Goal: Task Accomplishment & Management: Complete application form

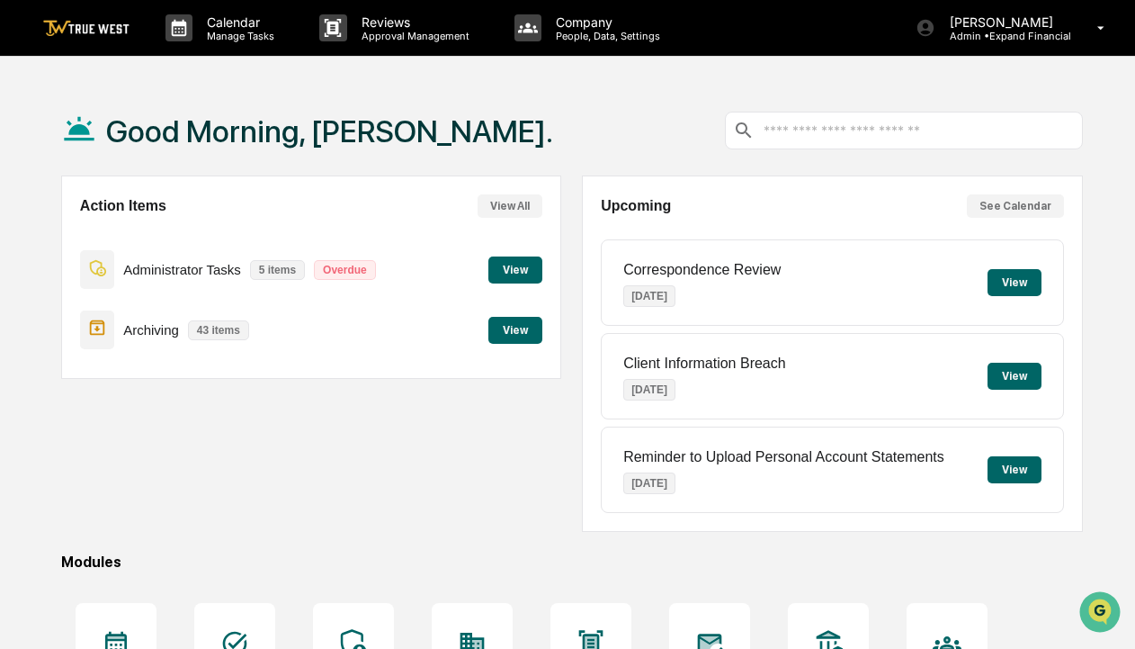
click at [500, 323] on button "View" at bounding box center [515, 330] width 54 height 27
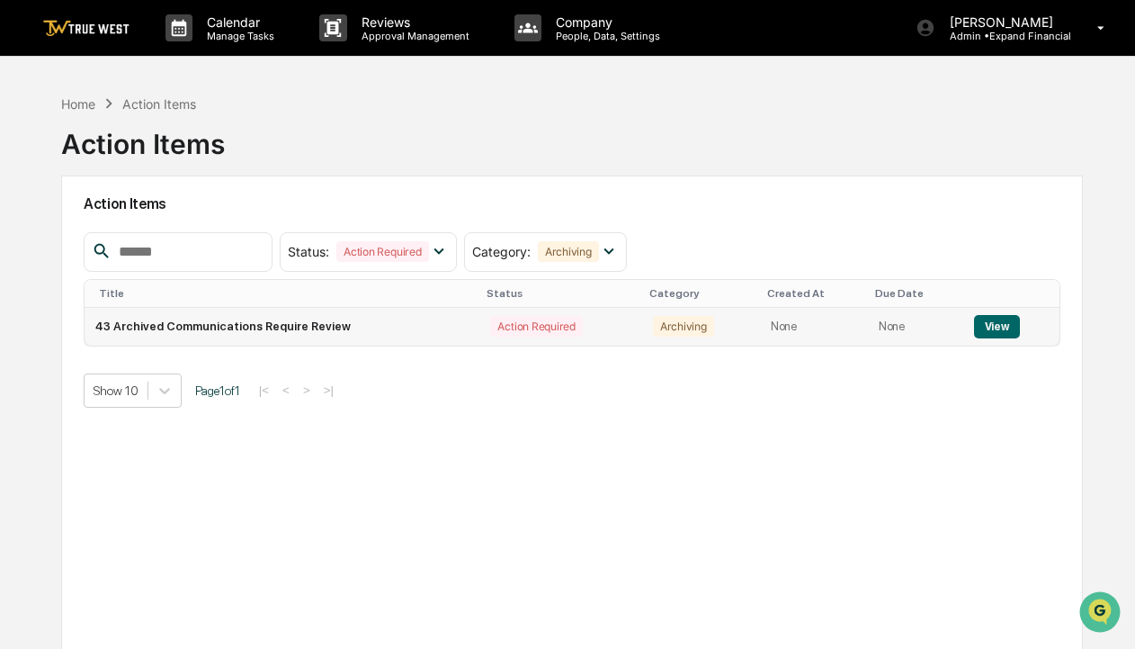
click at [989, 322] on button "View" at bounding box center [997, 326] width 46 height 23
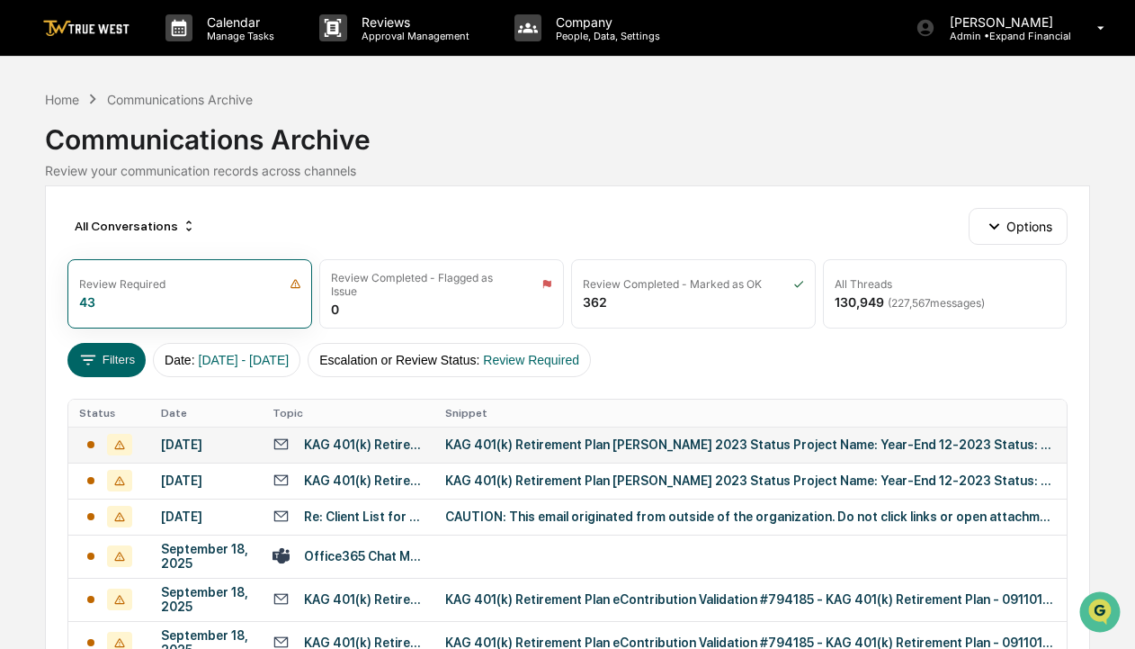
click at [500, 441] on div "KAG 401(k) Retirement Plan [PERSON_NAME] 2023 Status Project Name: Year-End 12-…" at bounding box center [750, 444] width 611 height 14
click at [388, 443] on div "KAG 401(k) Retirement Plan - July Case #687420" at bounding box center [364, 444] width 120 height 14
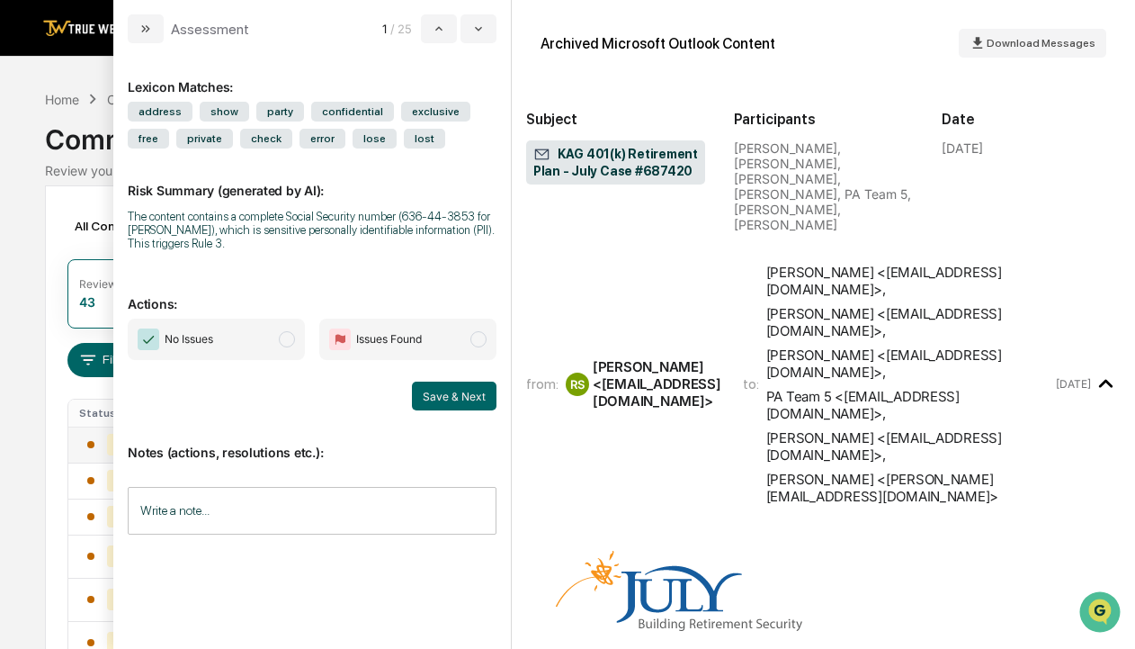
click at [295, 336] on span "modal" at bounding box center [287, 339] width 16 height 16
click at [443, 395] on button "Save & Next" at bounding box center [454, 395] width 85 height 29
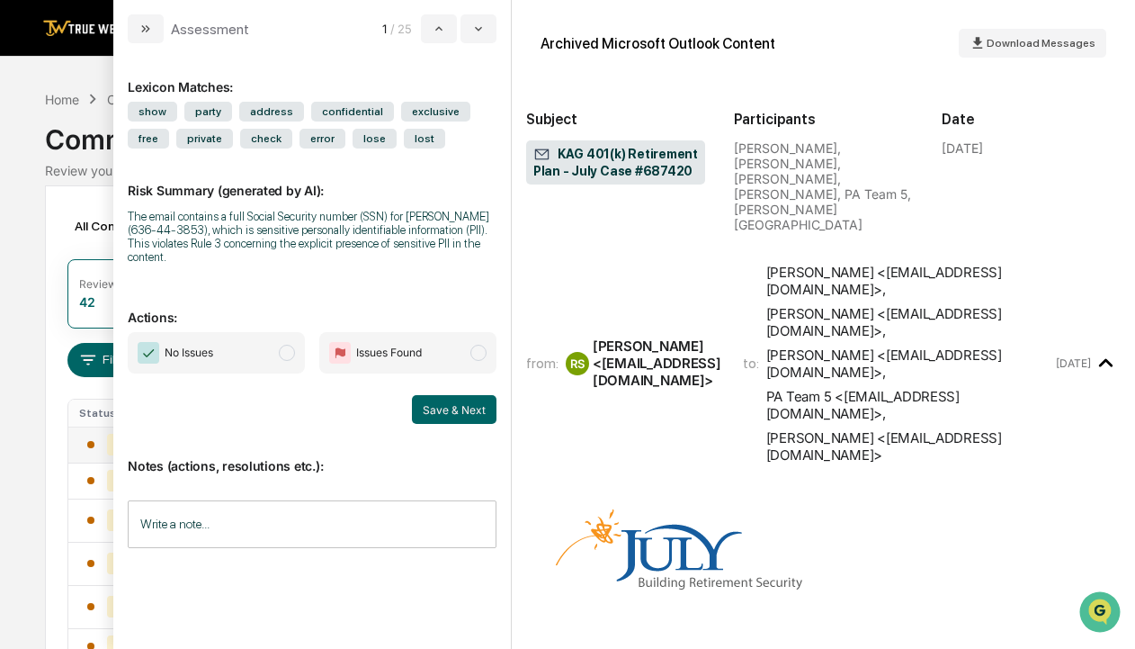
click at [288, 345] on span "modal" at bounding box center [287, 353] width 16 height 16
click at [447, 395] on button "Save & Next" at bounding box center [454, 409] width 85 height 29
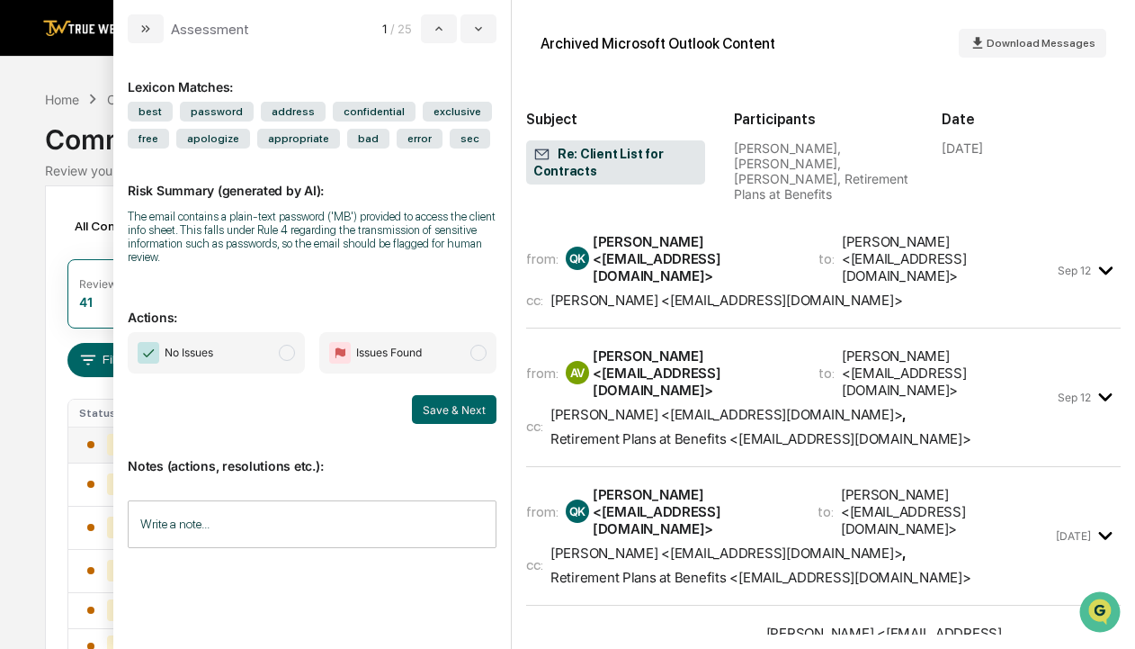
click at [291, 354] on span "modal" at bounding box center [287, 353] width 16 height 16
click at [1099, 266] on icon "modal" at bounding box center [1105, 270] width 13 height 8
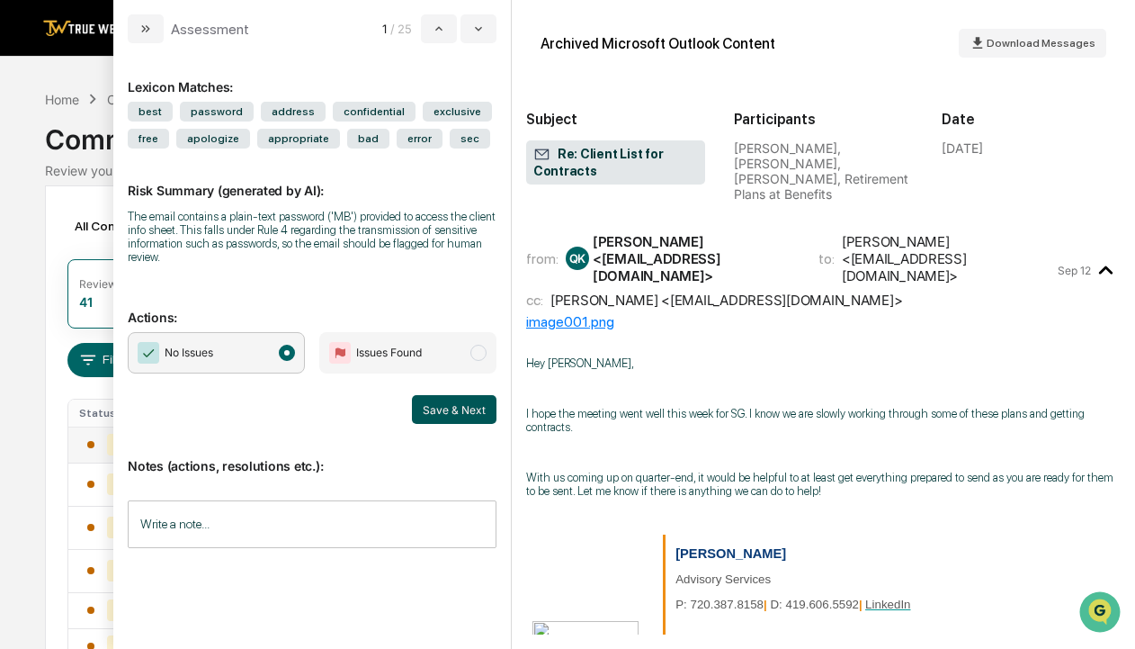
click at [459, 407] on button "Save & Next" at bounding box center [454, 409] width 85 height 29
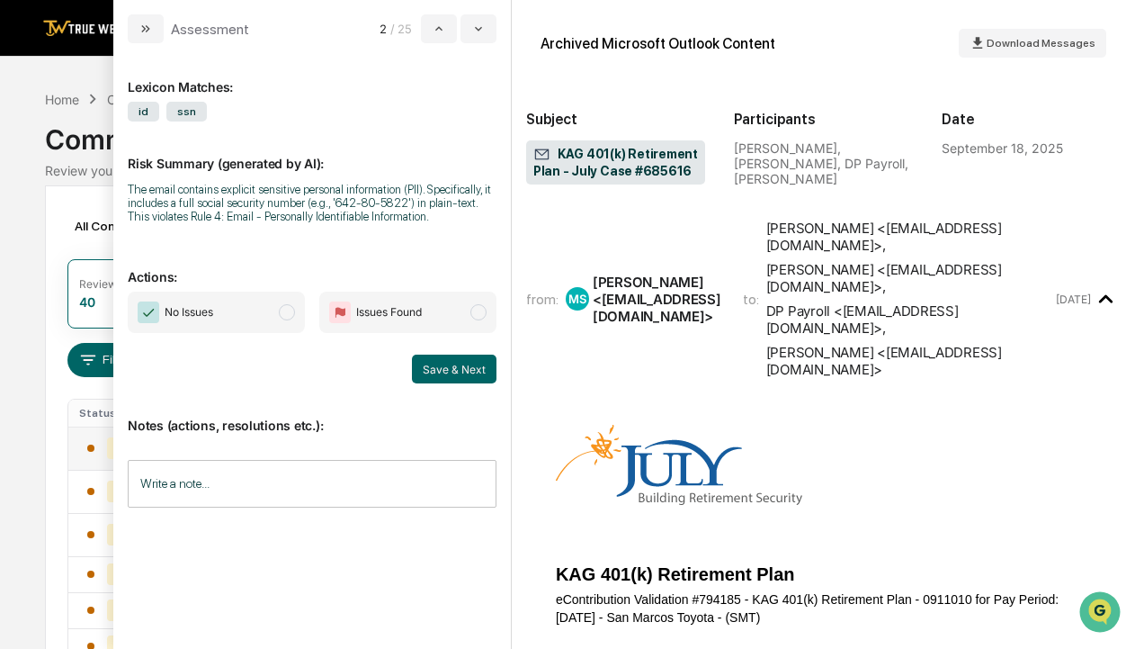
click at [295, 314] on span "modal" at bounding box center [287, 312] width 16 height 16
click at [446, 363] on button "Save & Next" at bounding box center [454, 368] width 85 height 29
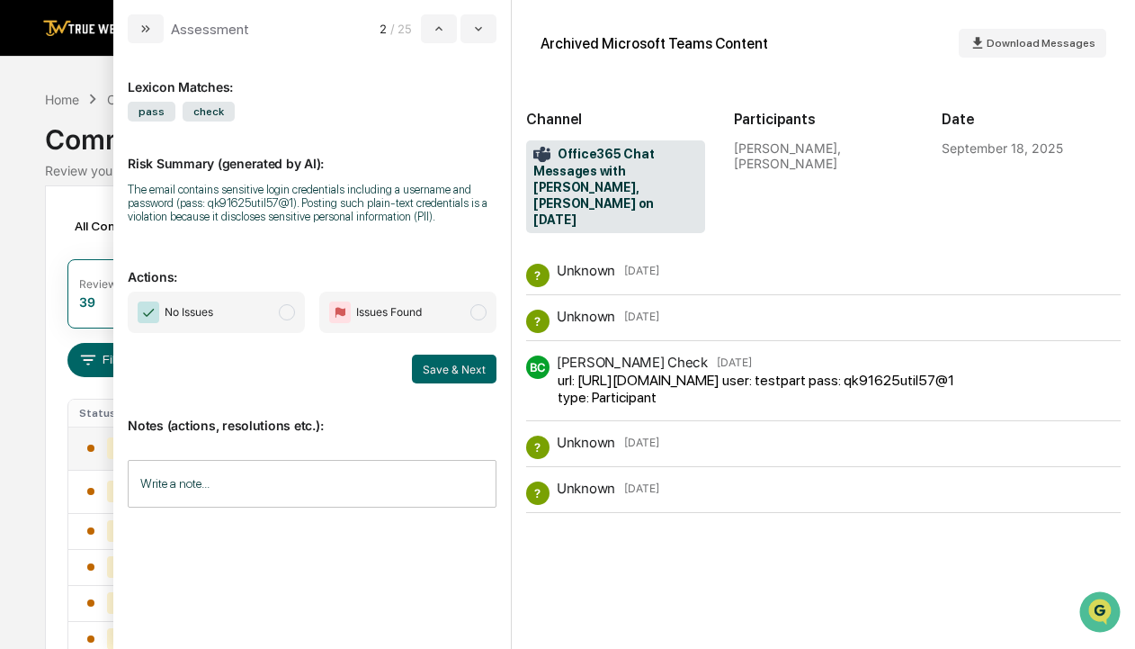
click at [290, 317] on span "modal" at bounding box center [287, 312] width 16 height 16
click at [452, 369] on button "Save & Next" at bounding box center [454, 368] width 85 height 29
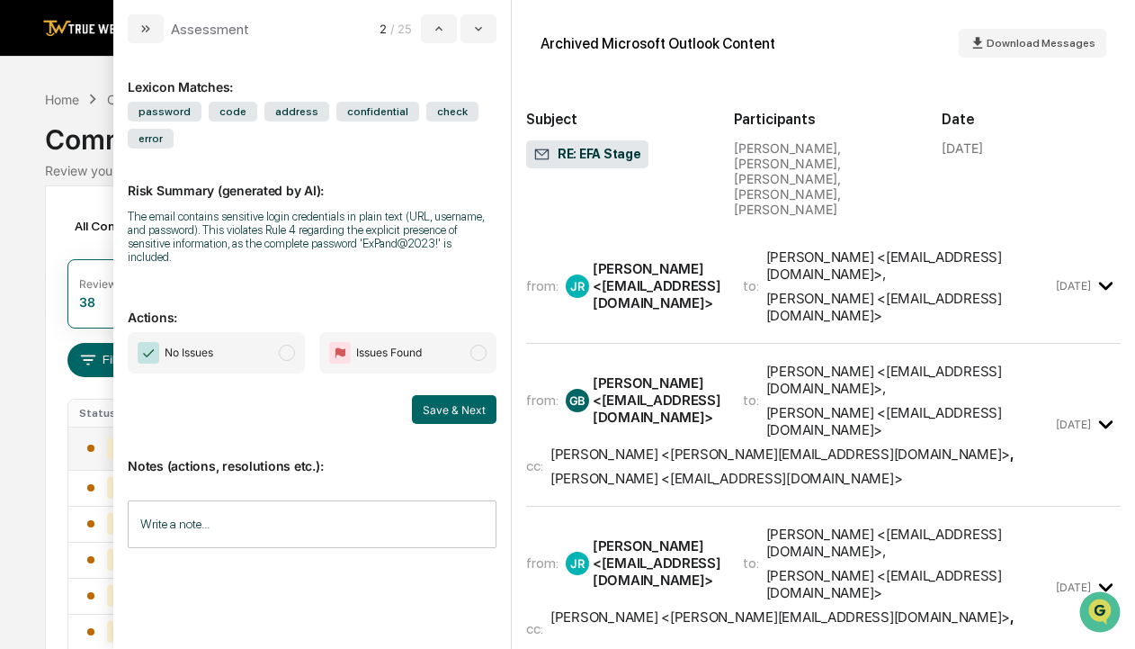
click at [291, 345] on span "modal" at bounding box center [287, 353] width 16 height 16
click at [455, 395] on button "Save & Next" at bounding box center [454, 409] width 85 height 29
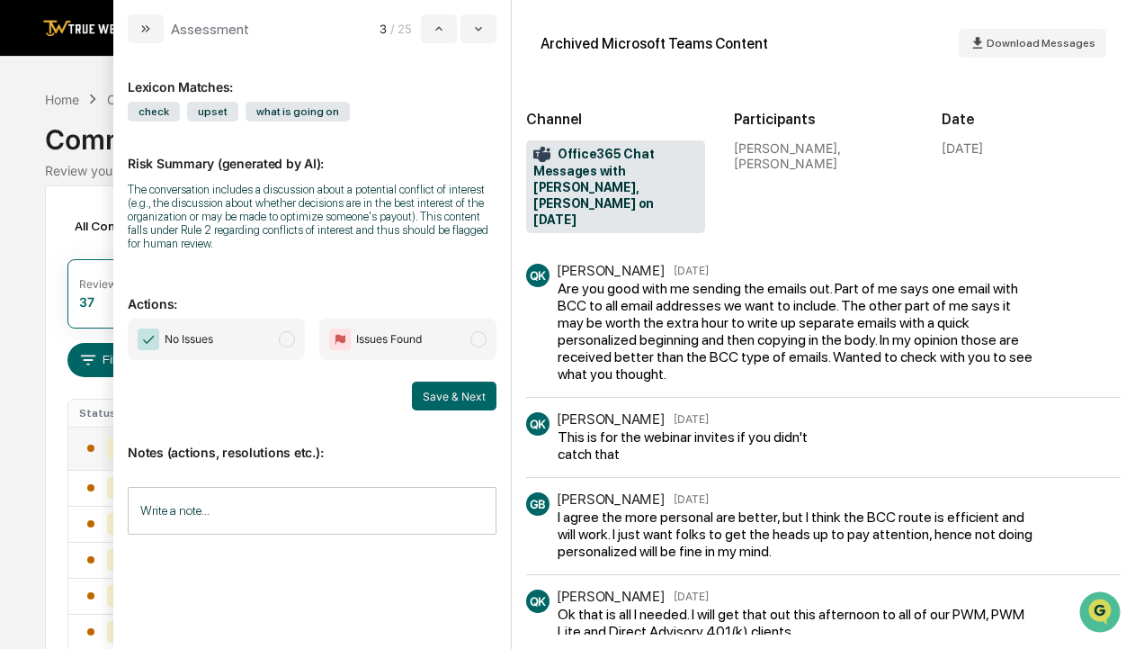
click at [293, 339] on span "modal" at bounding box center [287, 339] width 16 height 16
click at [457, 395] on button "Save & Next" at bounding box center [454, 395] width 85 height 29
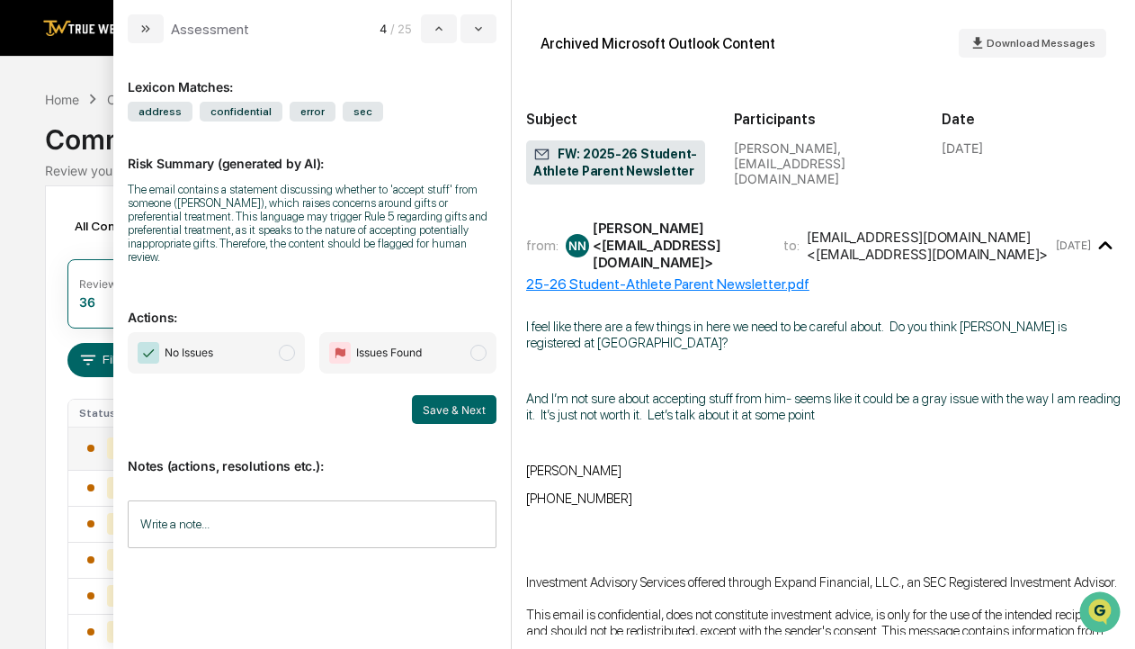
click at [289, 348] on span "modal" at bounding box center [287, 353] width 16 height 16
click at [453, 395] on button "Save & Next" at bounding box center [454, 409] width 85 height 29
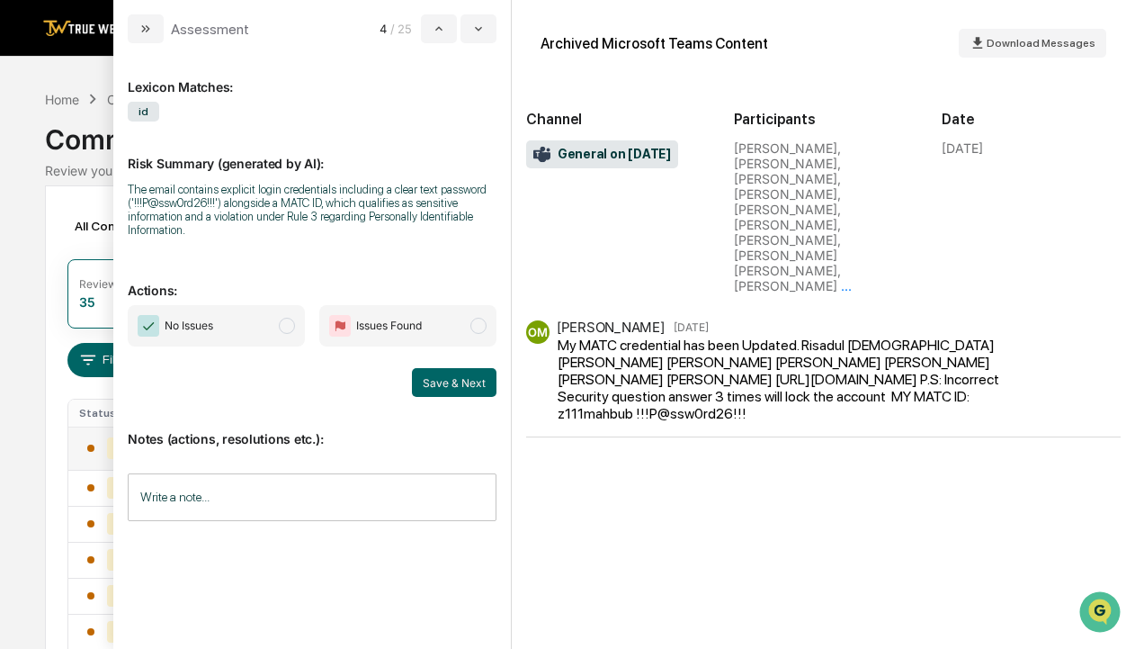
click at [291, 324] on span "modal" at bounding box center [287, 326] width 16 height 16
click at [446, 375] on button "Save & Next" at bounding box center [454, 382] width 85 height 29
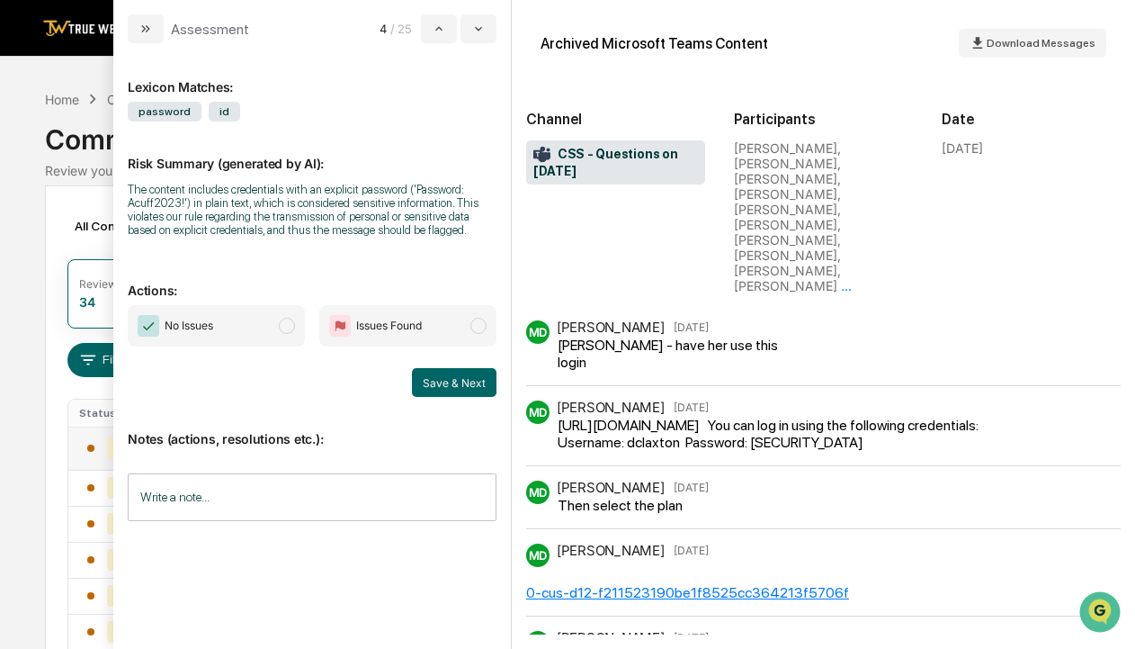
click at [290, 327] on span "modal" at bounding box center [287, 326] width 16 height 16
click at [470, 383] on button "Save & Next" at bounding box center [454, 382] width 85 height 29
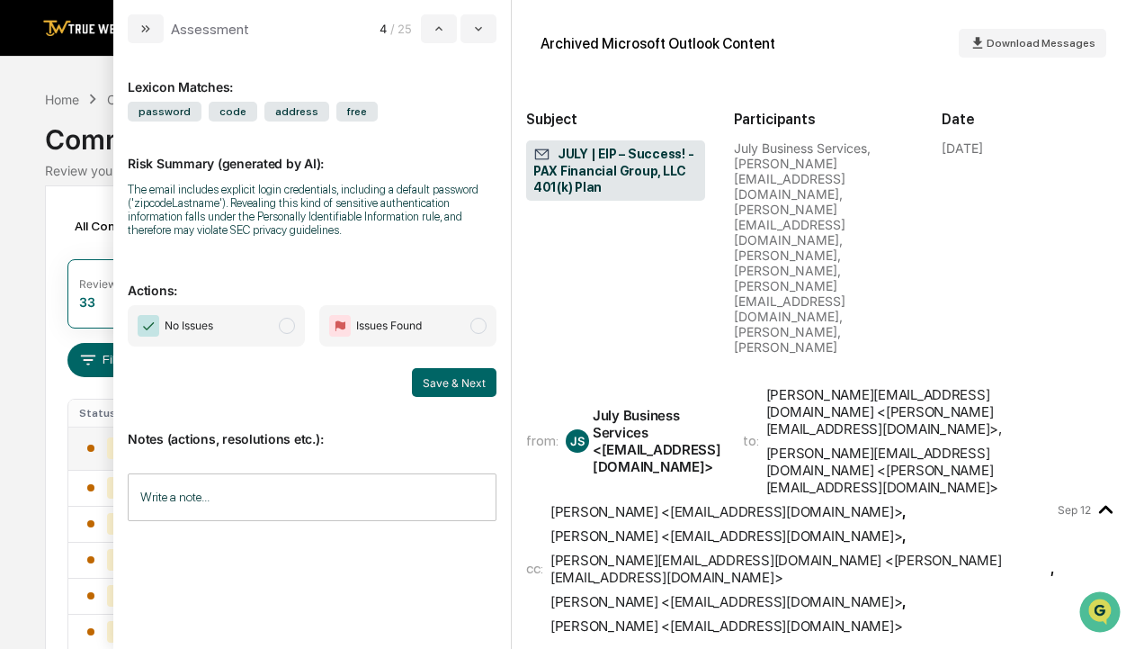
click at [285, 323] on span "modal" at bounding box center [287, 326] width 16 height 16
click at [454, 376] on button "Save & Next" at bounding box center [454, 382] width 85 height 29
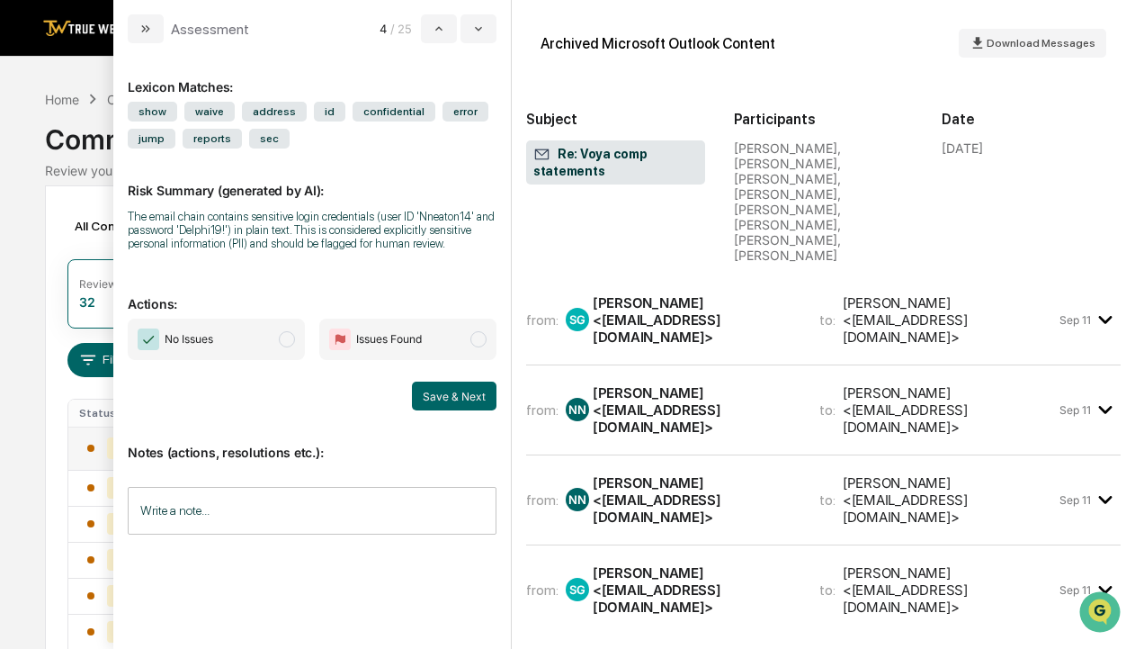
click at [1102, 305] on icon "modal" at bounding box center [1106, 320] width 30 height 30
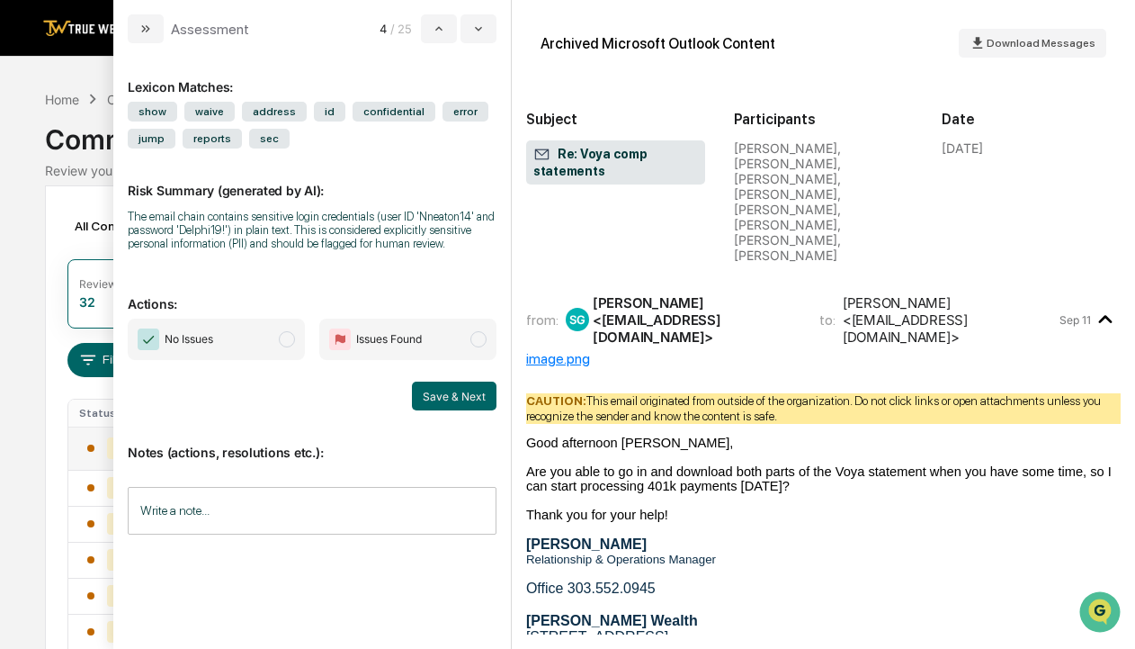
click at [1102, 305] on icon "modal" at bounding box center [1106, 320] width 30 height 30
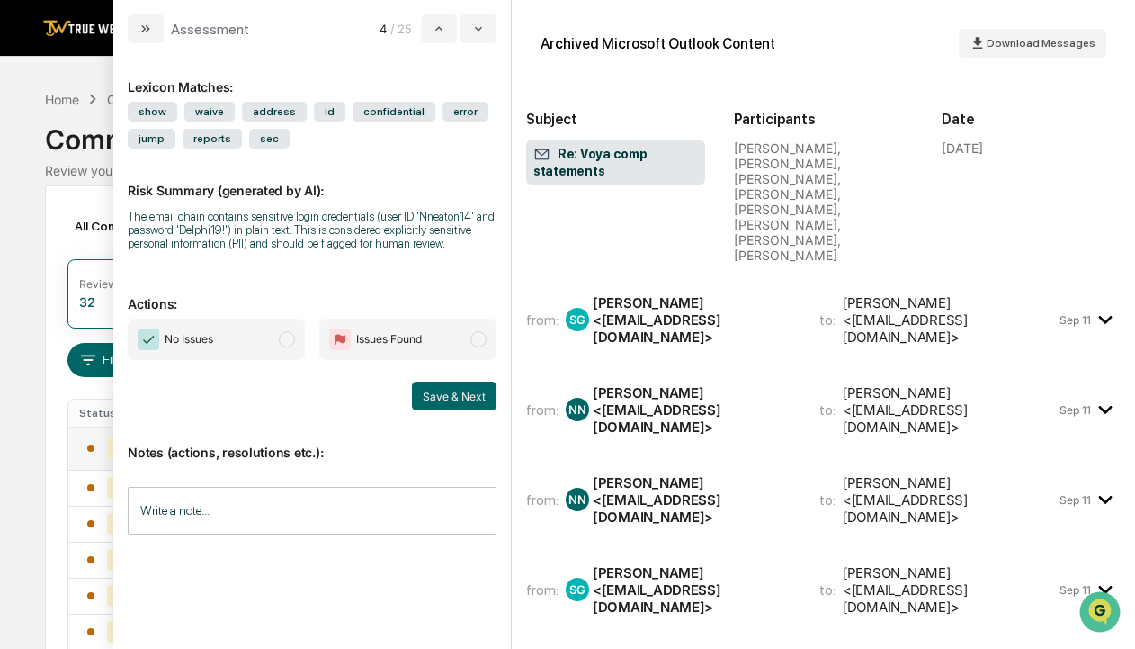
click at [1102, 305] on icon "modal" at bounding box center [1106, 320] width 30 height 30
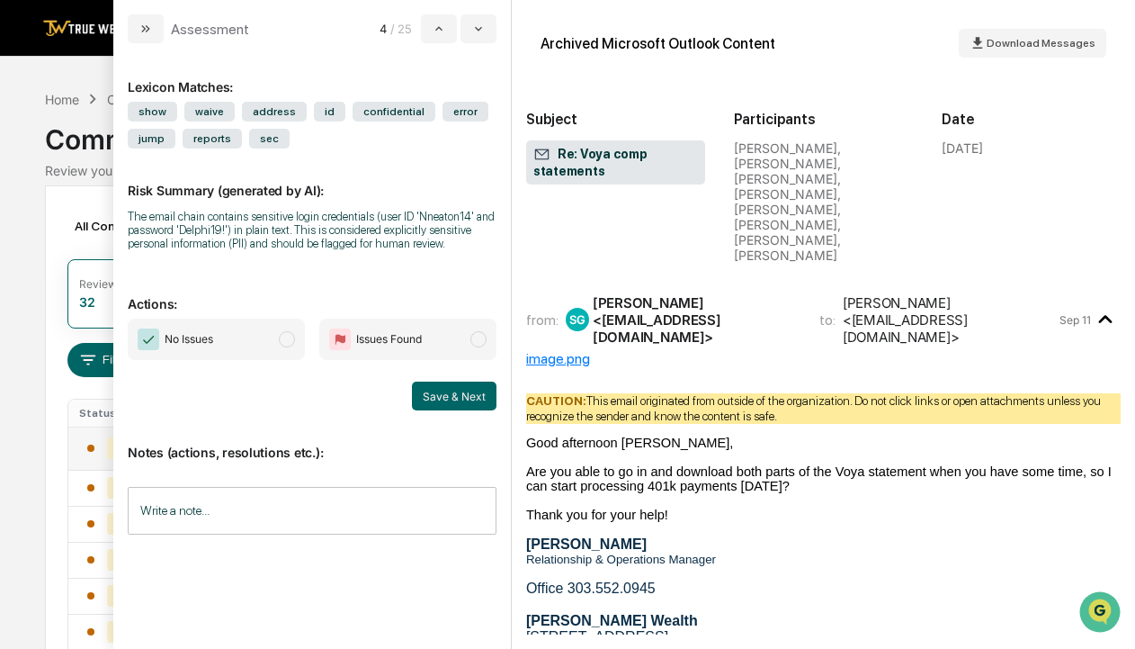
click at [287, 345] on span "modal" at bounding box center [287, 339] width 16 height 16
click at [454, 399] on button "Save & Next" at bounding box center [454, 395] width 85 height 29
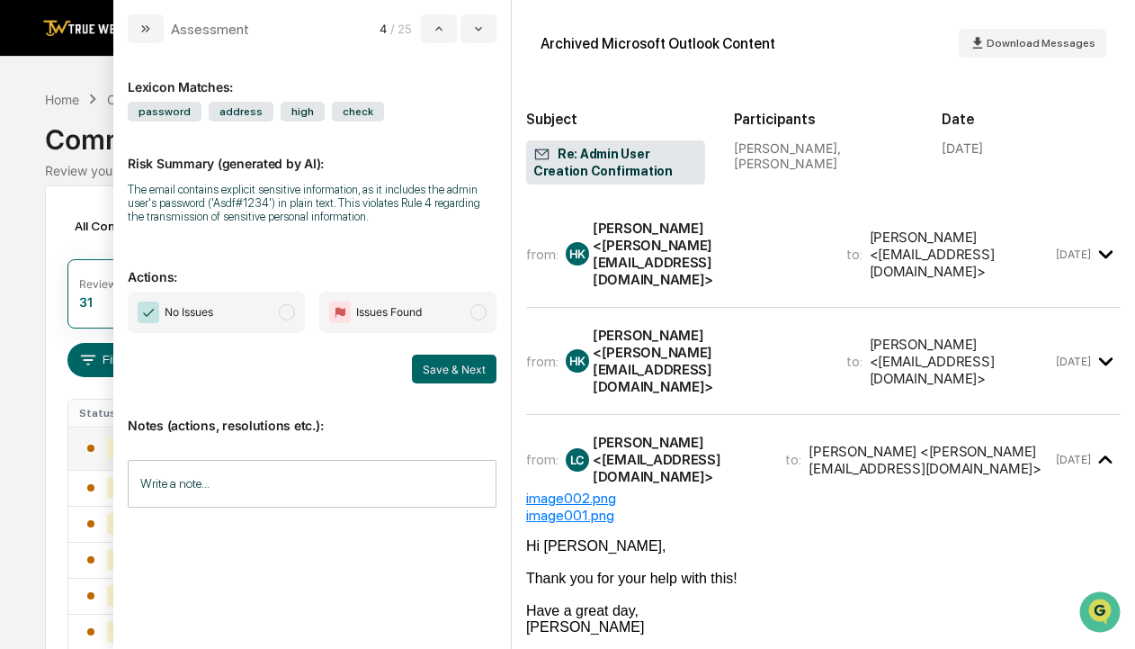
click at [284, 317] on span "modal" at bounding box center [287, 312] width 16 height 16
click at [448, 362] on button "Save & Next" at bounding box center [454, 368] width 85 height 29
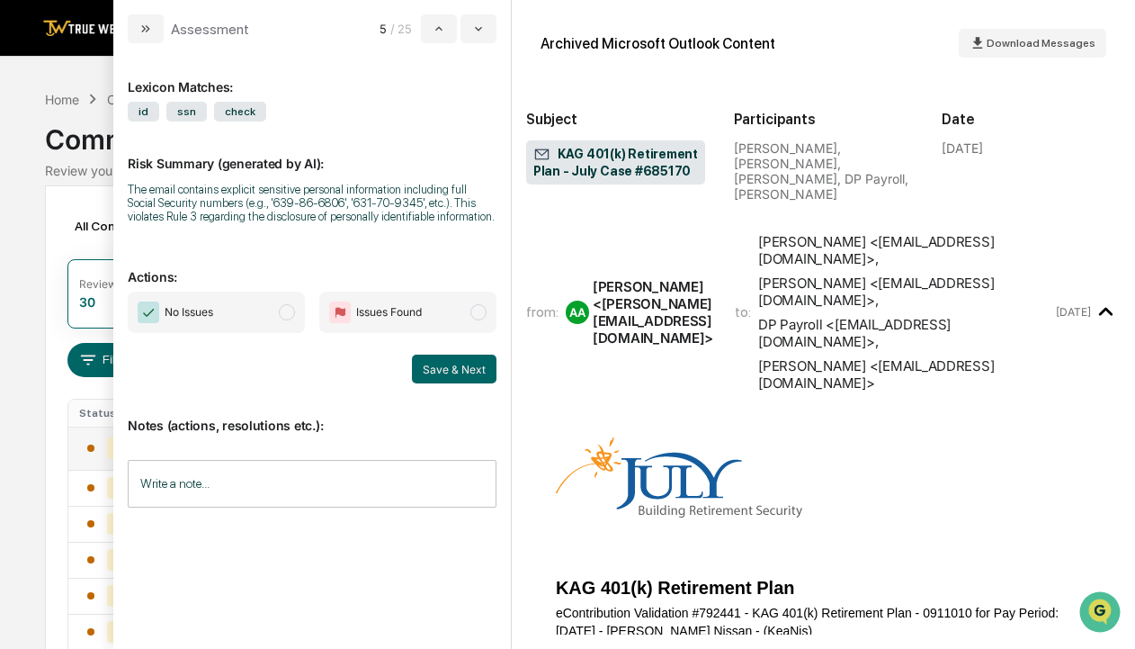
click at [291, 315] on span "modal" at bounding box center [287, 312] width 16 height 16
click at [466, 372] on button "Save & Next" at bounding box center [454, 368] width 85 height 29
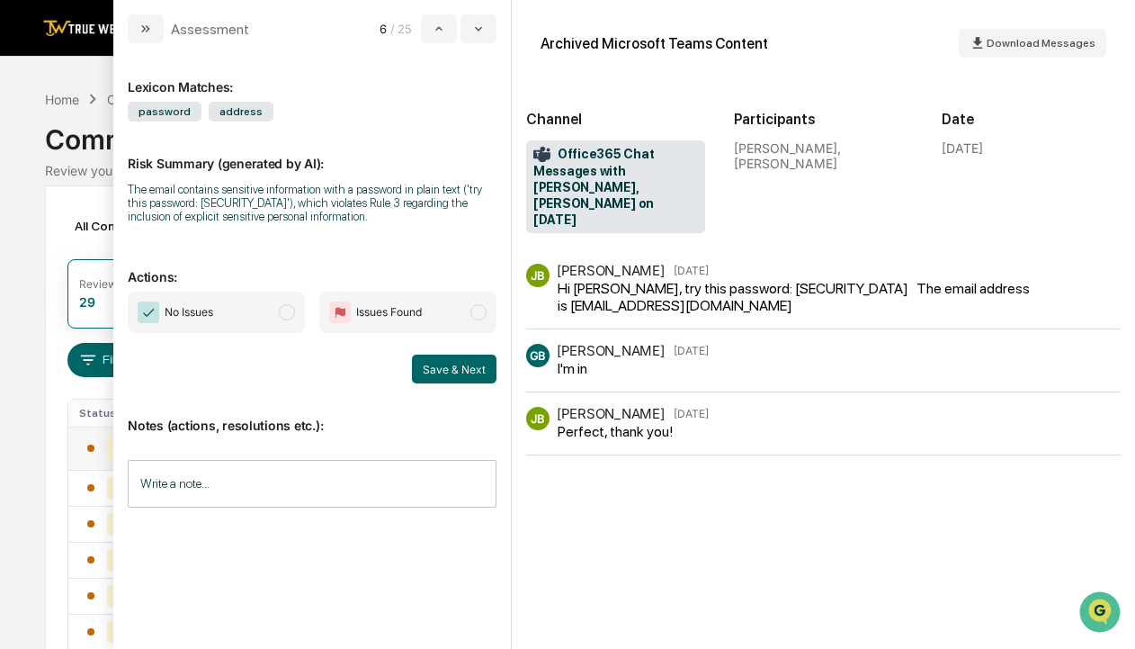
click at [285, 317] on span "modal" at bounding box center [287, 312] width 16 height 16
click at [445, 372] on button "Save & Next" at bounding box center [454, 368] width 85 height 29
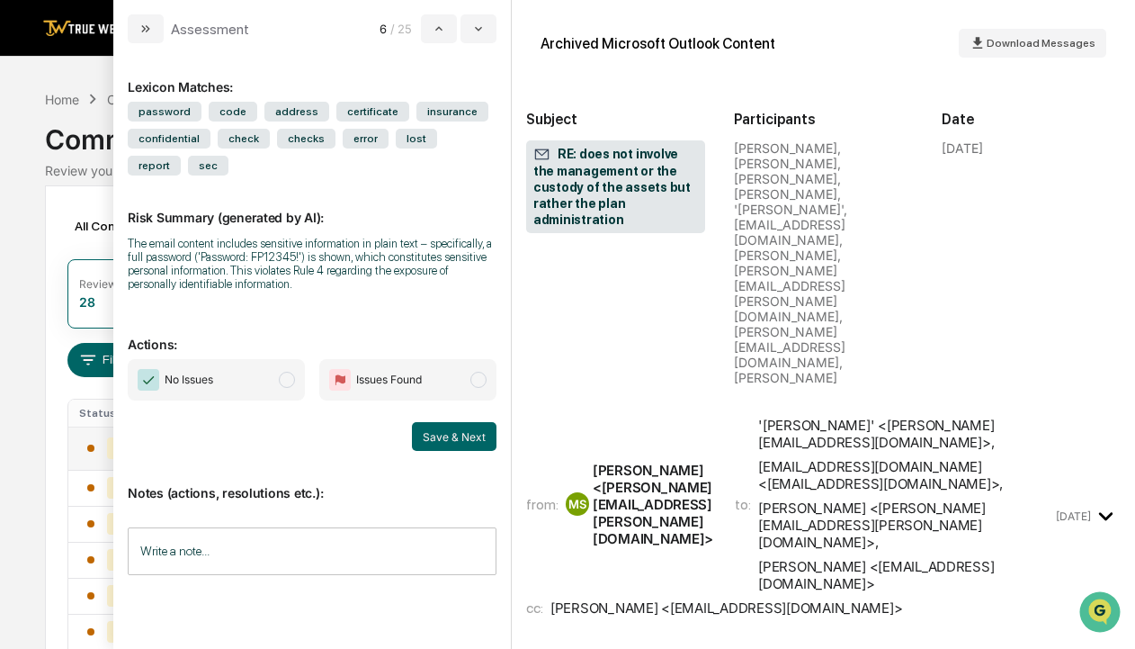
click at [282, 379] on span "modal" at bounding box center [287, 380] width 16 height 16
click at [464, 434] on button "Save & Next" at bounding box center [454, 436] width 85 height 29
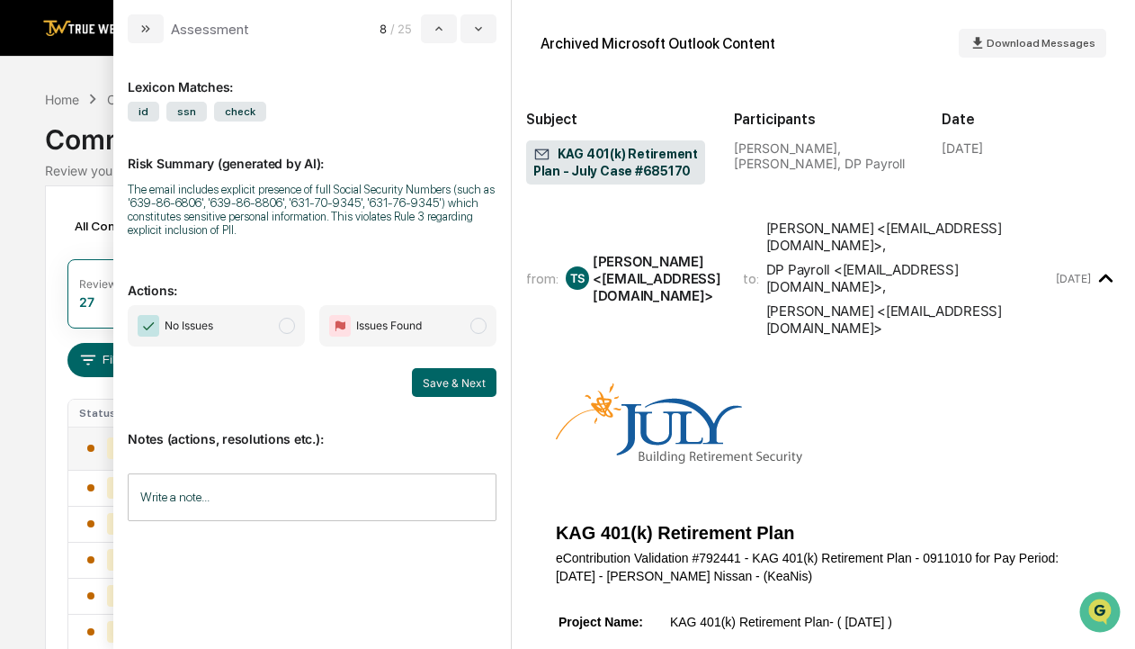
click at [291, 322] on span "modal" at bounding box center [287, 326] width 16 height 16
click at [451, 376] on button "Save & Next" at bounding box center [454, 382] width 85 height 29
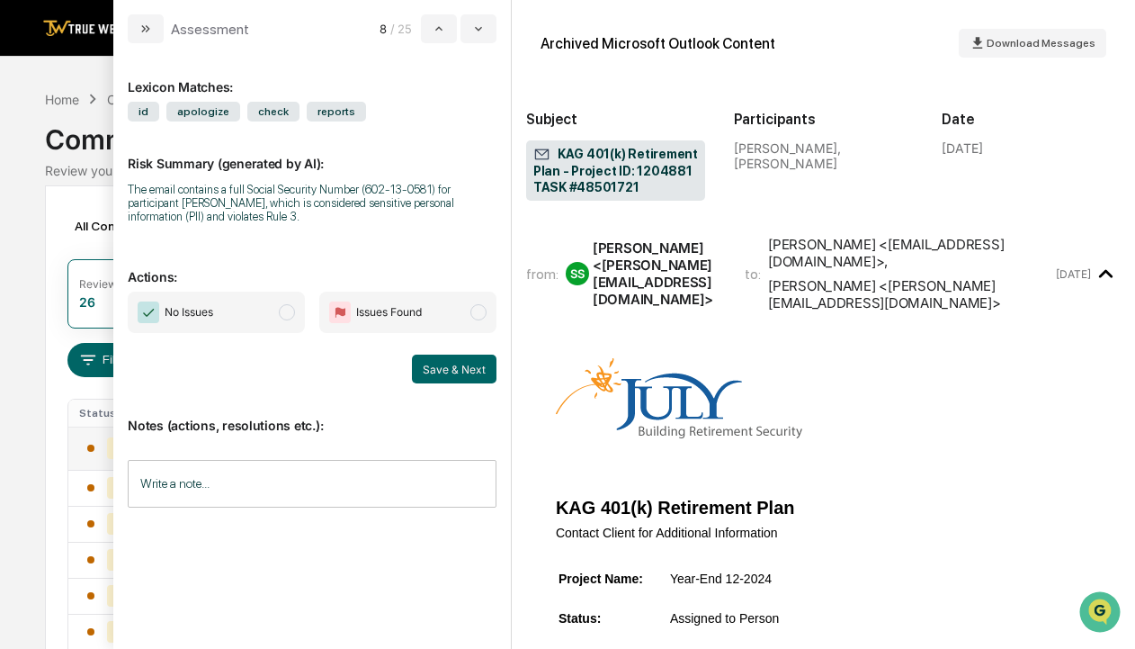
click at [294, 313] on span "modal" at bounding box center [287, 312] width 16 height 16
click at [450, 369] on button "Save & Next" at bounding box center [454, 368] width 85 height 29
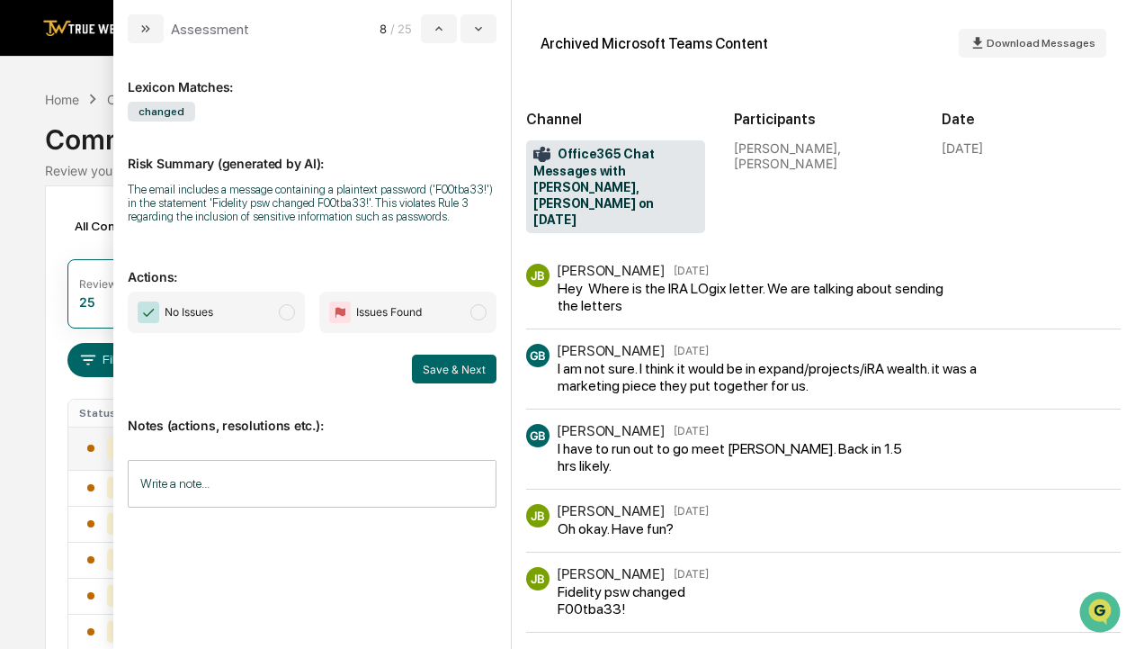
click at [295, 317] on span "modal" at bounding box center [287, 312] width 16 height 16
click at [437, 366] on button "Save & Next" at bounding box center [454, 368] width 85 height 29
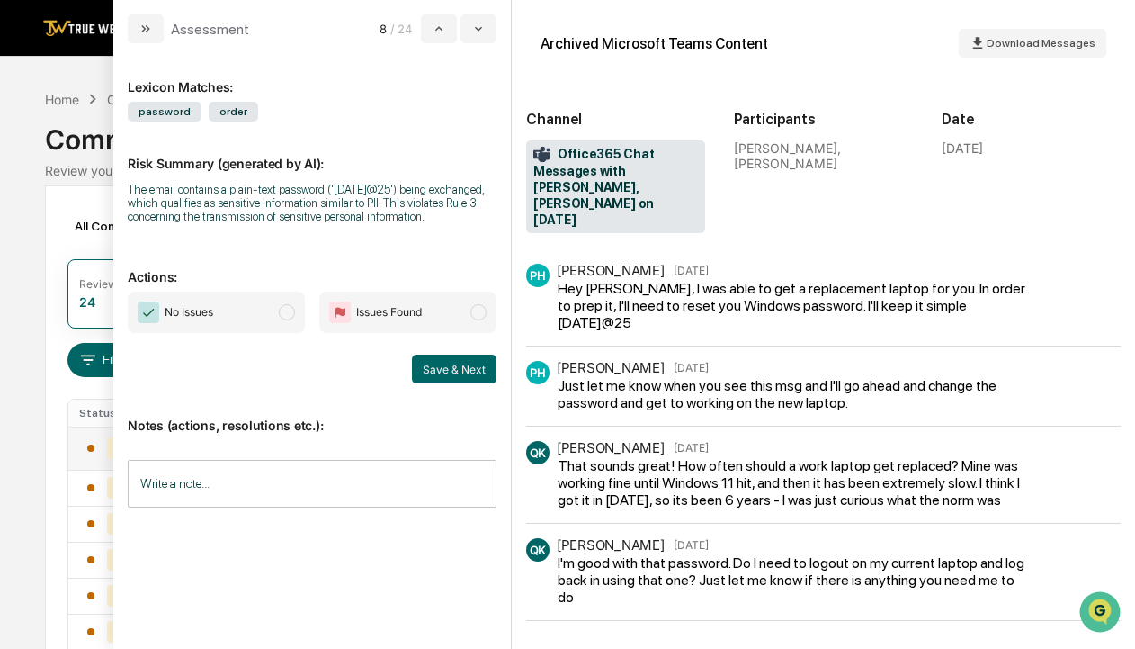
click at [293, 311] on span "modal" at bounding box center [287, 312] width 16 height 16
click at [459, 378] on button "Save & Next" at bounding box center [454, 368] width 85 height 29
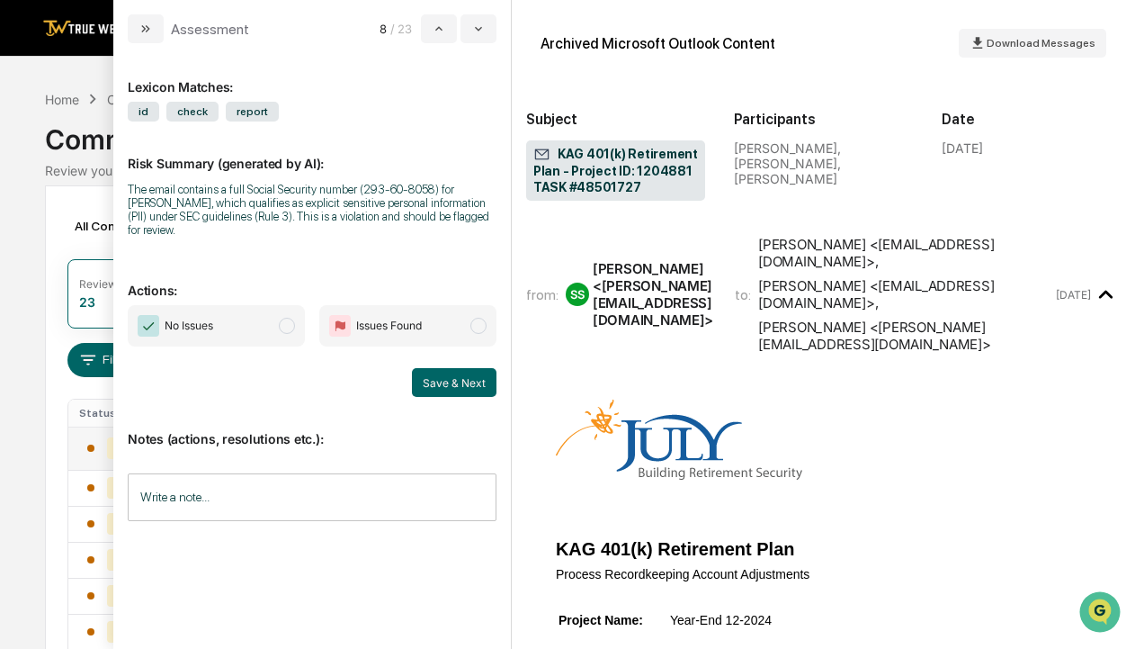
click at [289, 318] on span "modal" at bounding box center [287, 326] width 16 height 16
click at [462, 368] on button "Save & Next" at bounding box center [454, 382] width 85 height 29
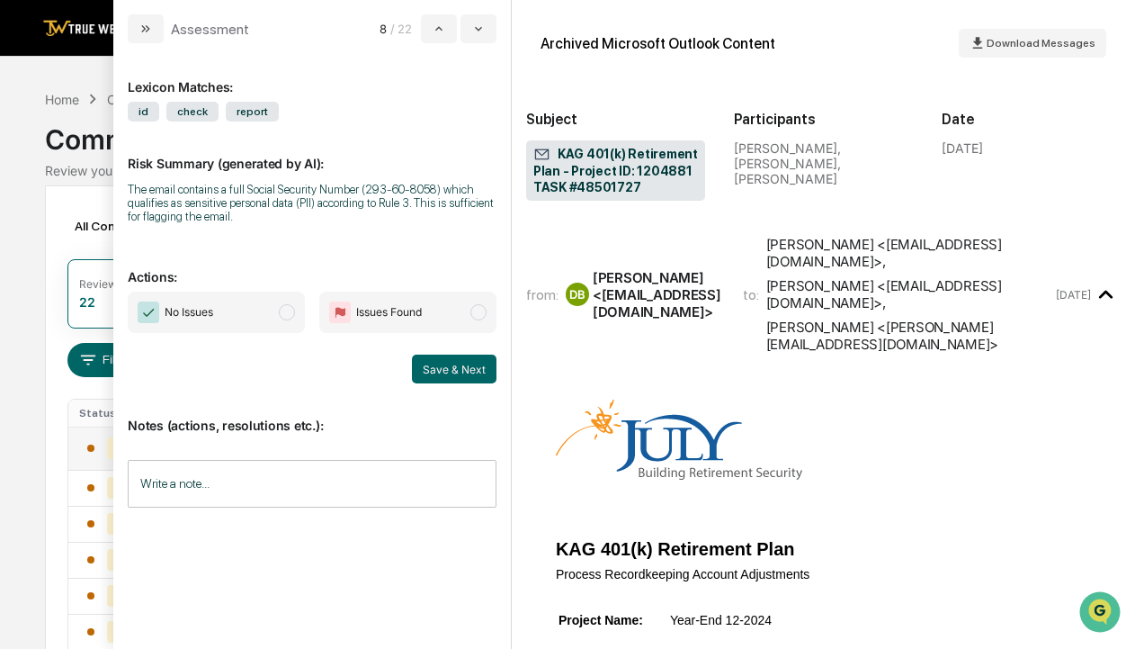
click at [291, 306] on span "modal" at bounding box center [287, 312] width 16 height 16
click at [455, 367] on button "Save & Next" at bounding box center [454, 368] width 85 height 29
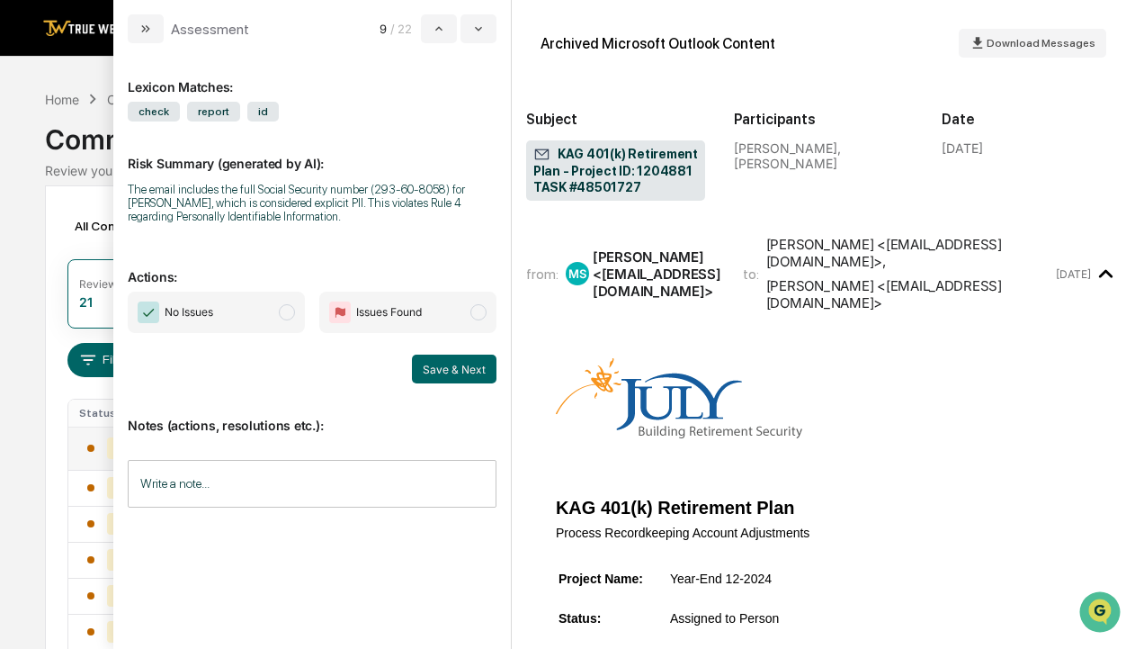
click at [287, 313] on span "modal" at bounding box center [287, 312] width 16 height 16
click at [452, 374] on button "Save & Next" at bounding box center [454, 368] width 85 height 29
click at [293, 304] on span "modal" at bounding box center [287, 312] width 16 height 16
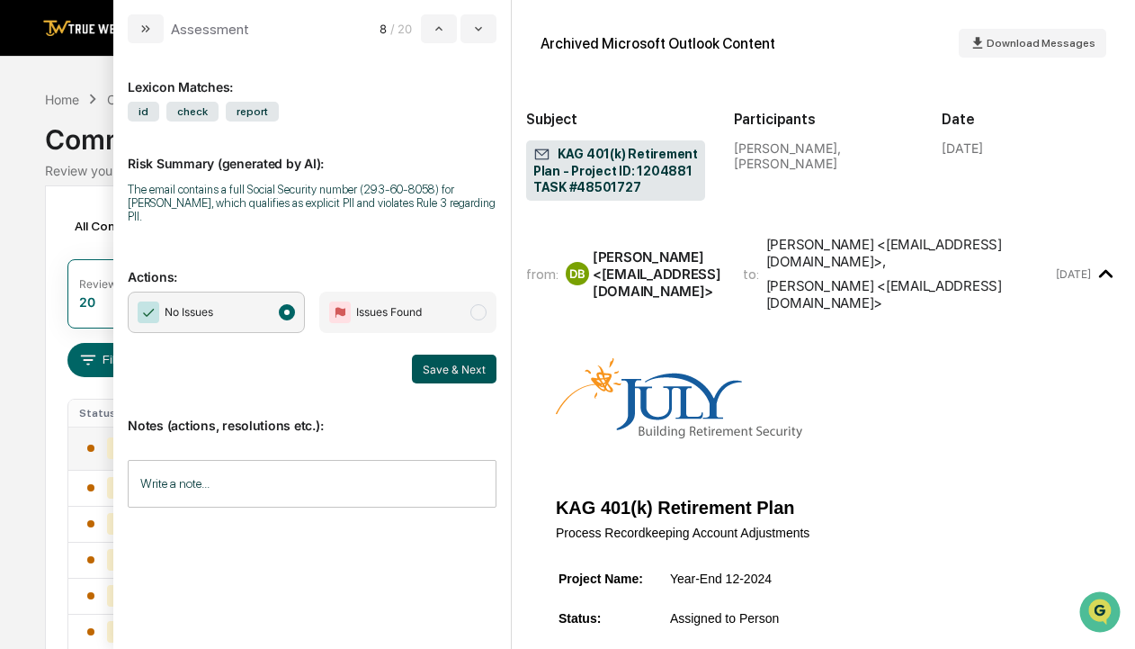
click at [443, 354] on button "Save & Next" at bounding box center [454, 368] width 85 height 29
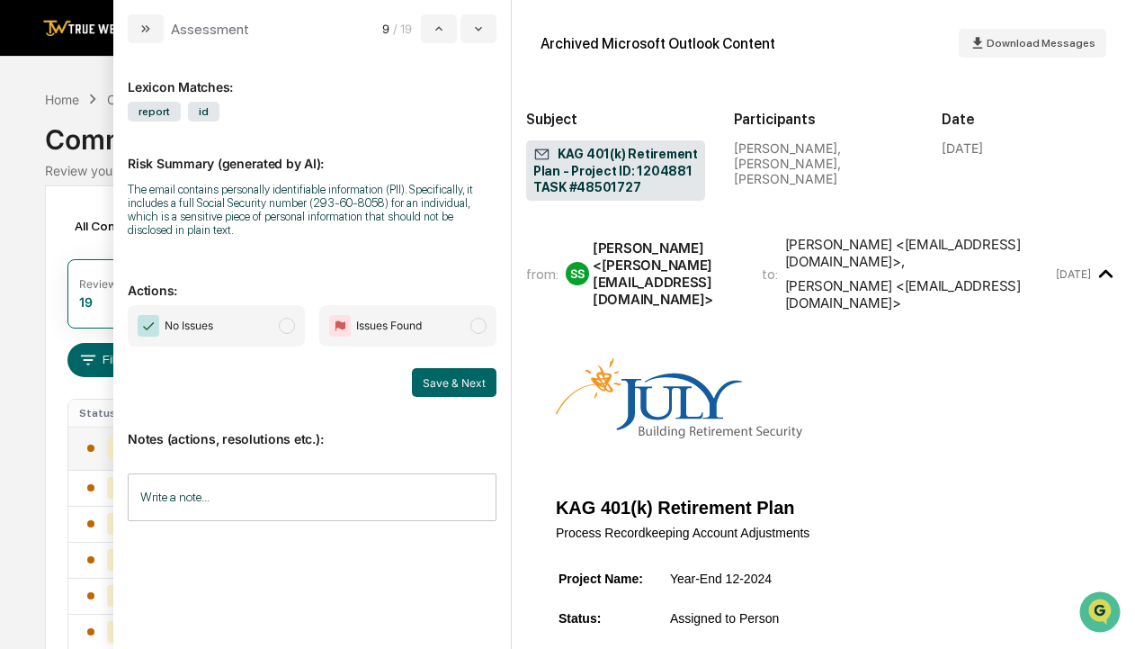
click at [293, 327] on span "modal" at bounding box center [287, 326] width 16 height 16
click at [444, 380] on button "Save & Next" at bounding box center [454, 382] width 85 height 29
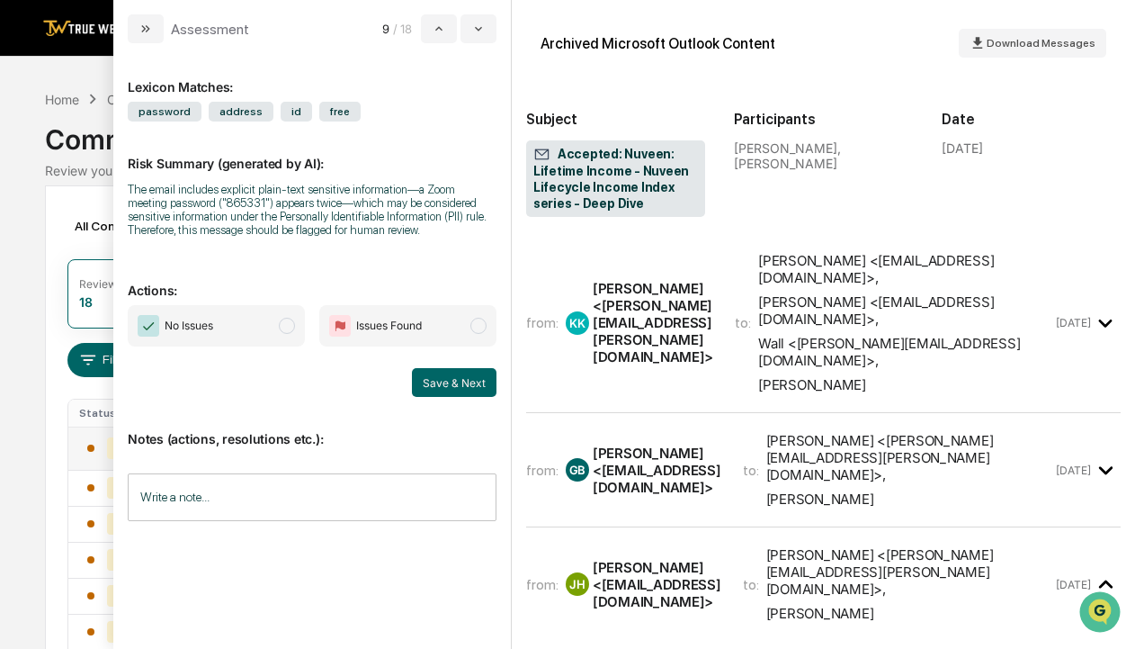
click at [297, 329] on span "No Issues" at bounding box center [216, 325] width 177 height 41
click at [437, 380] on button "Save & Next" at bounding box center [454, 382] width 85 height 29
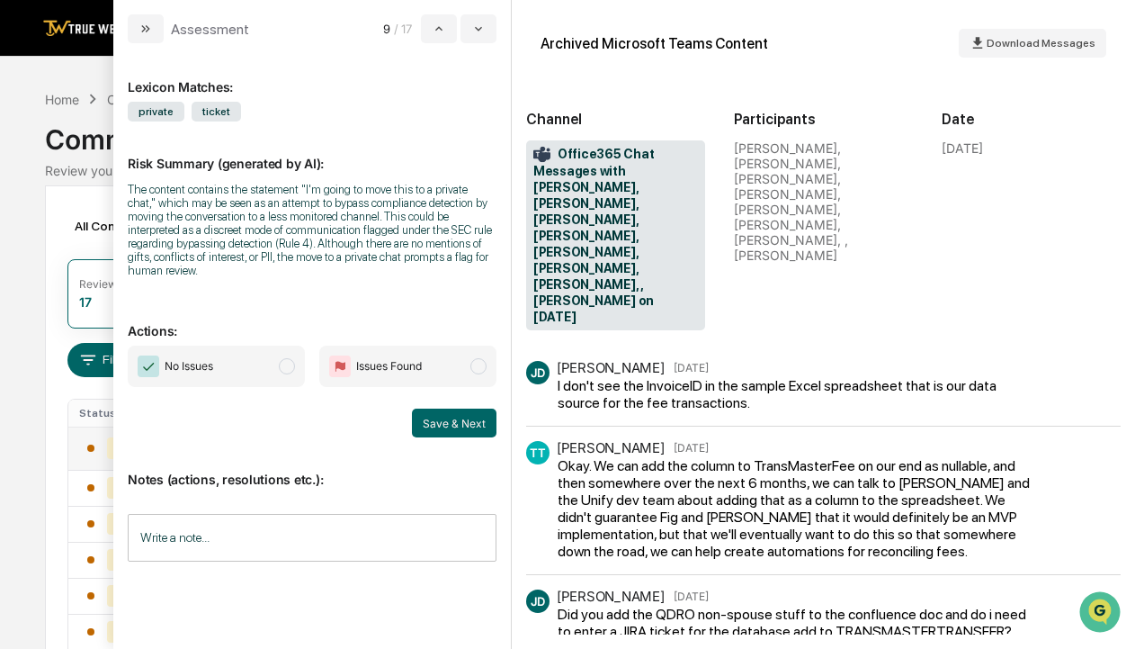
click at [283, 358] on span "modal" at bounding box center [287, 366] width 16 height 16
click at [443, 408] on button "Save & Next" at bounding box center [454, 422] width 85 height 29
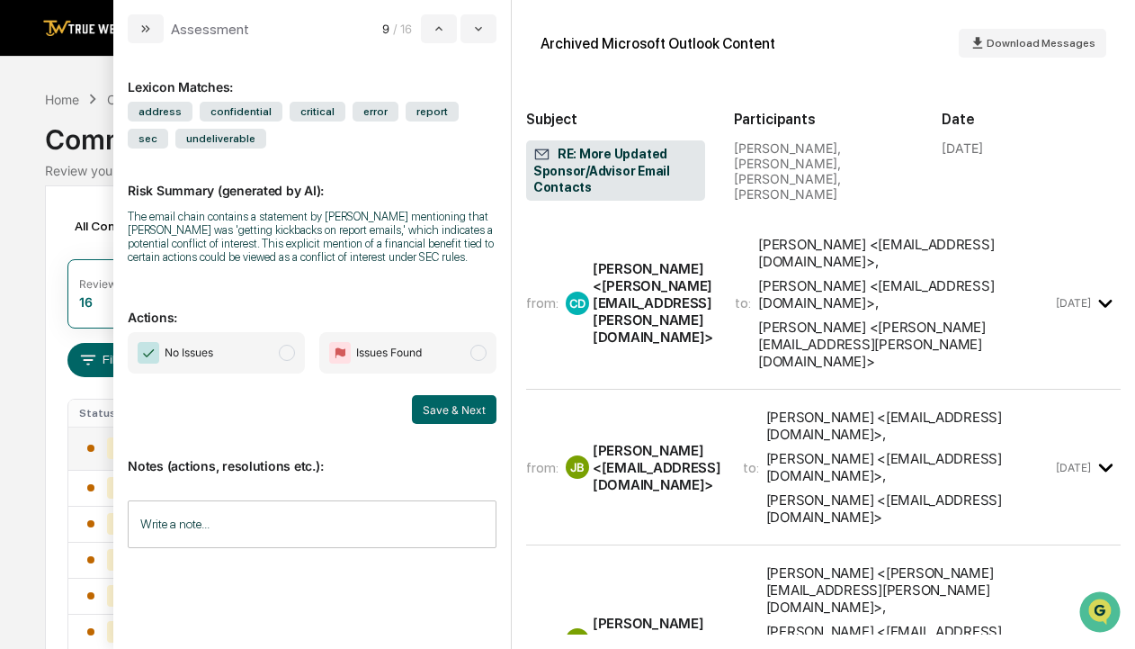
click at [297, 363] on span "No Issues" at bounding box center [216, 352] width 177 height 41
click at [459, 414] on button "Save & Next" at bounding box center [454, 409] width 85 height 29
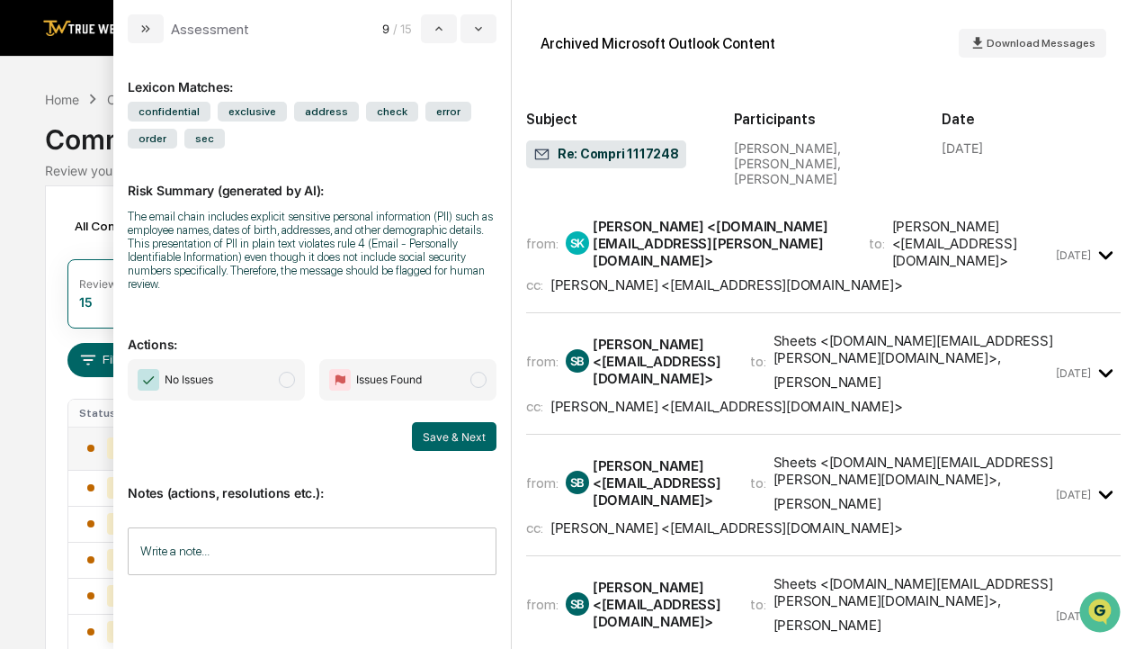
click at [293, 384] on span "modal" at bounding box center [287, 380] width 16 height 16
click at [452, 443] on button "Save & Next" at bounding box center [454, 436] width 85 height 29
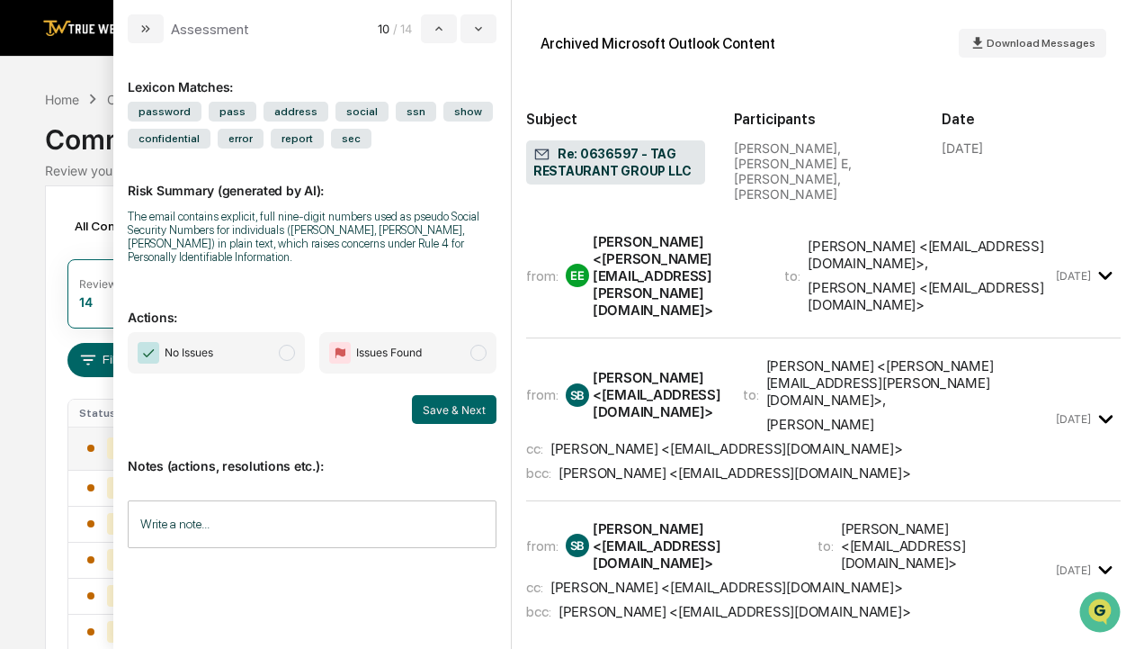
click at [288, 355] on span "modal" at bounding box center [287, 353] width 16 height 16
click at [436, 415] on button "Save & Next" at bounding box center [454, 409] width 85 height 29
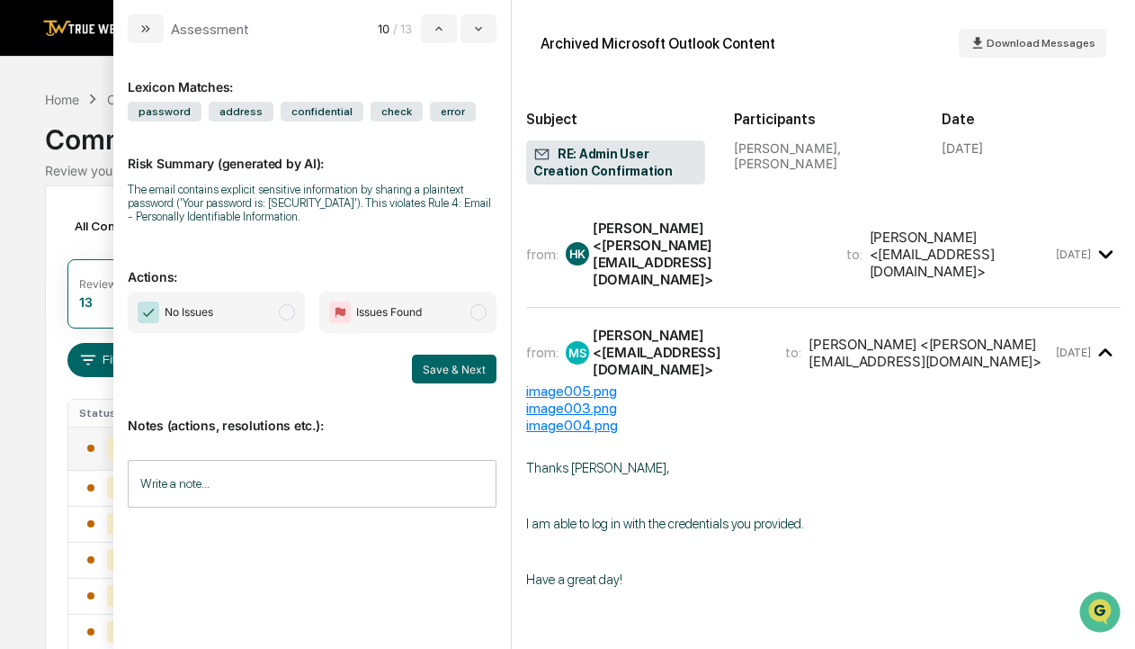
click at [291, 305] on span "No Issues" at bounding box center [216, 311] width 177 height 41
click at [461, 369] on button "Save & Next" at bounding box center [454, 368] width 85 height 29
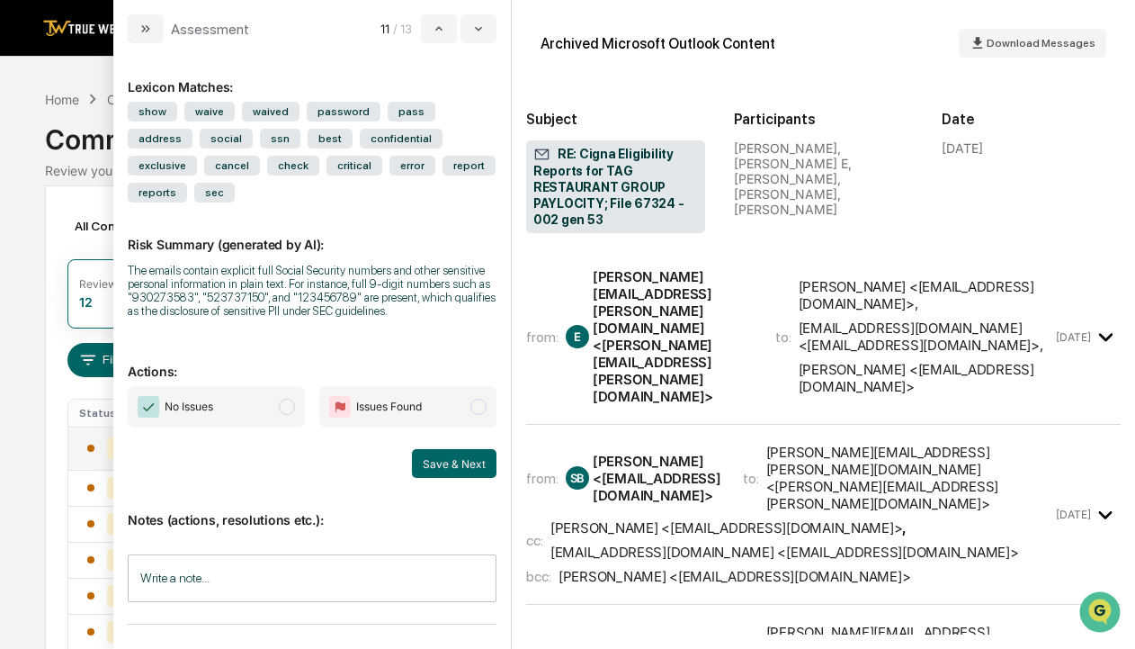
click at [282, 398] on span "modal" at bounding box center [287, 406] width 16 height 16
click at [424, 449] on button "Save & Next" at bounding box center [454, 463] width 85 height 29
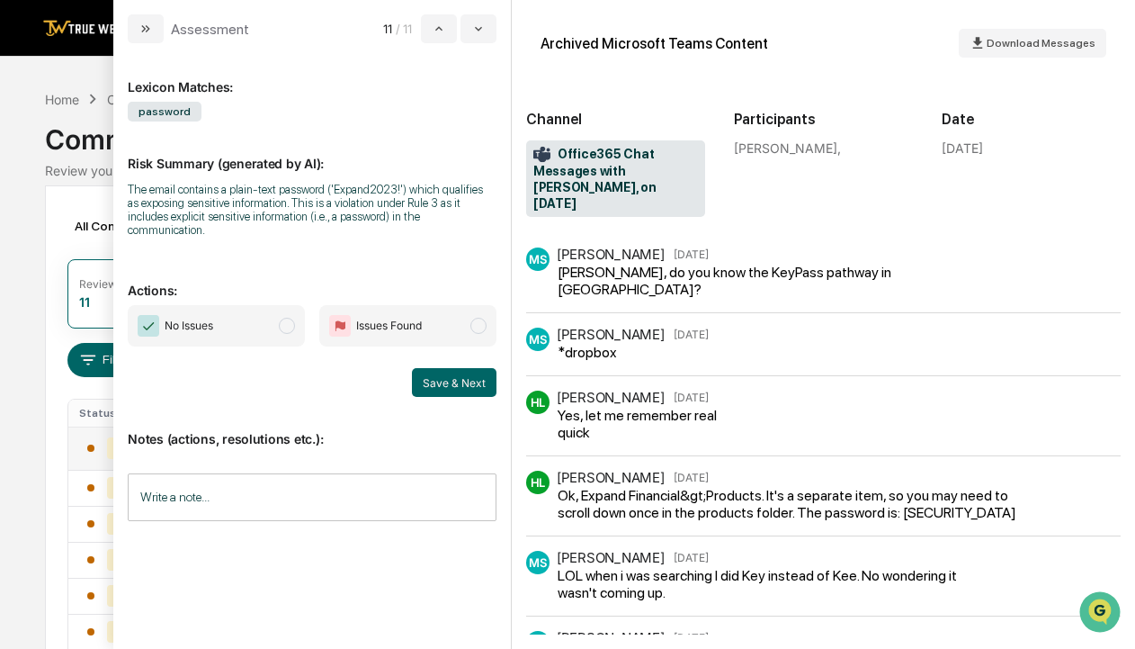
click at [294, 318] on span "modal" at bounding box center [287, 326] width 16 height 16
click at [455, 368] on button "Save & Next" at bounding box center [454, 382] width 85 height 29
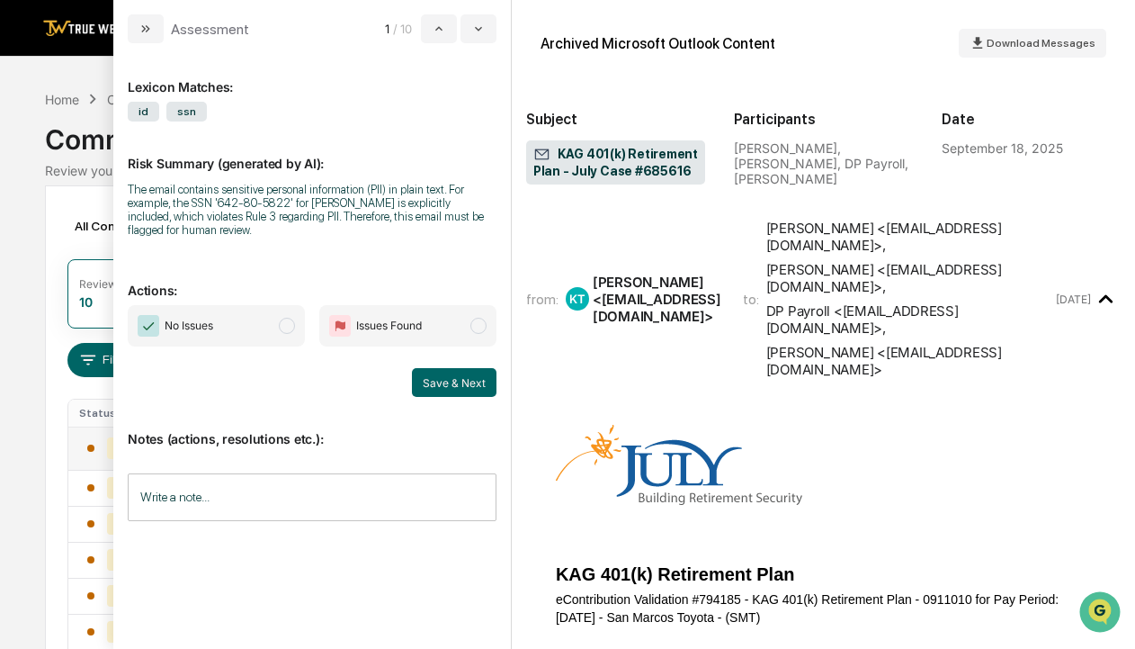
click at [298, 326] on span "No Issues" at bounding box center [216, 325] width 177 height 41
click at [455, 382] on button "Save & Next" at bounding box center [454, 382] width 85 height 29
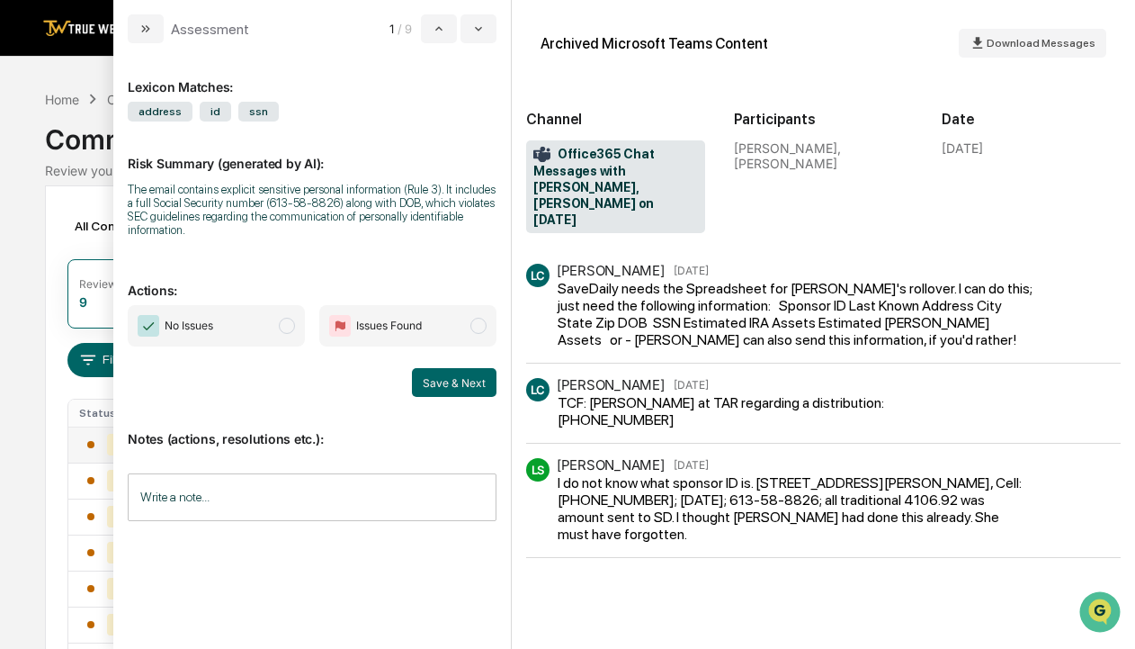
click at [290, 329] on span "modal" at bounding box center [287, 326] width 16 height 16
click at [452, 381] on button "Save & Next" at bounding box center [454, 382] width 85 height 29
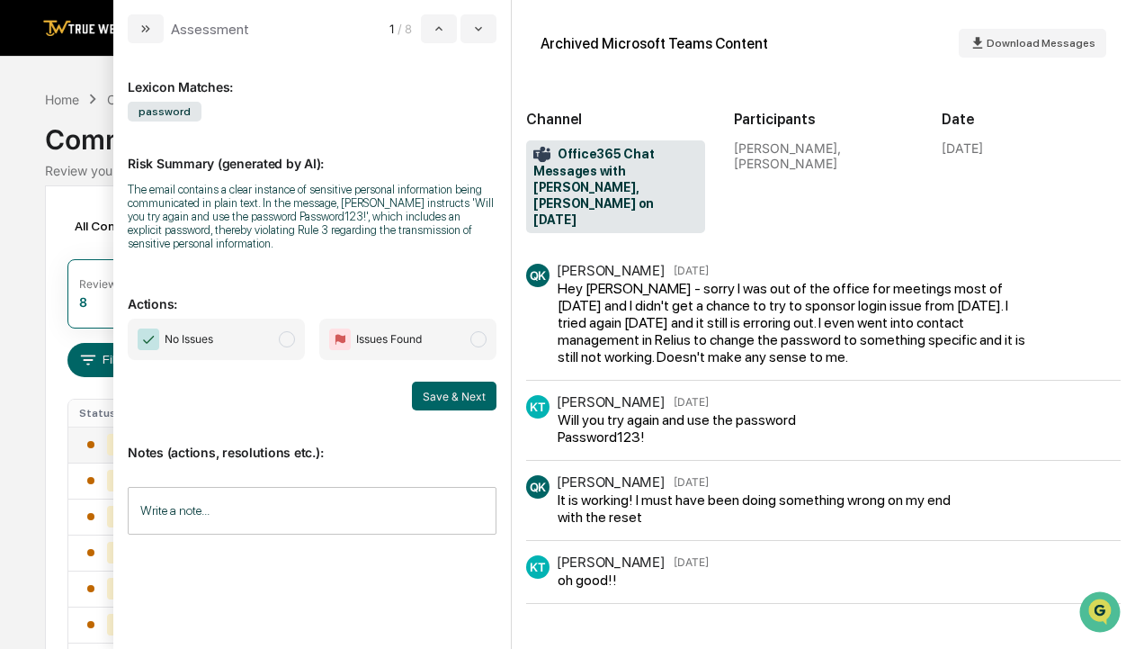
click at [295, 341] on span "modal" at bounding box center [287, 339] width 16 height 16
click at [441, 398] on button "Save & Next" at bounding box center [454, 395] width 85 height 29
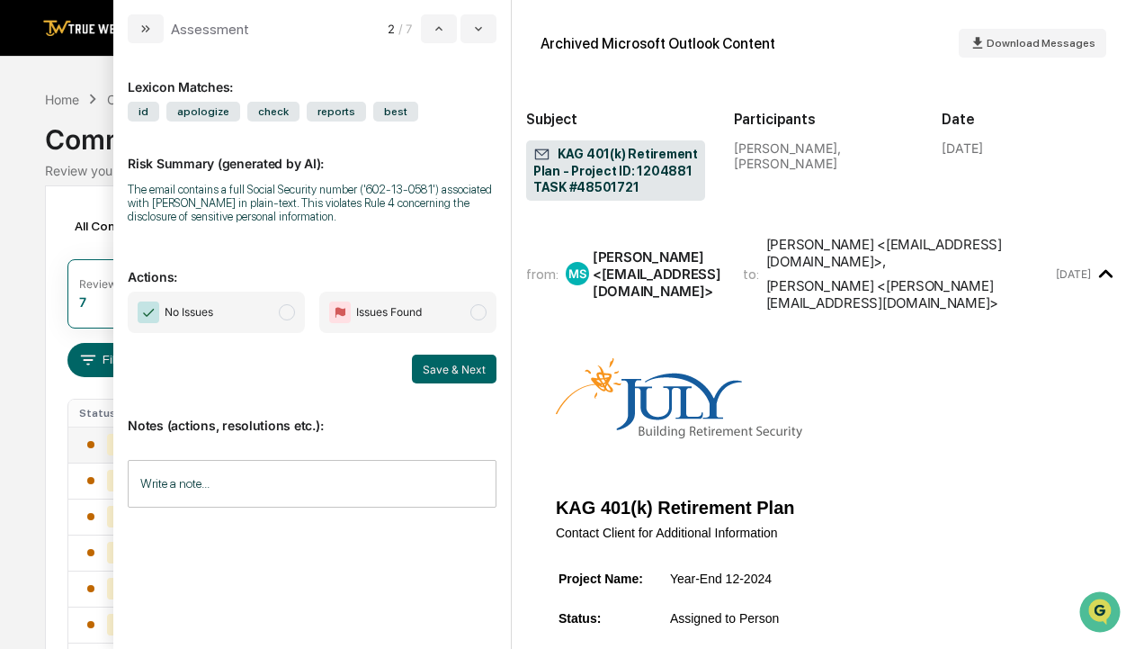
click at [293, 313] on span "modal" at bounding box center [287, 312] width 16 height 16
click at [461, 369] on button "Save & Next" at bounding box center [454, 368] width 85 height 29
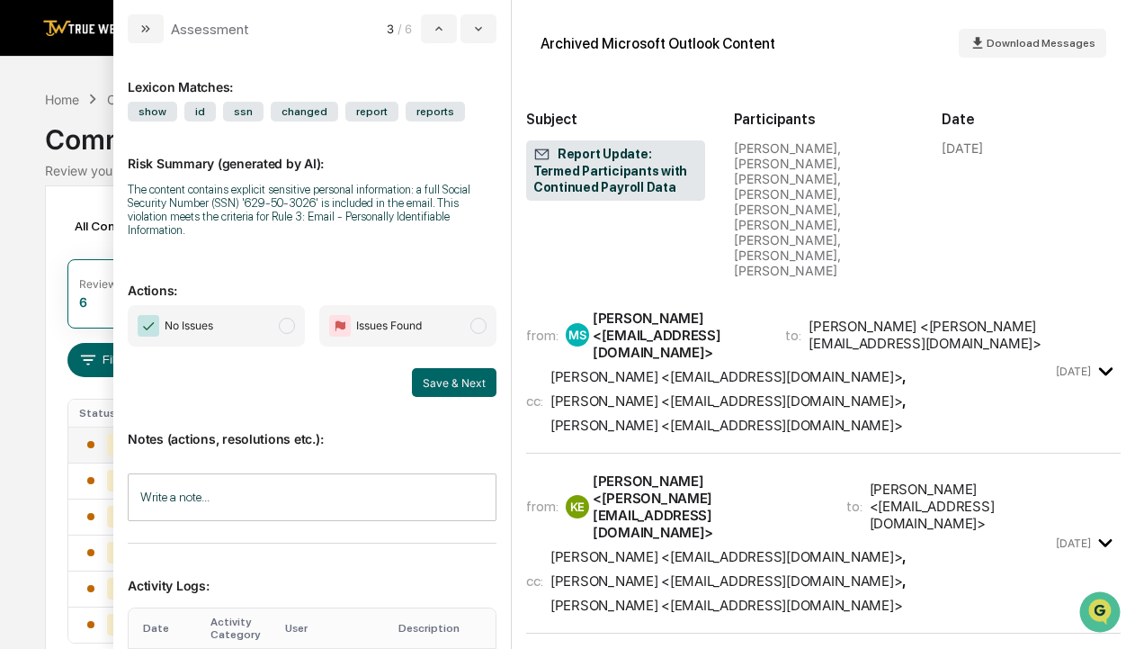
click at [288, 320] on span "modal" at bounding box center [287, 326] width 16 height 16
click at [446, 373] on button "Save & Next" at bounding box center [454, 382] width 85 height 29
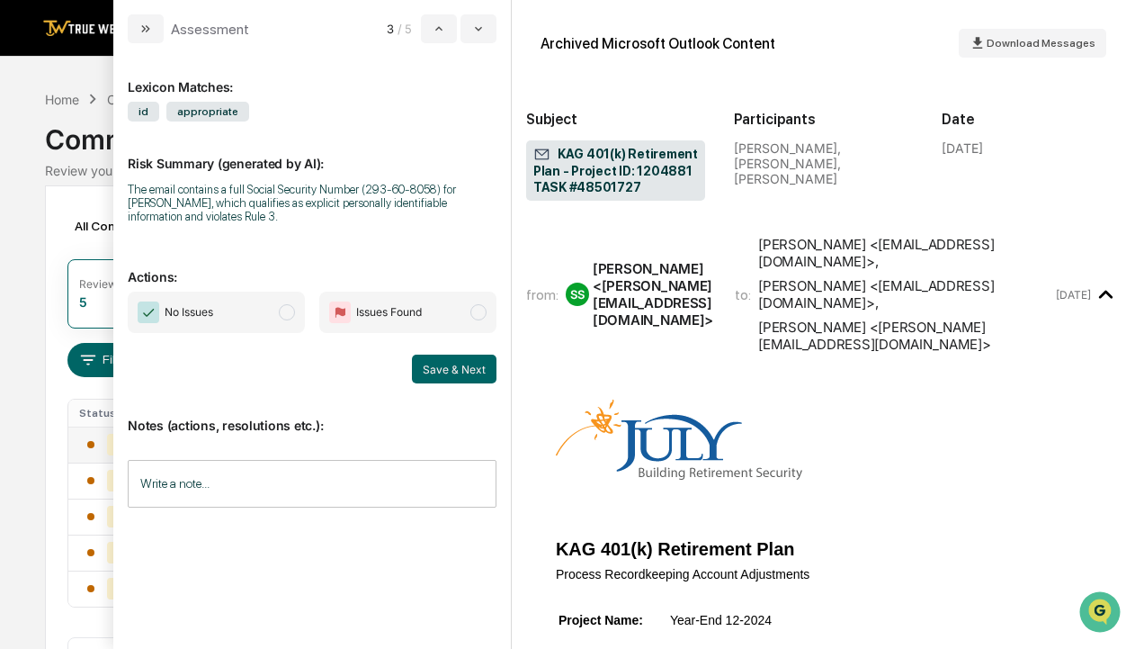
click at [295, 314] on span "modal" at bounding box center [287, 312] width 16 height 16
click at [449, 360] on button "Save & Next" at bounding box center [454, 368] width 85 height 29
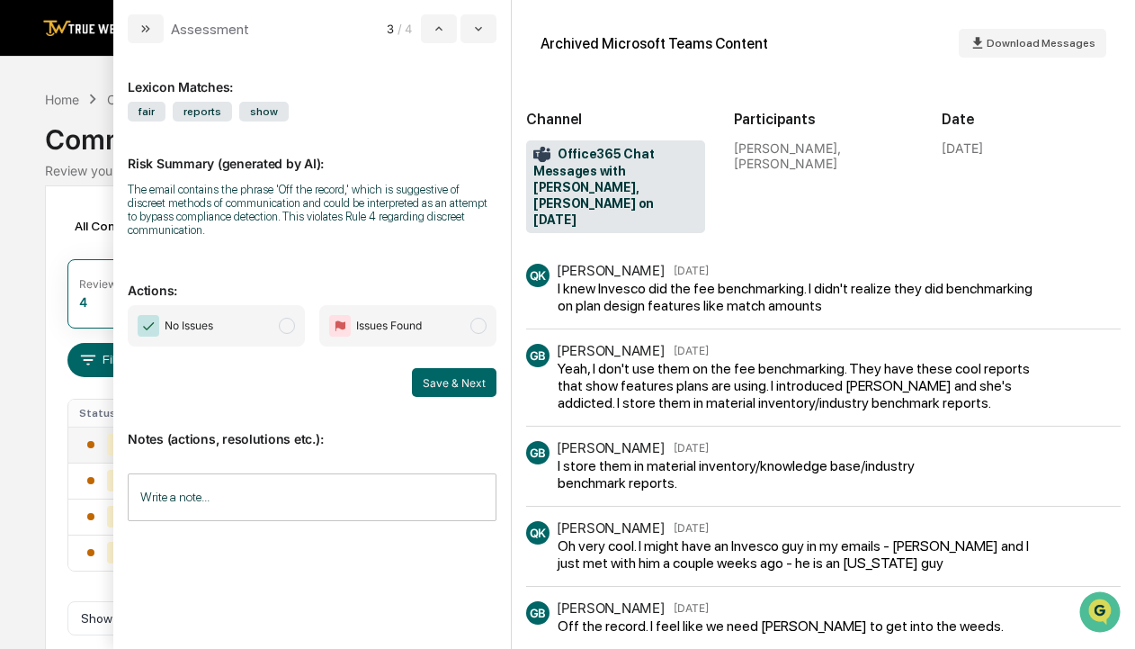
click at [294, 318] on span "modal" at bounding box center [287, 326] width 16 height 16
click at [463, 368] on button "Save & Next" at bounding box center [454, 382] width 85 height 29
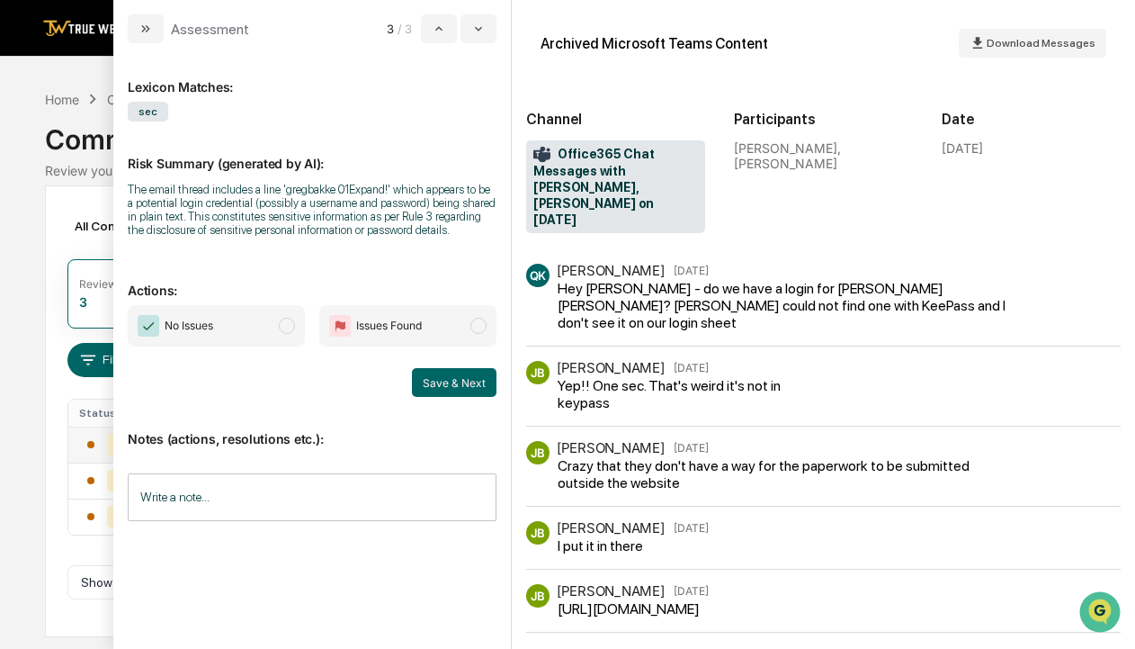
click at [290, 329] on span "modal" at bounding box center [287, 326] width 16 height 16
click at [450, 381] on button "Save & Next" at bounding box center [454, 382] width 85 height 29
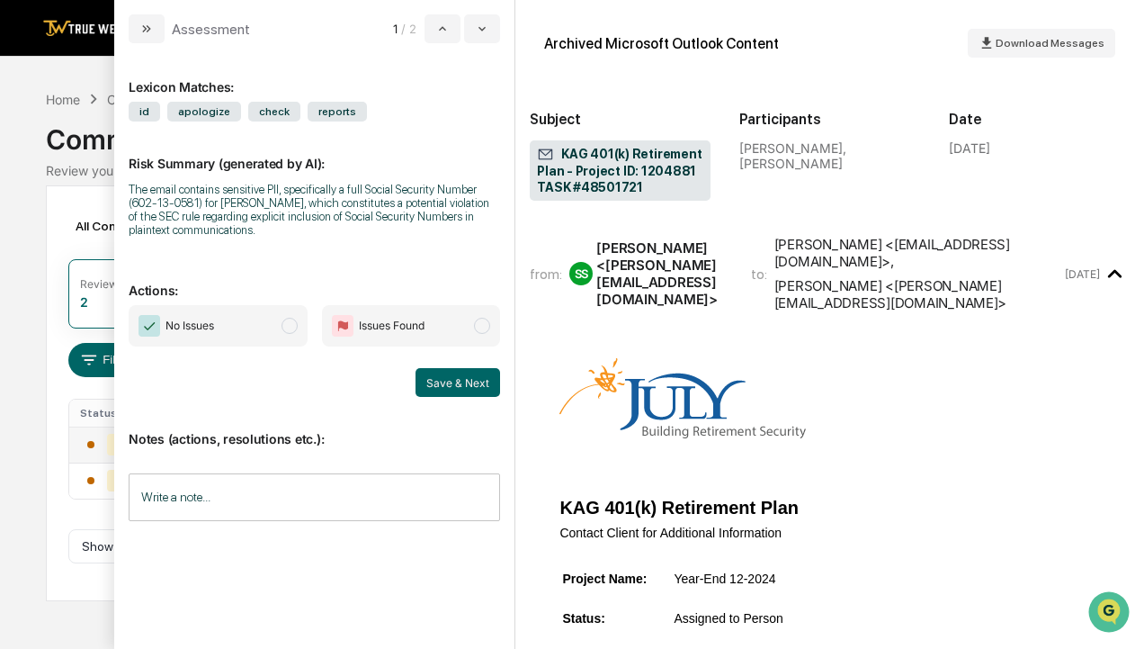
click at [290, 319] on span "No Issues" at bounding box center [218, 325] width 179 height 41
click at [437, 371] on button "Save & Next" at bounding box center [458, 382] width 85 height 29
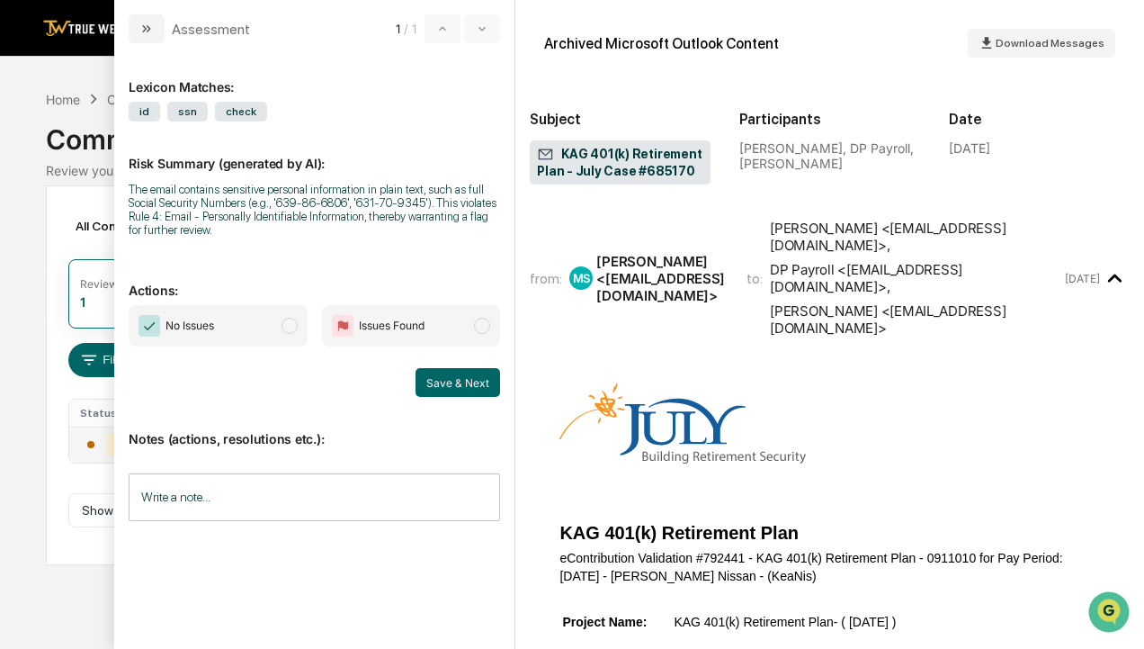
click at [288, 326] on span "modal" at bounding box center [290, 326] width 16 height 16
click at [494, 389] on button "Save & Next" at bounding box center [458, 382] width 85 height 29
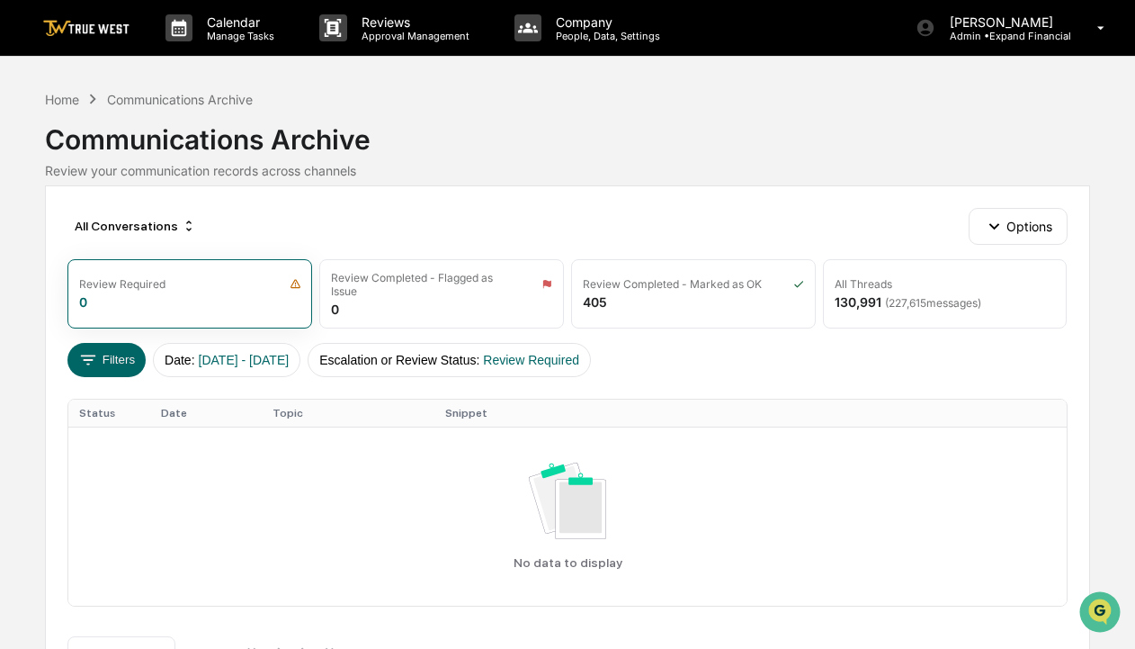
click at [119, 14] on link at bounding box center [97, 28] width 108 height 56
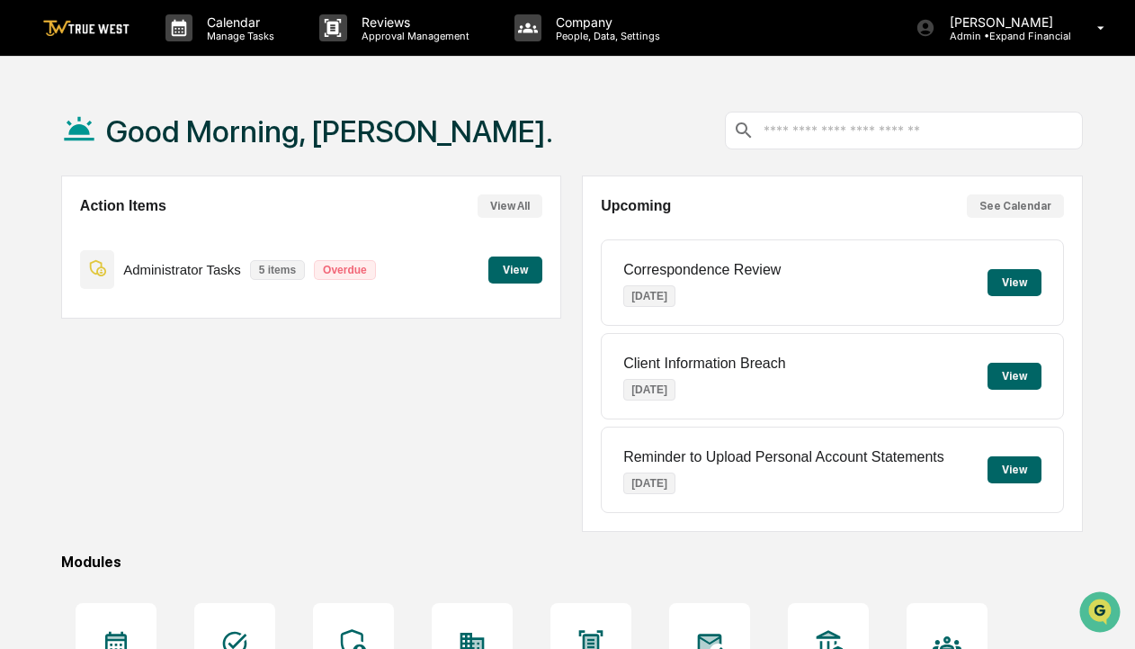
click at [524, 275] on button "View" at bounding box center [515, 269] width 54 height 27
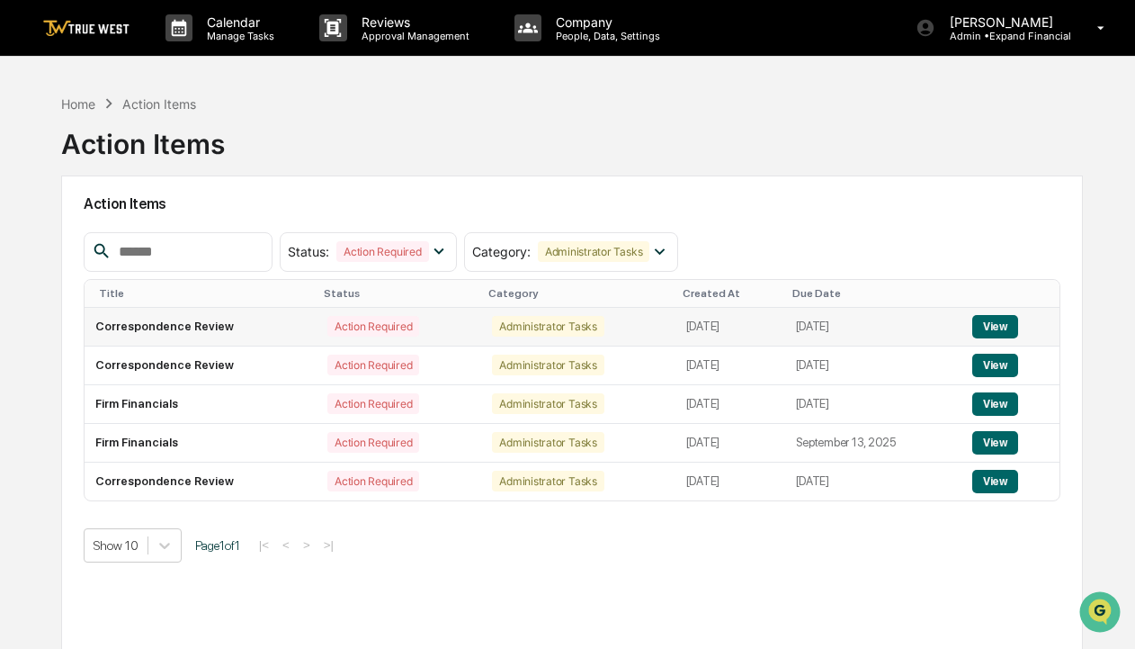
click at [1003, 315] on button "View" at bounding box center [995, 326] width 46 height 23
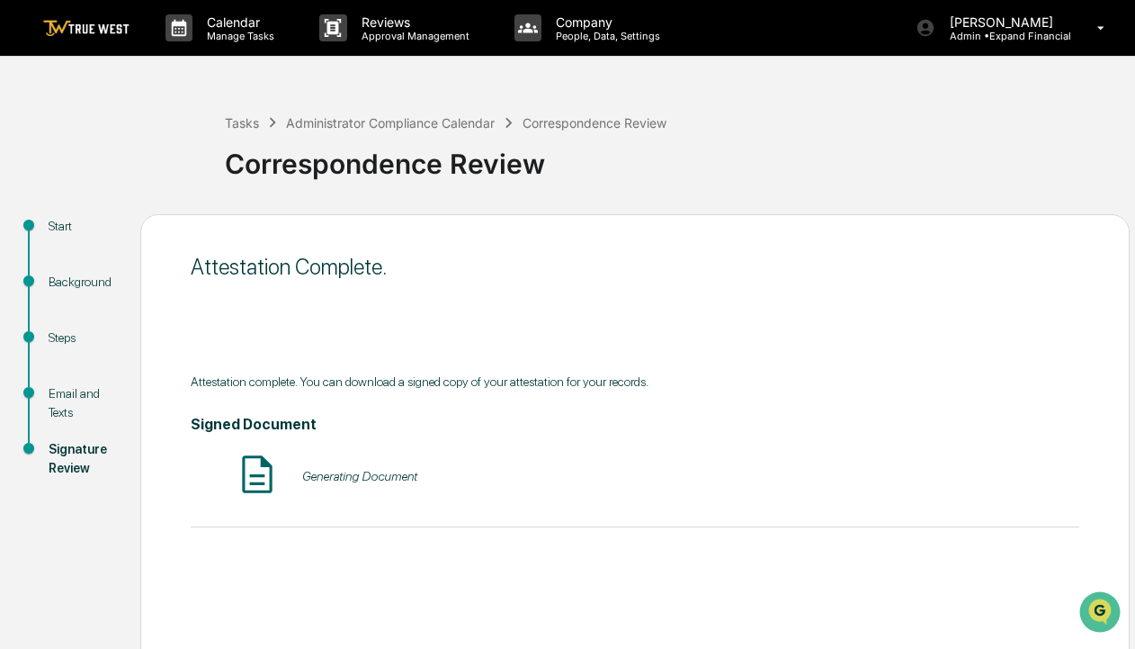
scroll to position [76, 0]
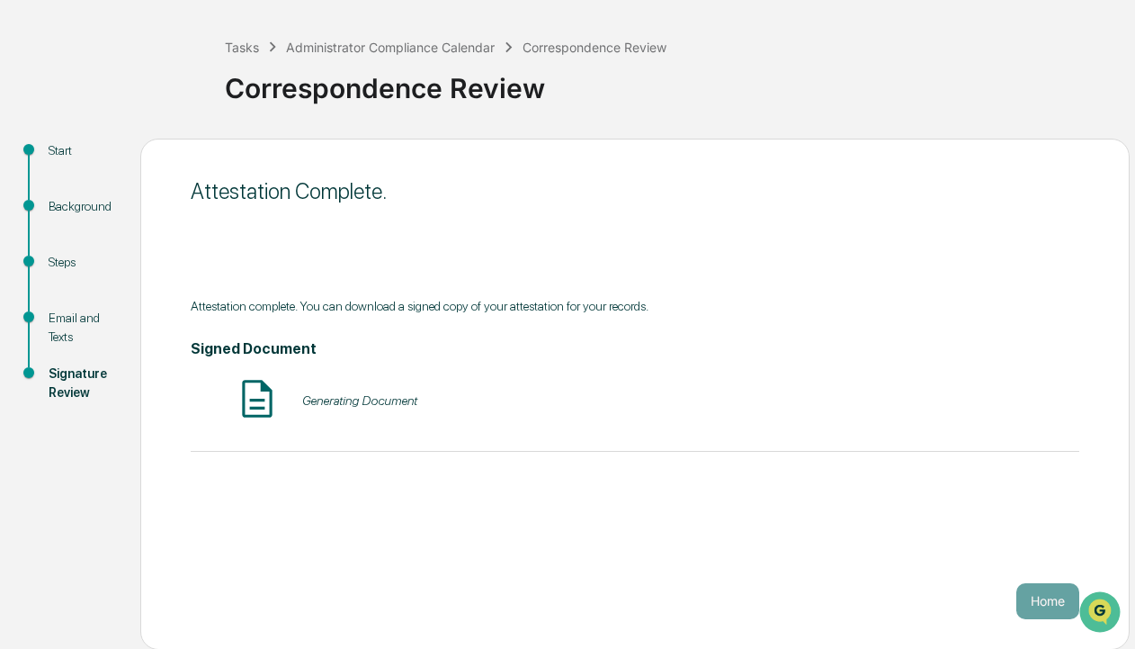
click at [354, 402] on div "Generating Document" at bounding box center [359, 400] width 115 height 14
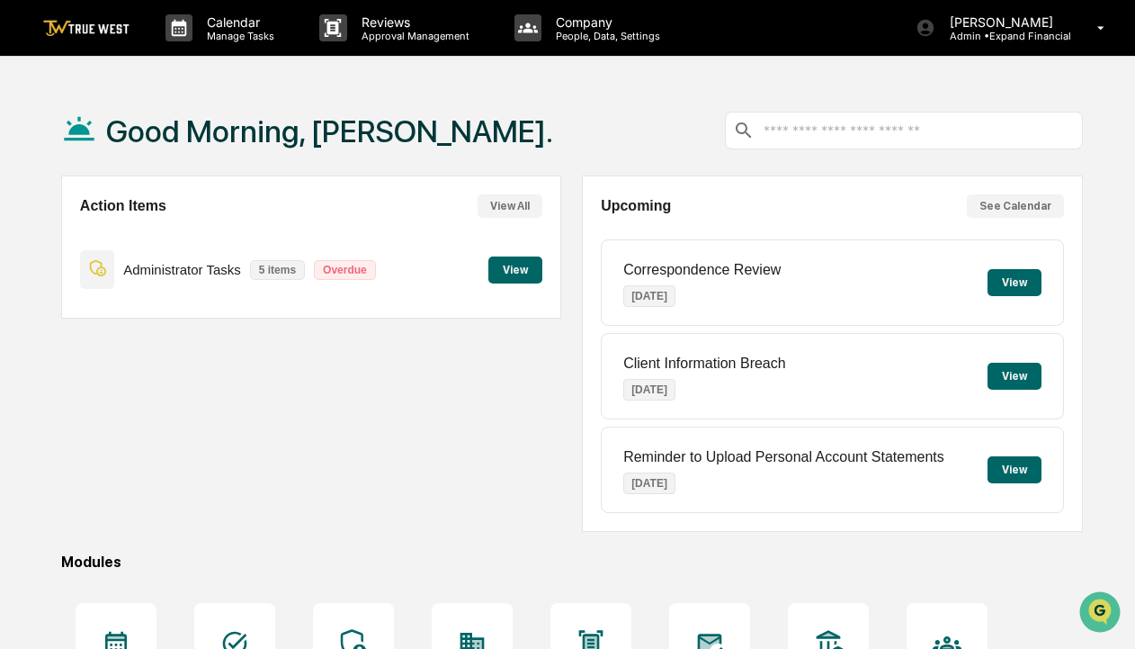
click at [506, 270] on button "View" at bounding box center [515, 269] width 54 height 27
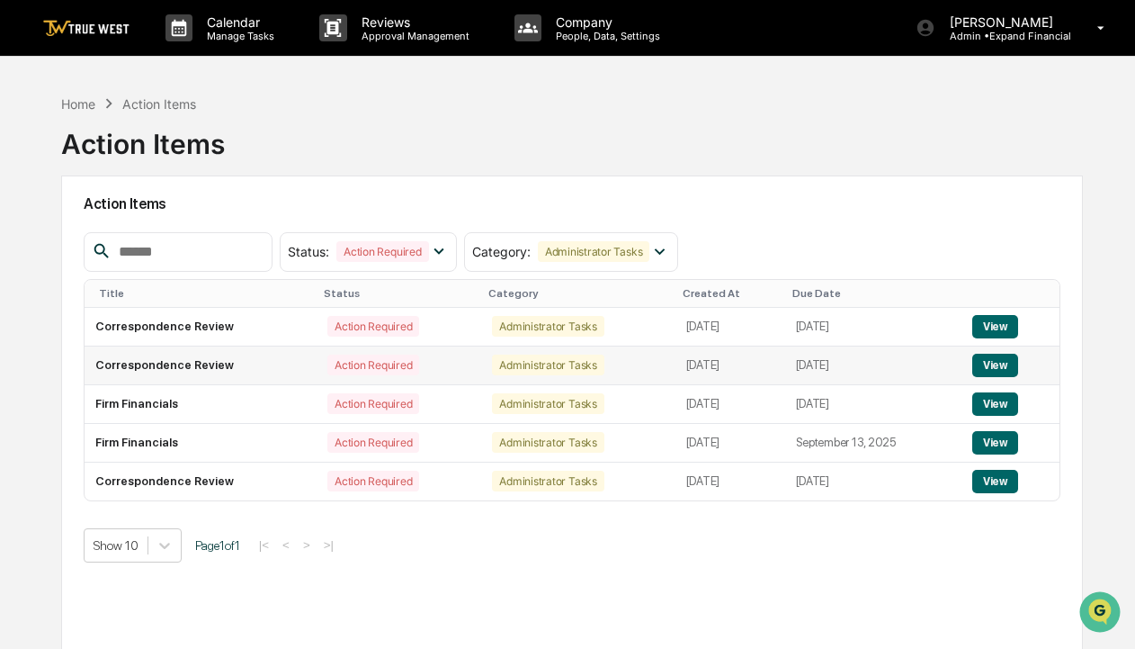
click at [987, 359] on button "View" at bounding box center [995, 365] width 46 height 23
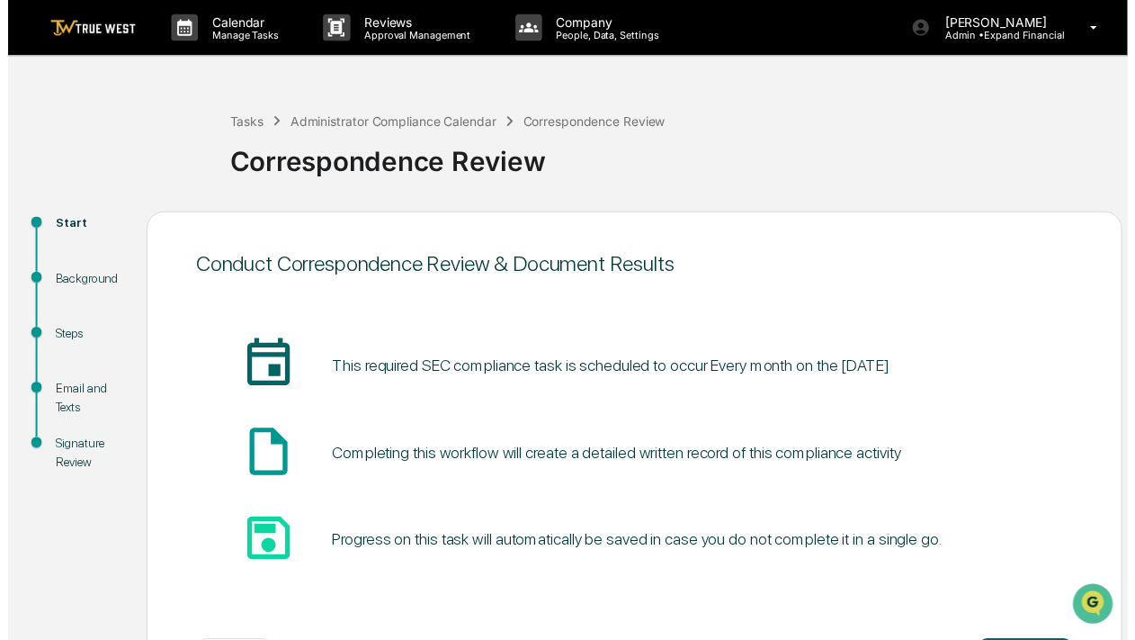
scroll to position [76, 0]
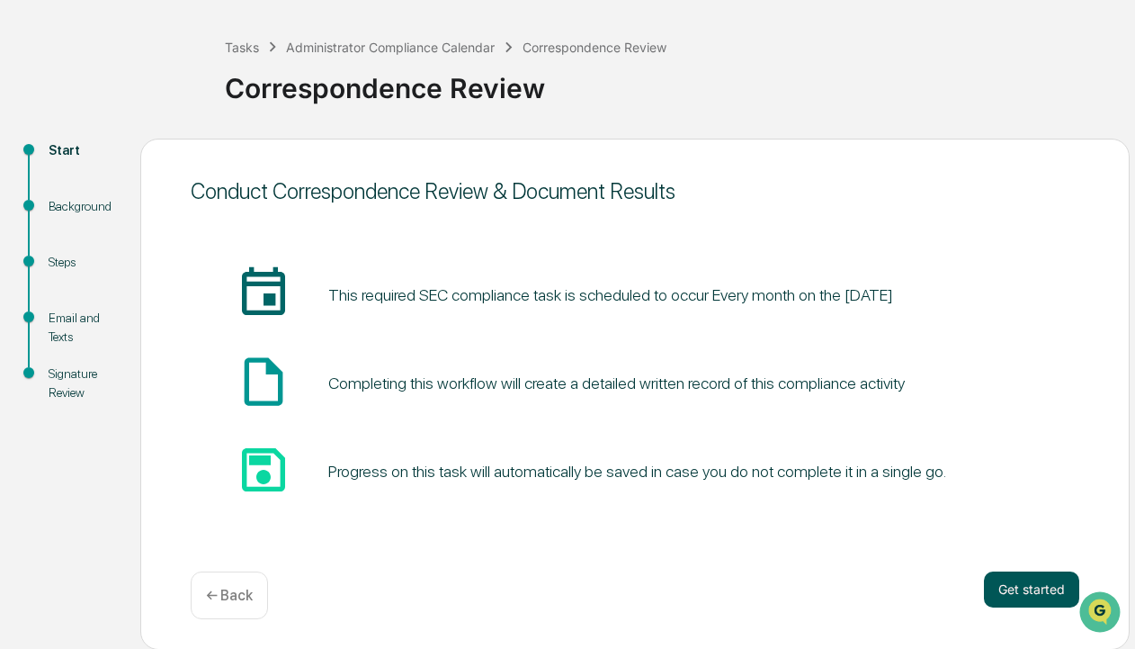
click at [1022, 597] on button "Get started" at bounding box center [1031, 589] width 95 height 36
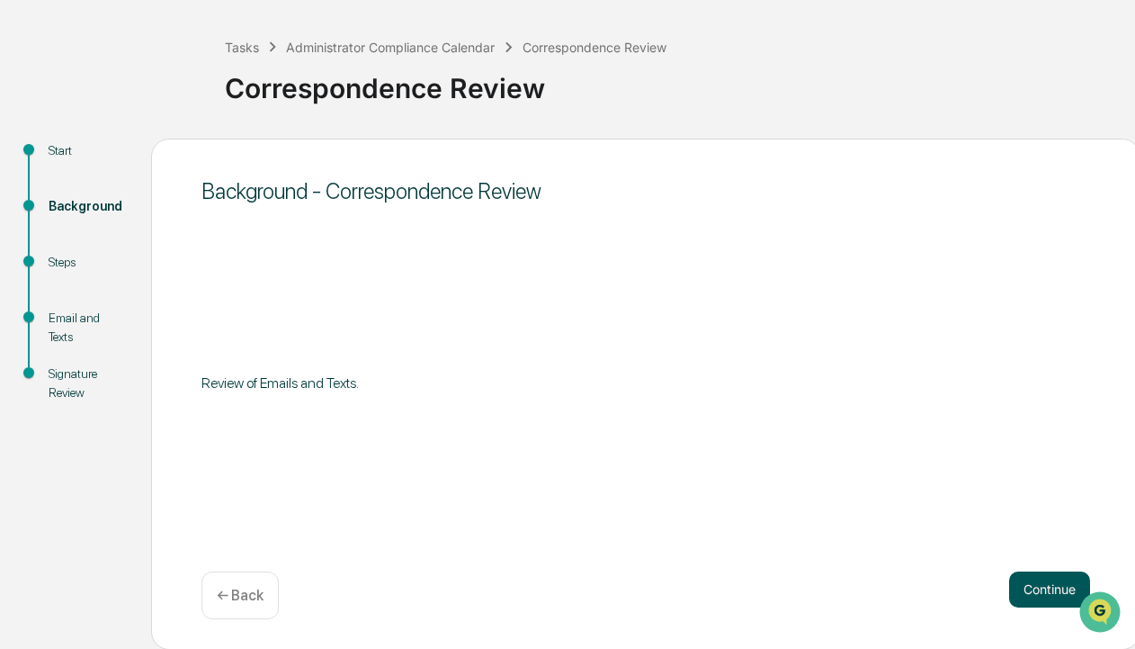
click at [1036, 586] on button "Continue" at bounding box center [1049, 589] width 81 height 36
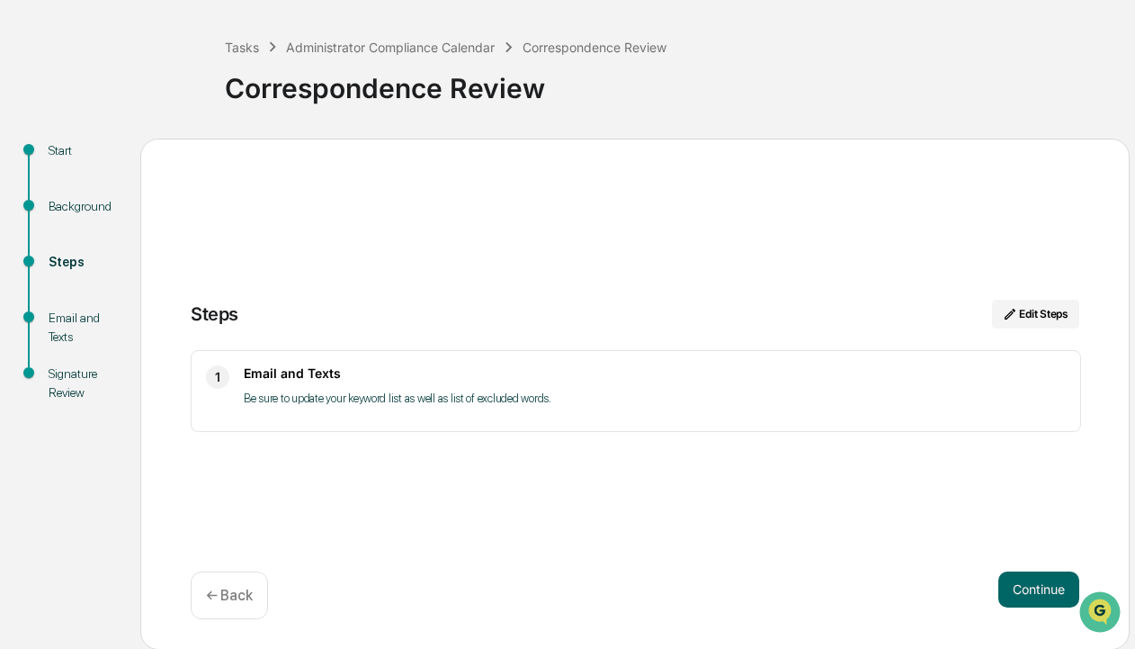
click at [1036, 586] on button "Continue" at bounding box center [1038, 589] width 81 height 36
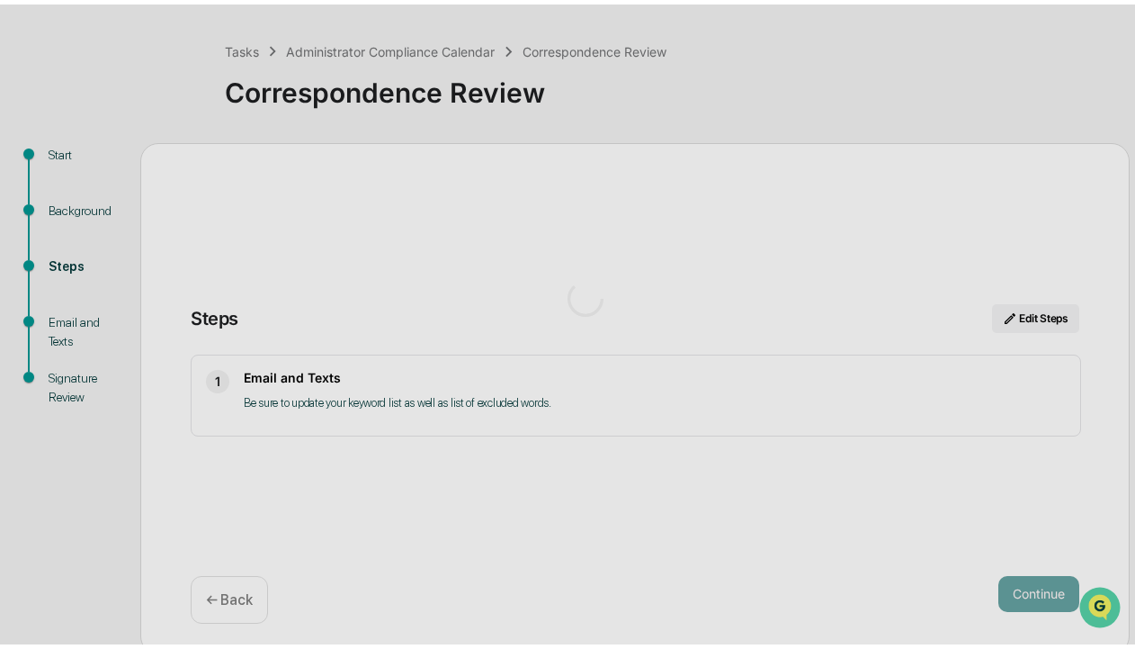
scroll to position [22, 0]
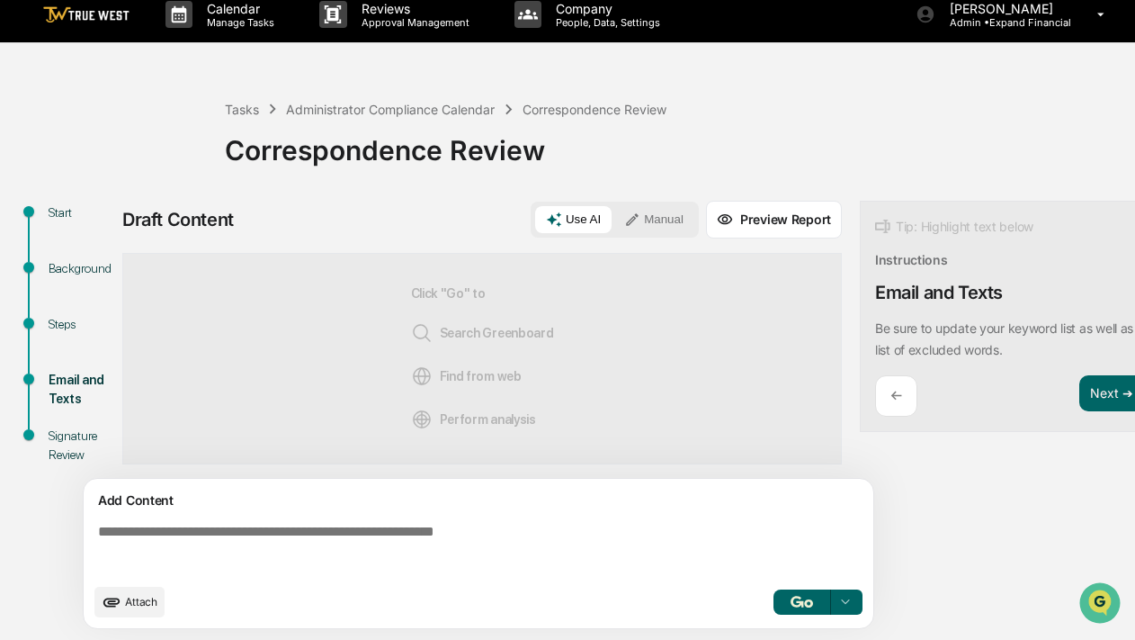
click at [851, 601] on icon at bounding box center [845, 602] width 14 height 14
click at [980, 510] on div "Draft Content Use AI Manual Preview Report Sources Click "Go" to Search Greenbo…" at bounding box center [625, 420] width 1007 height 439
click at [1113, 375] on button "Next ➔" at bounding box center [1112, 393] width 66 height 37
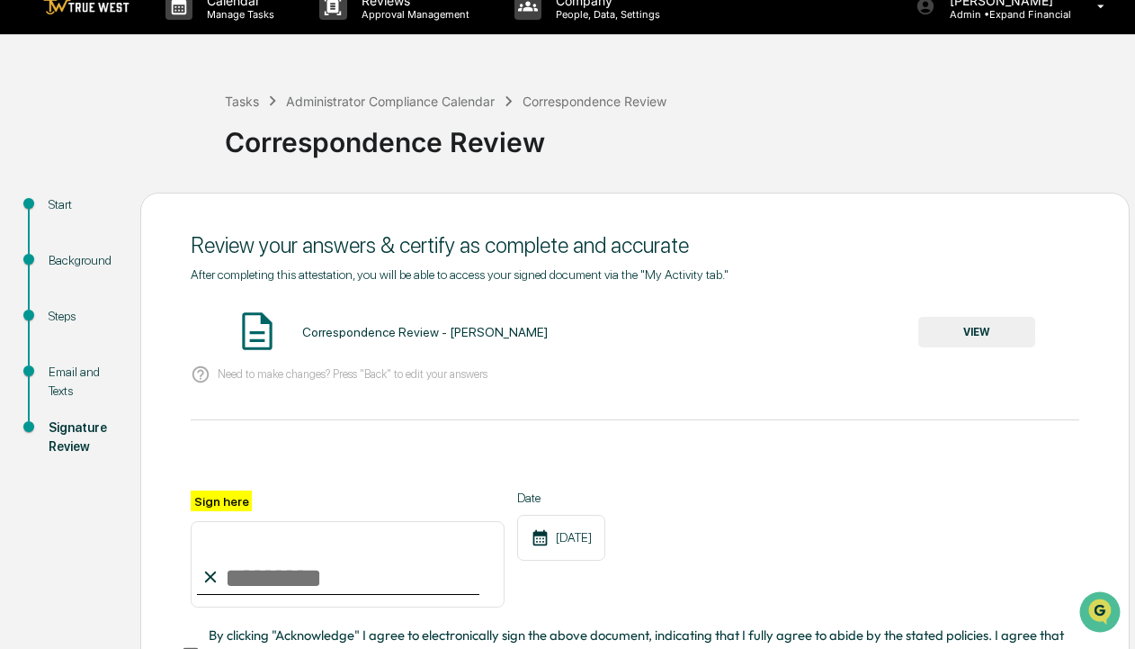
click at [278, 578] on input "Sign here" at bounding box center [348, 564] width 314 height 86
type input "**********"
click at [998, 326] on button "VIEW" at bounding box center [976, 332] width 117 height 31
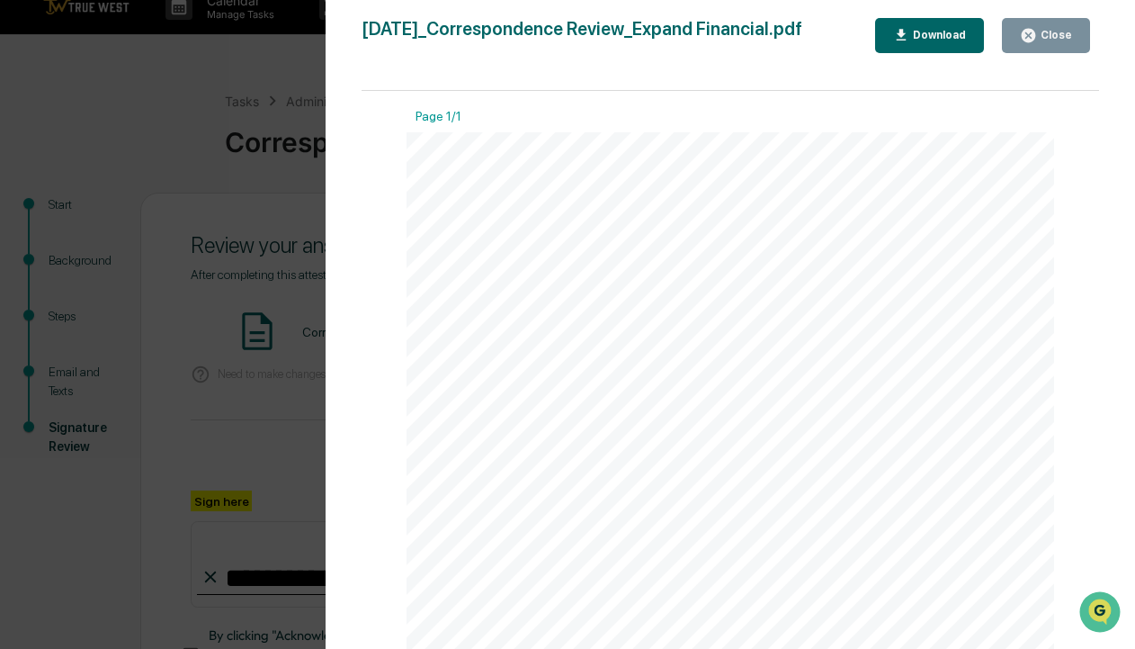
click at [1057, 25] on button "Close" at bounding box center [1046, 35] width 88 height 35
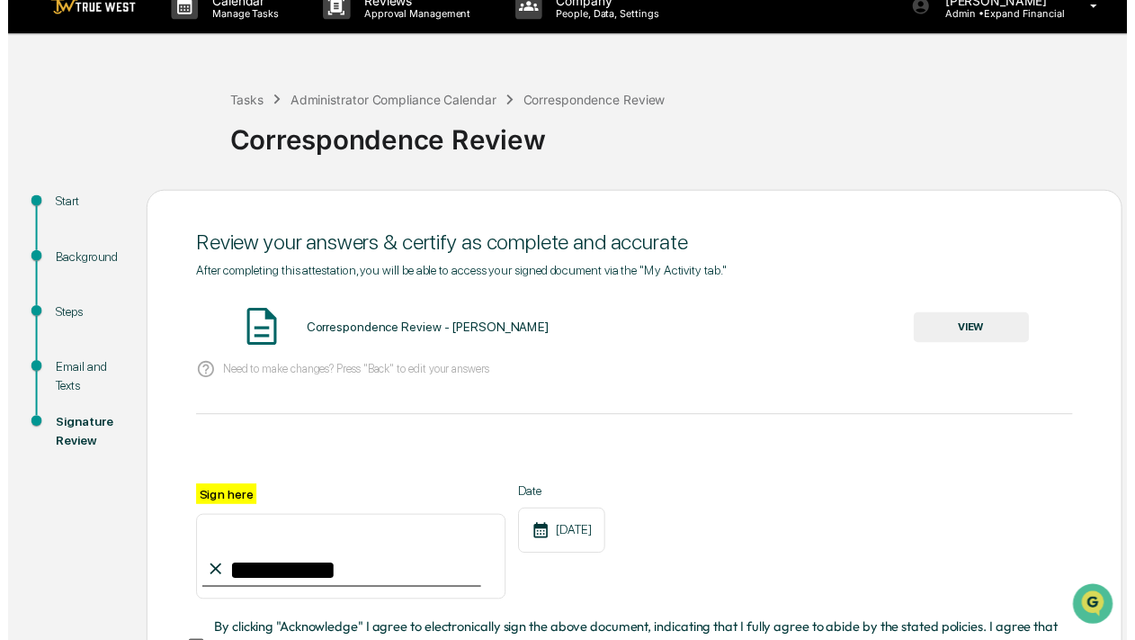
scroll to position [187, 0]
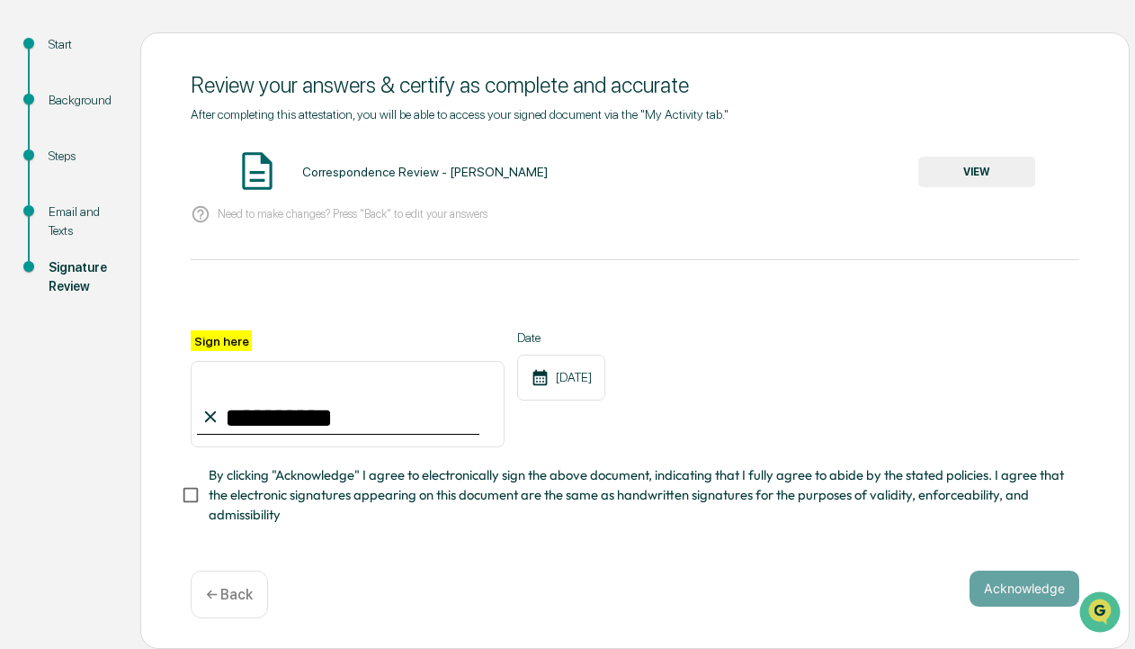
drag, startPoint x: 1135, startPoint y: 443, endPoint x: 36, endPoint y: 12, distance: 1181.0
click at [1022, 580] on button "Acknowledge" at bounding box center [1025, 588] width 110 height 36
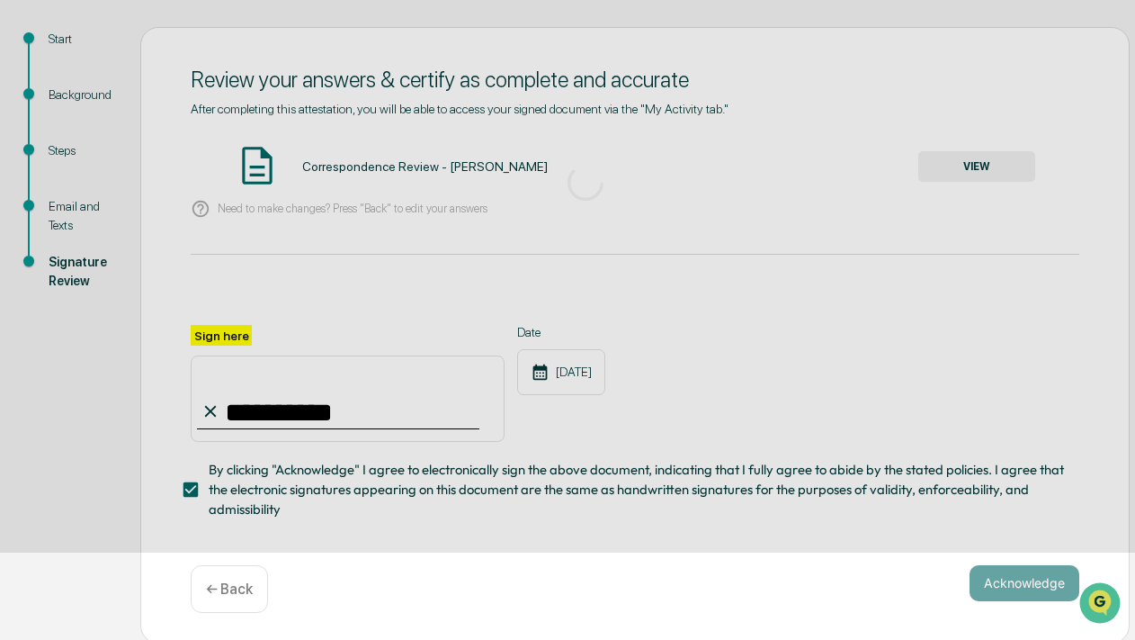
scroll to position [76, 0]
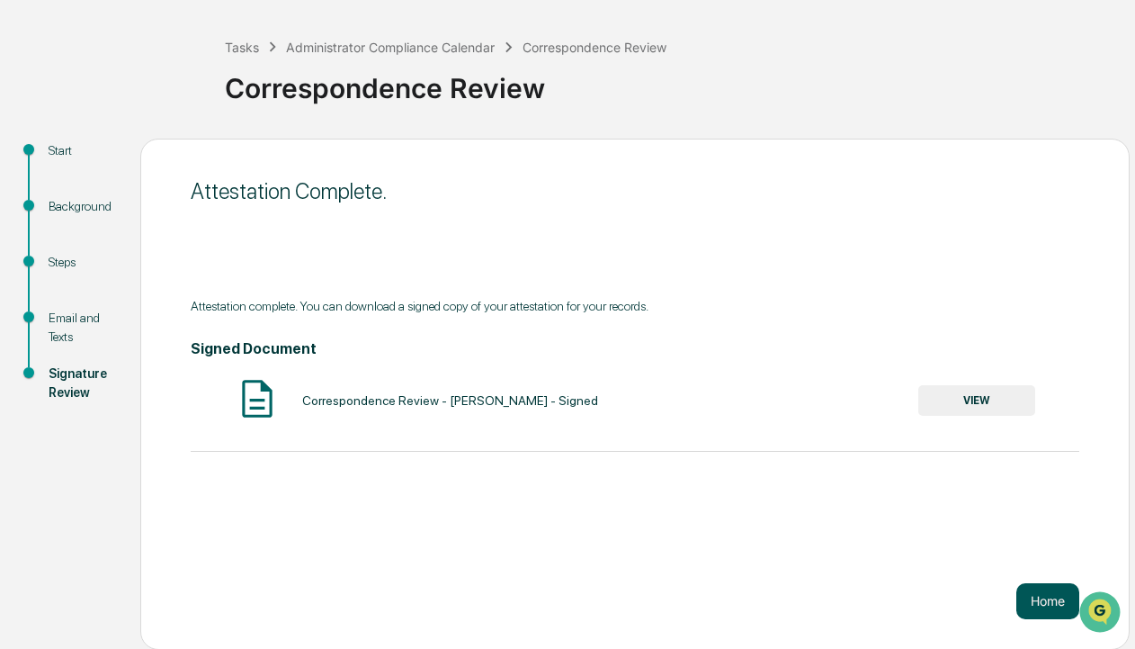
click at [1042, 593] on button "Home" at bounding box center [1047, 601] width 63 height 36
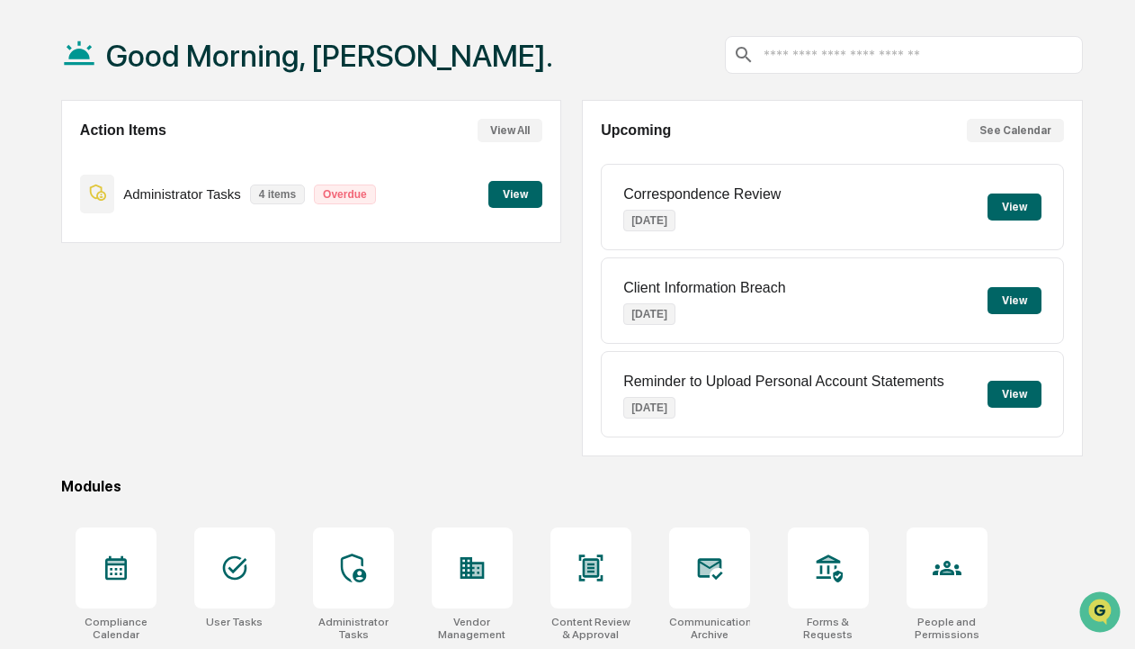
click at [519, 189] on button "View" at bounding box center [515, 194] width 54 height 27
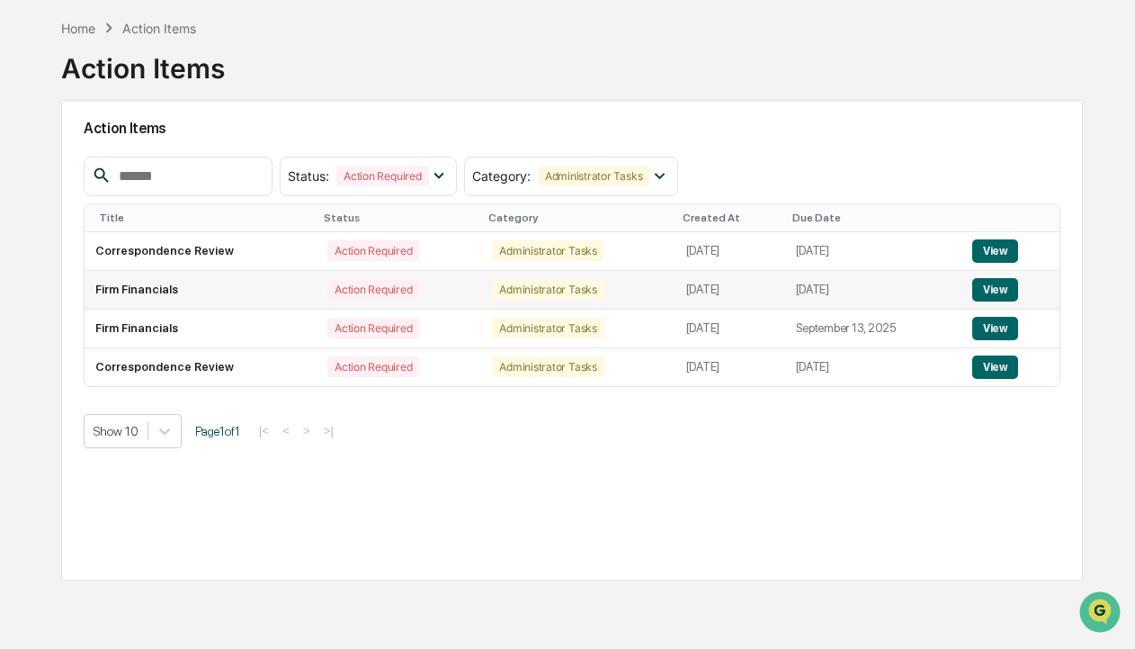
click at [997, 280] on button "View" at bounding box center [995, 289] width 46 height 23
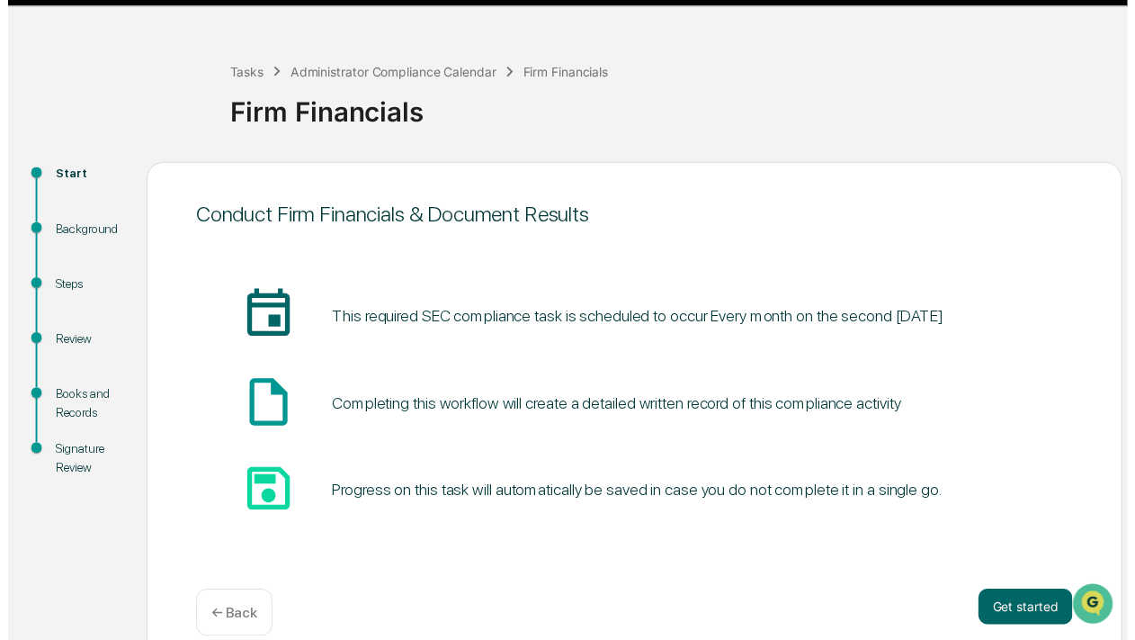
scroll to position [76, 0]
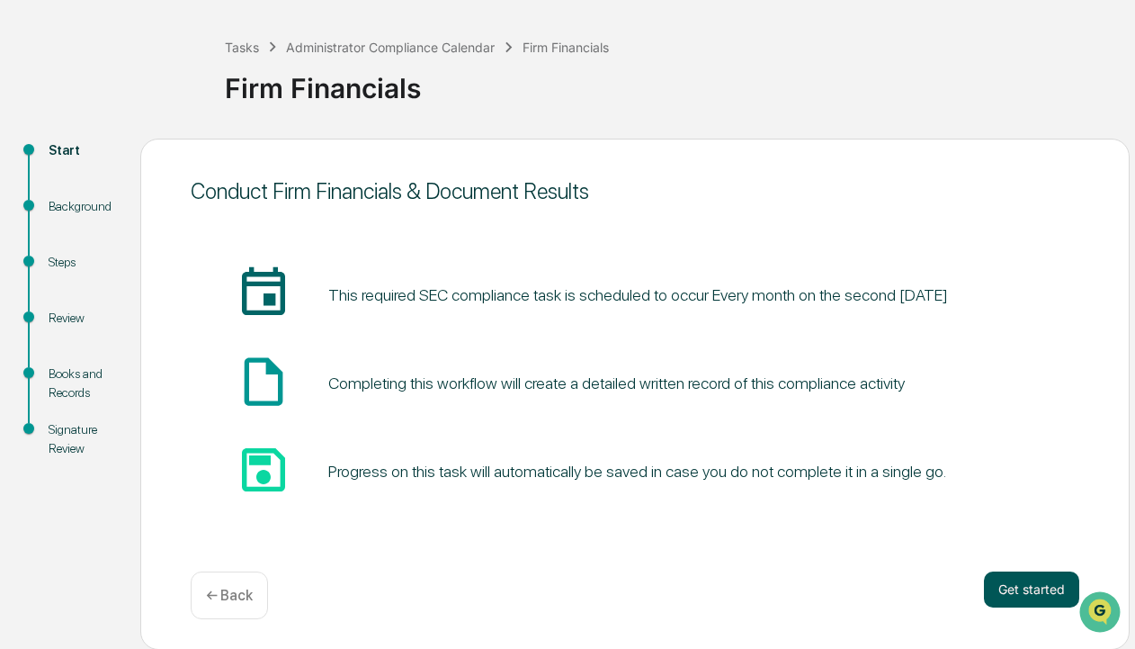
click at [1037, 578] on button "Get started" at bounding box center [1031, 589] width 95 height 36
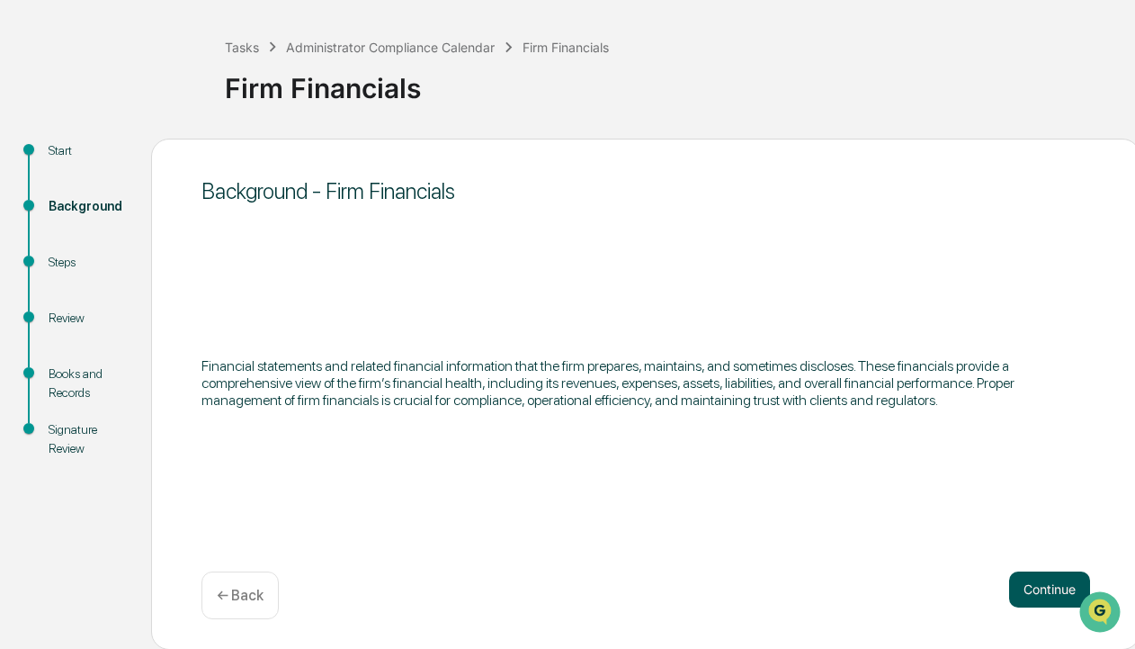
click at [1018, 587] on button "Continue" at bounding box center [1049, 589] width 81 height 36
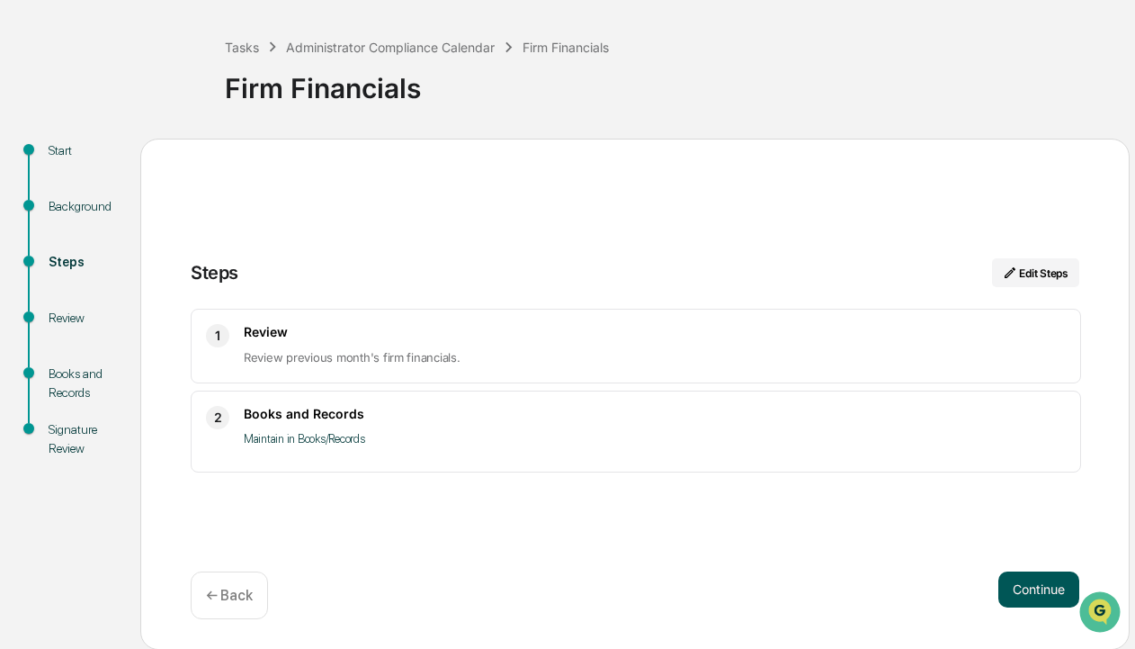
click at [1038, 594] on button "Continue" at bounding box center [1038, 589] width 81 height 36
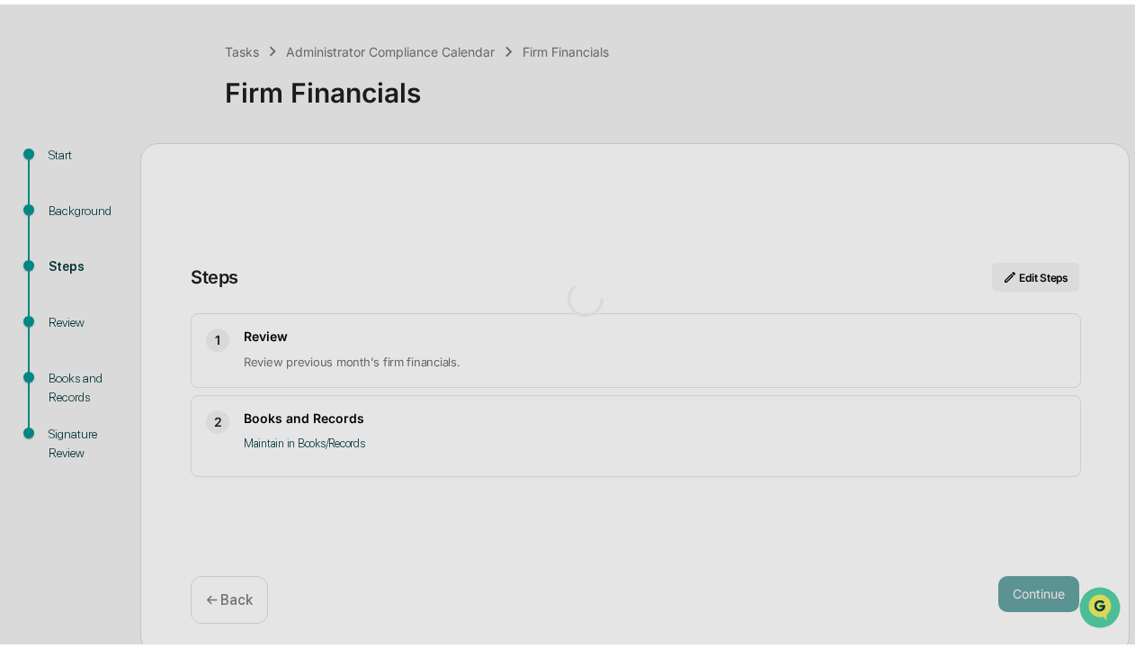
scroll to position [22, 0]
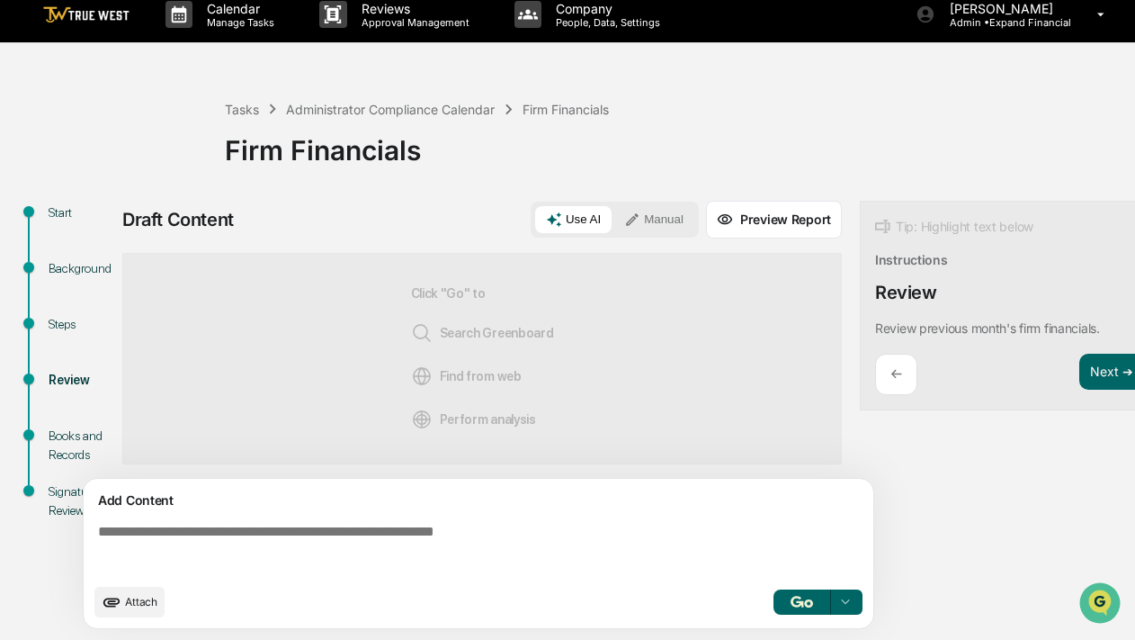
click at [921, 472] on div "Draft Content Use AI Manual Preview Report Sources Click "Go" to Search Greenbo…" at bounding box center [625, 420] width 1007 height 439
click at [1108, 365] on button "Next ➔" at bounding box center [1112, 372] width 66 height 37
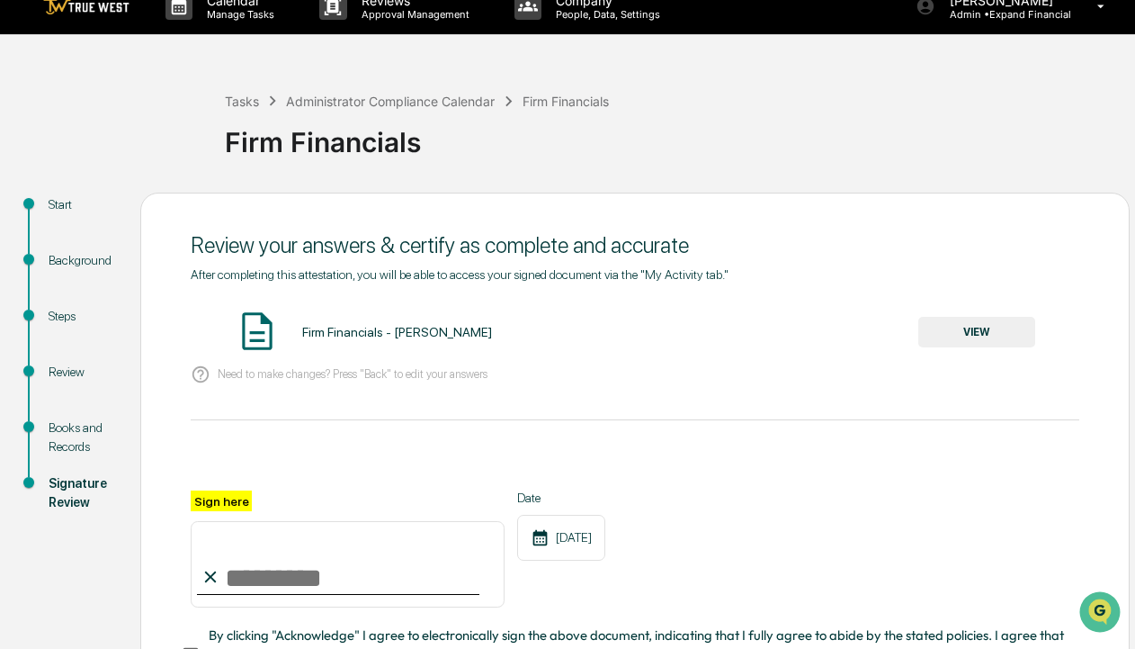
click at [941, 333] on button "VIEW" at bounding box center [976, 332] width 117 height 31
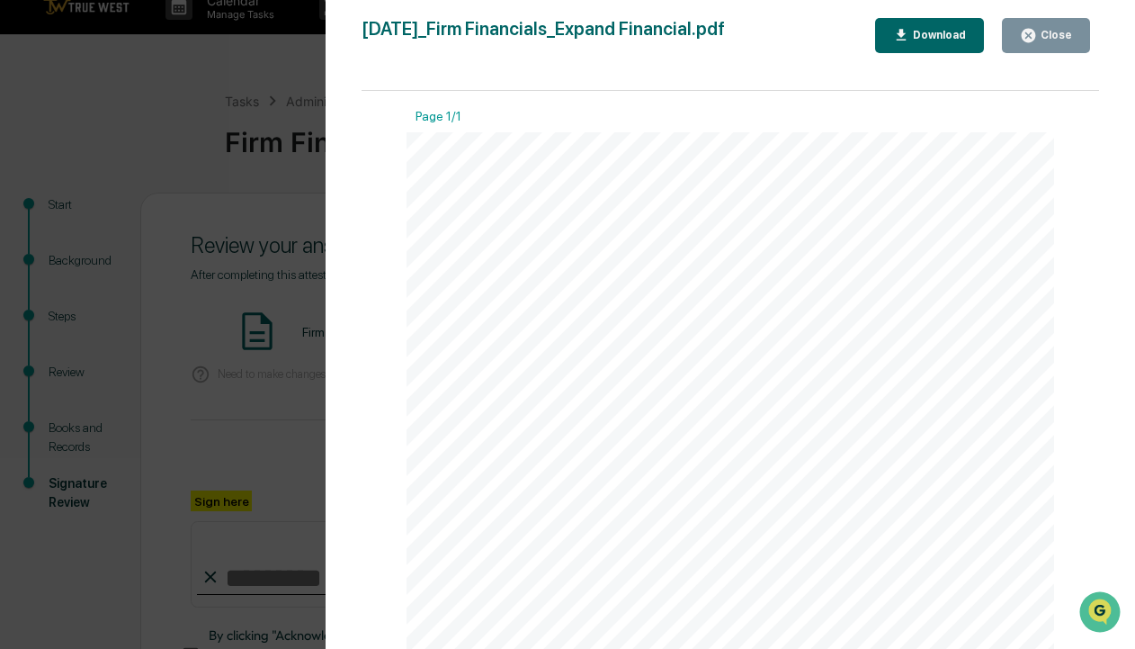
click at [1056, 35] on div "Close" at bounding box center [1054, 35] width 35 height 13
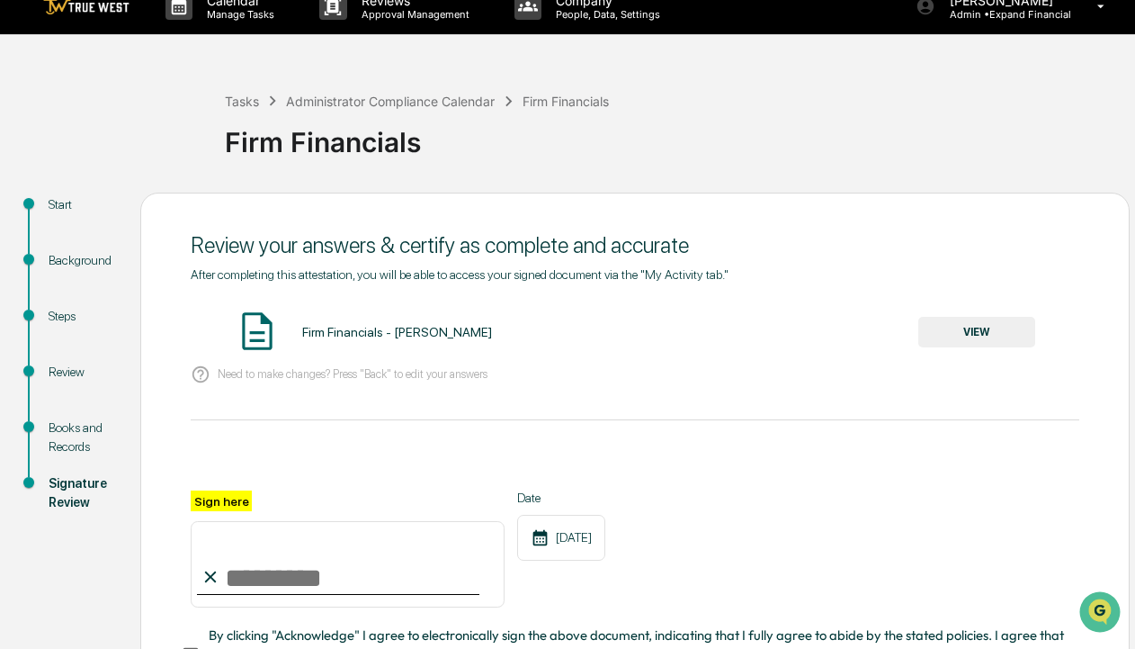
click at [324, 391] on div "Need to make changes? Press "Back" to edit your answers" at bounding box center [635, 374] width 889 height 37
click at [251, 579] on input "Sign here" at bounding box center [348, 564] width 314 height 86
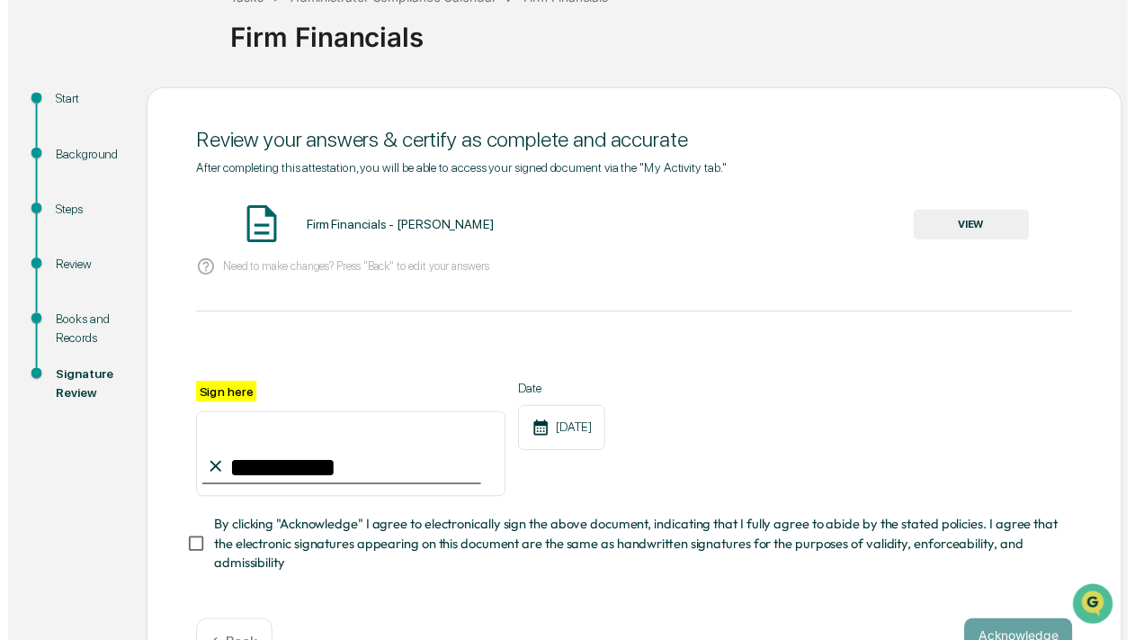
scroll to position [187, 0]
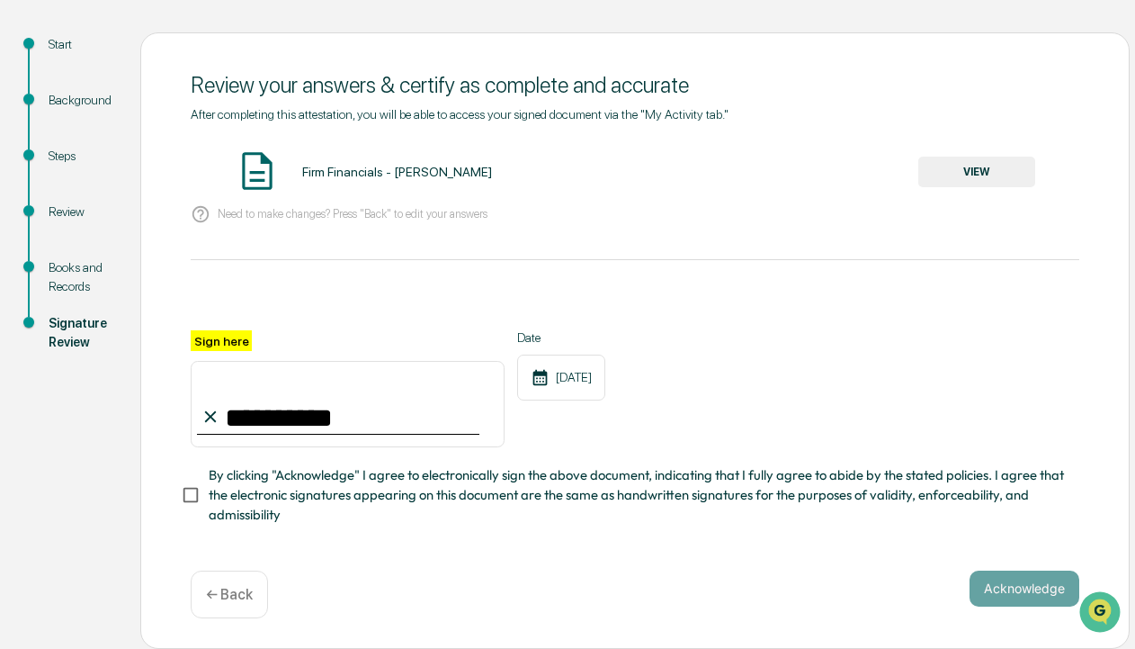
type input "**********"
click at [1027, 595] on button "Acknowledge" at bounding box center [1025, 588] width 110 height 36
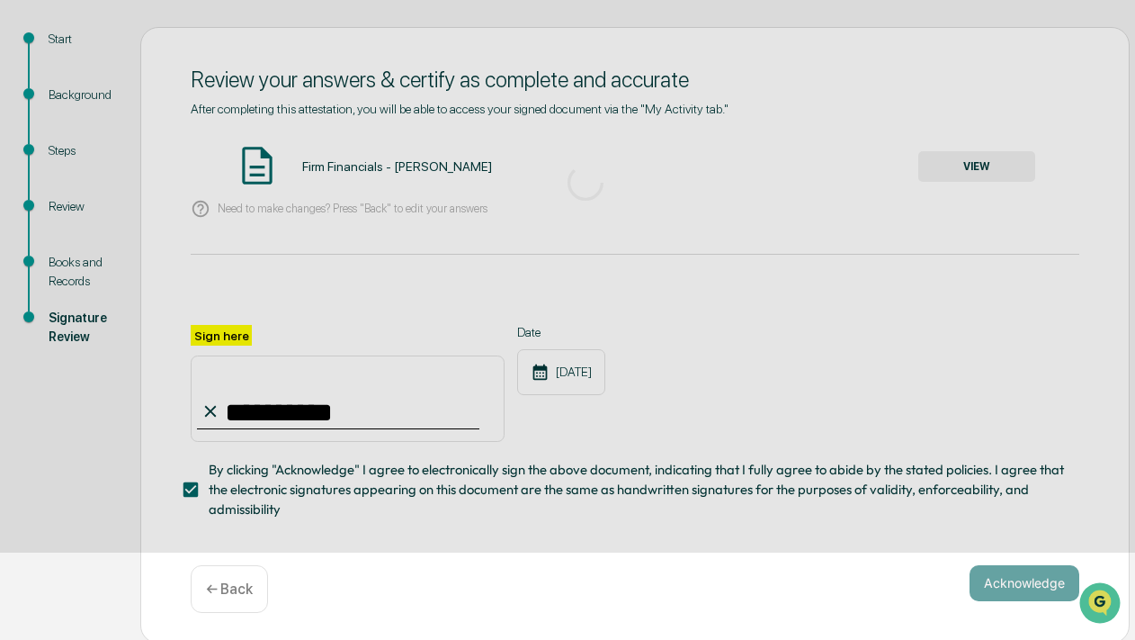
scroll to position [76, 0]
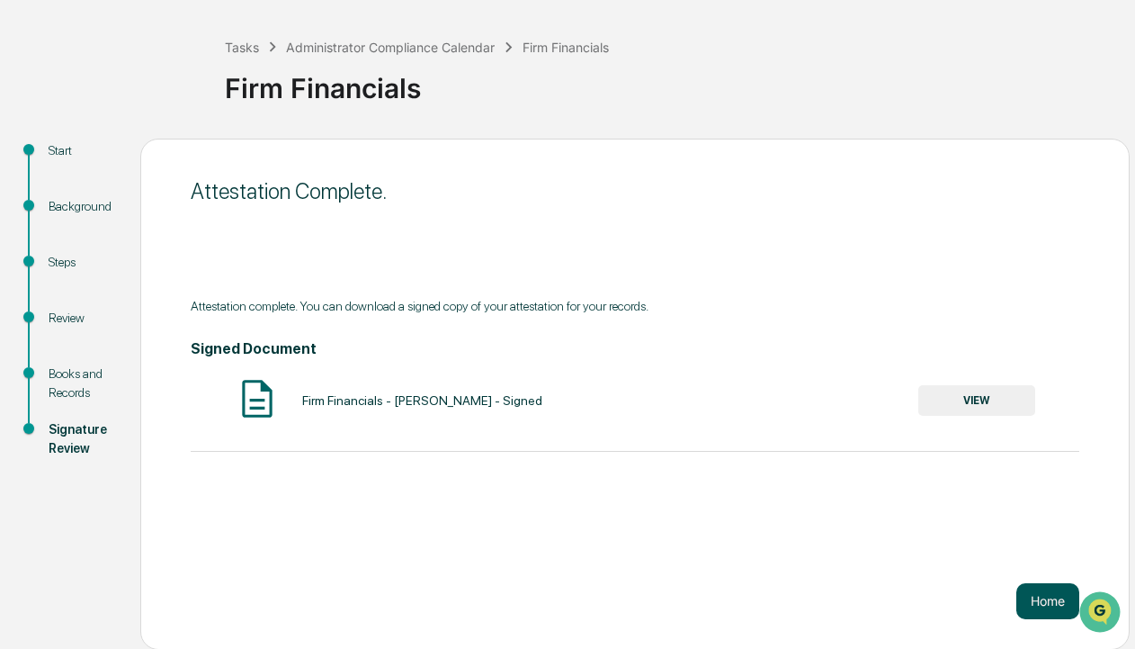
click at [1049, 593] on button "Home" at bounding box center [1047, 601] width 63 height 36
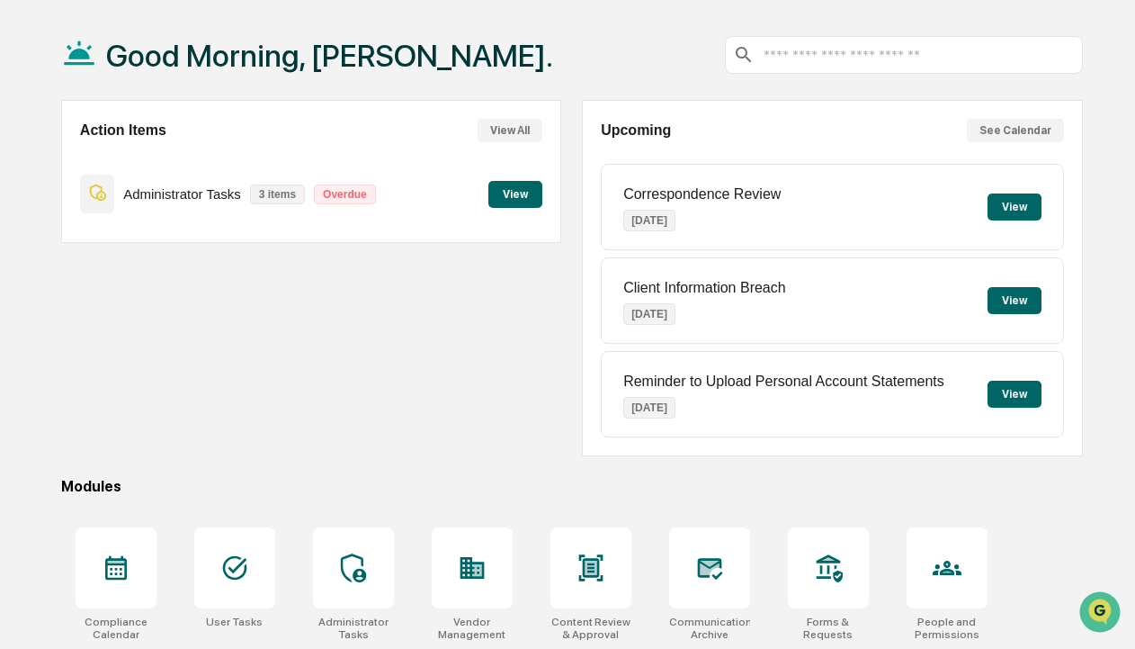
click at [515, 181] on button "View" at bounding box center [515, 194] width 54 height 27
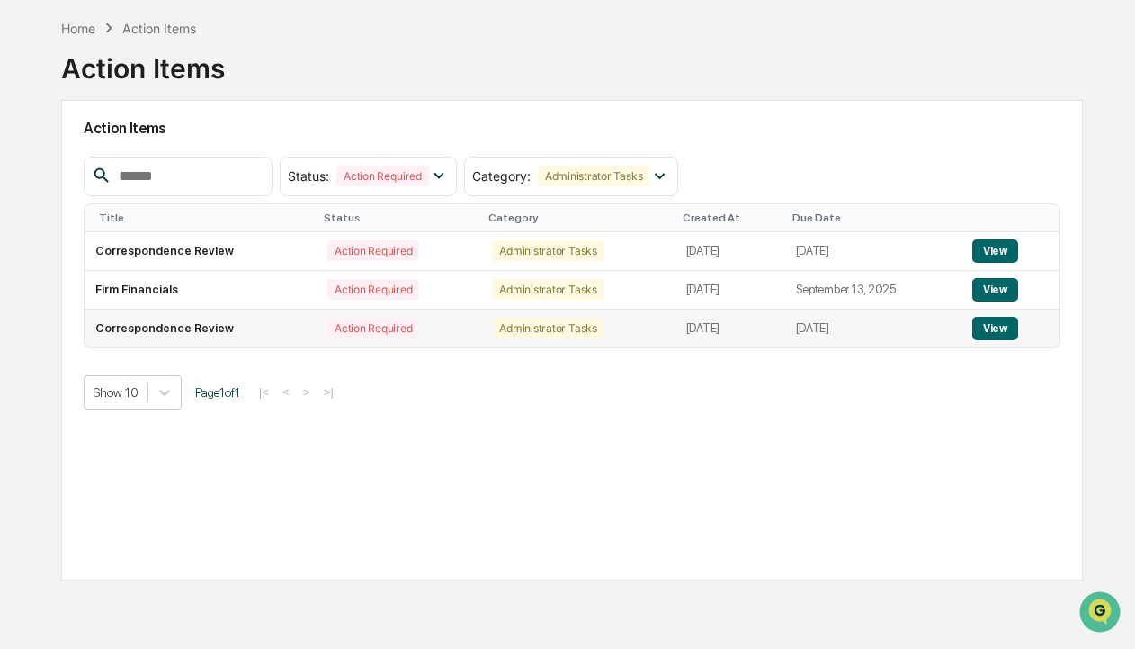
click at [995, 324] on button "View" at bounding box center [995, 328] width 46 height 23
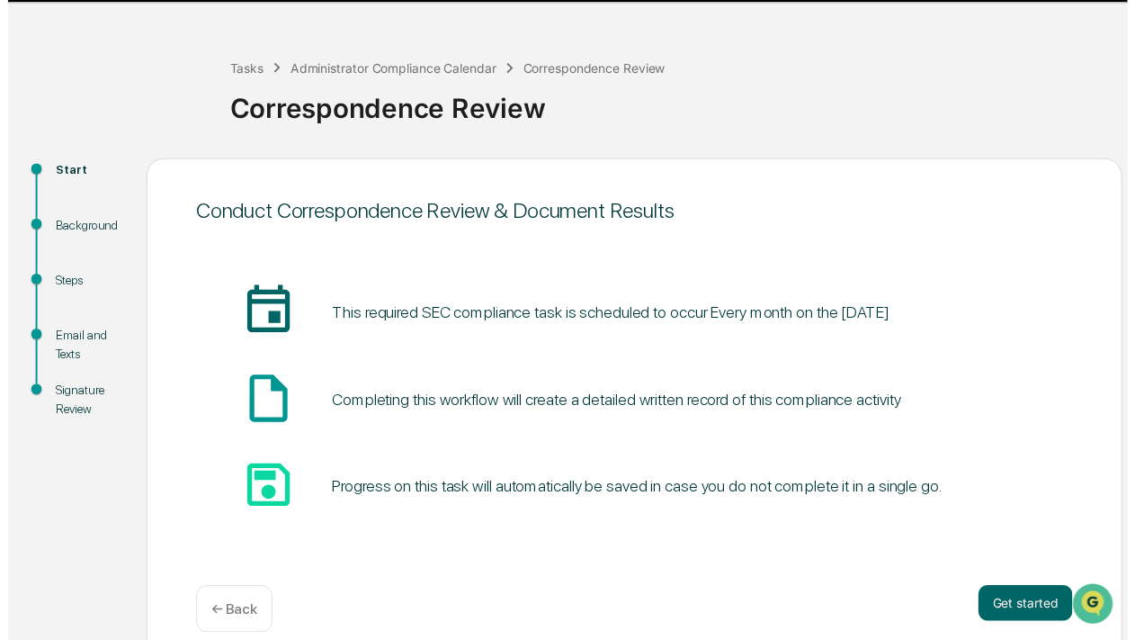
scroll to position [76, 0]
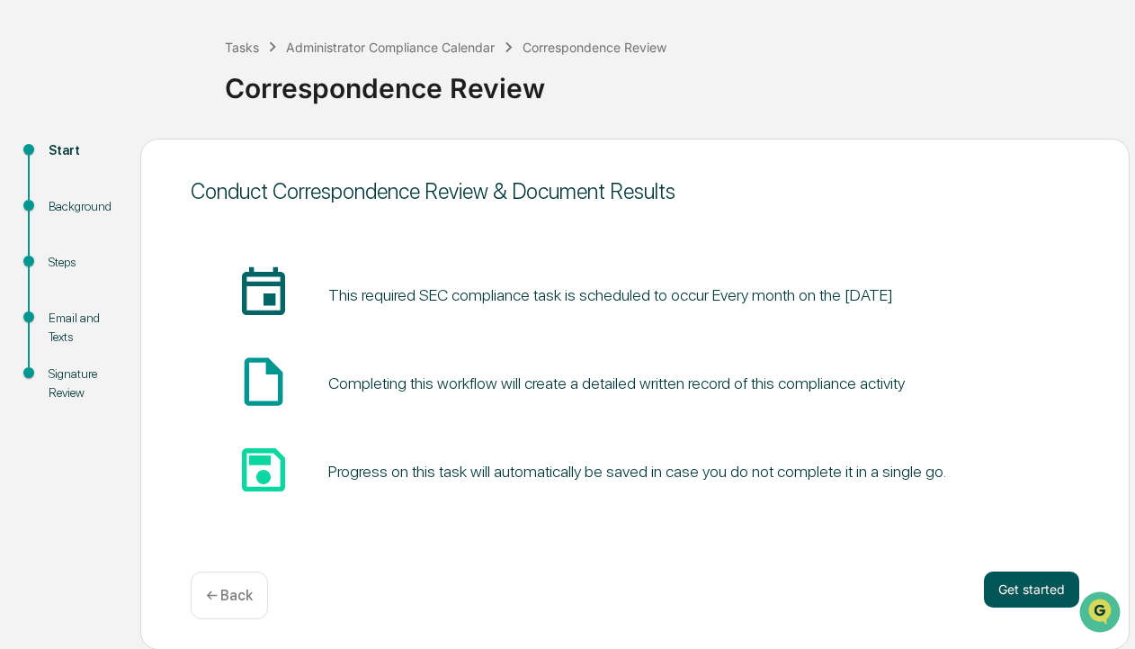
click at [1028, 579] on button "Get started" at bounding box center [1031, 589] width 95 height 36
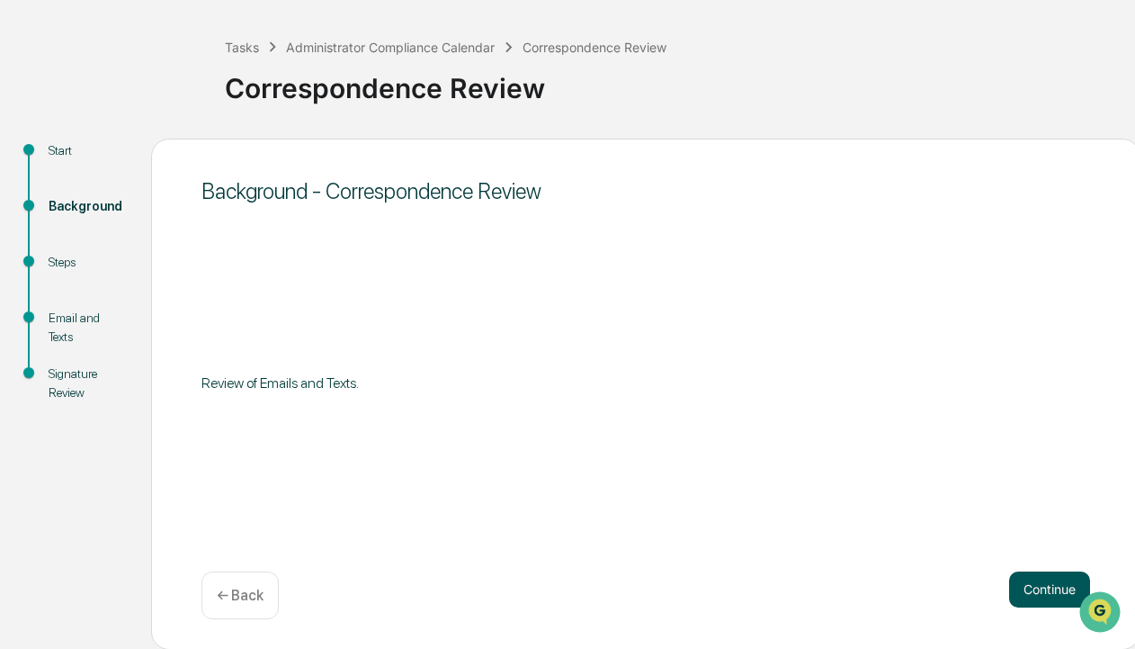
click at [1033, 576] on button "Continue" at bounding box center [1049, 589] width 81 height 36
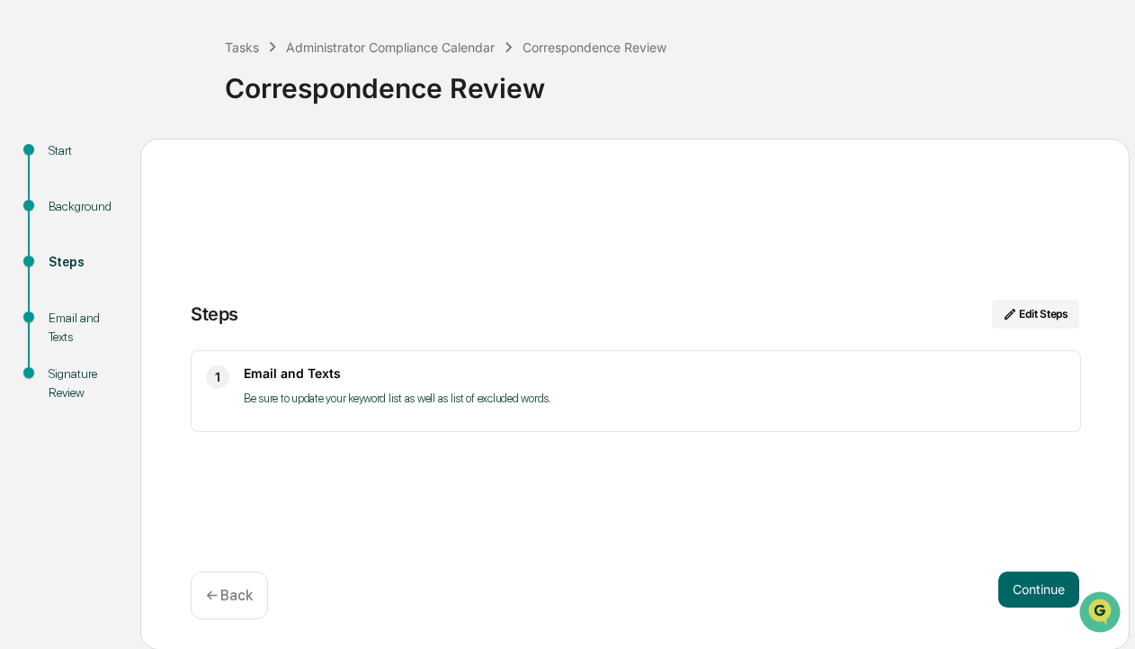
click at [1033, 576] on button "Continue" at bounding box center [1038, 589] width 81 height 36
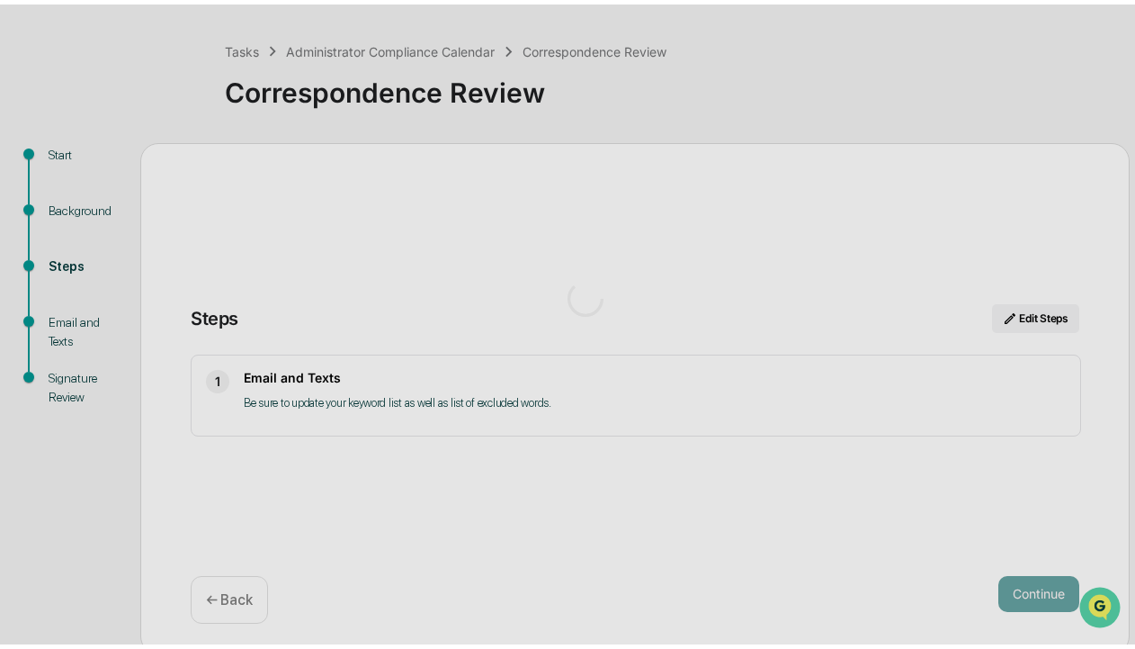
scroll to position [22, 0]
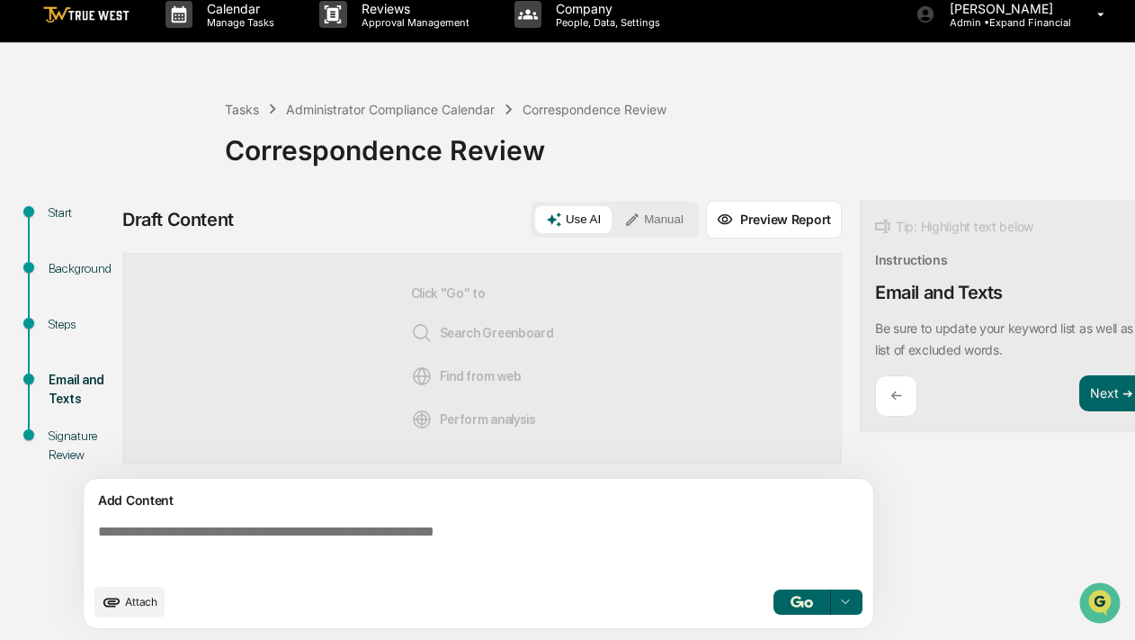
click at [1103, 361] on div "Tip: Highlight text below Instructions Email and Texts Be sure to update your k…" at bounding box center [1010, 317] width 300 height 232
click at [1106, 375] on button "Next ➔" at bounding box center [1112, 393] width 66 height 37
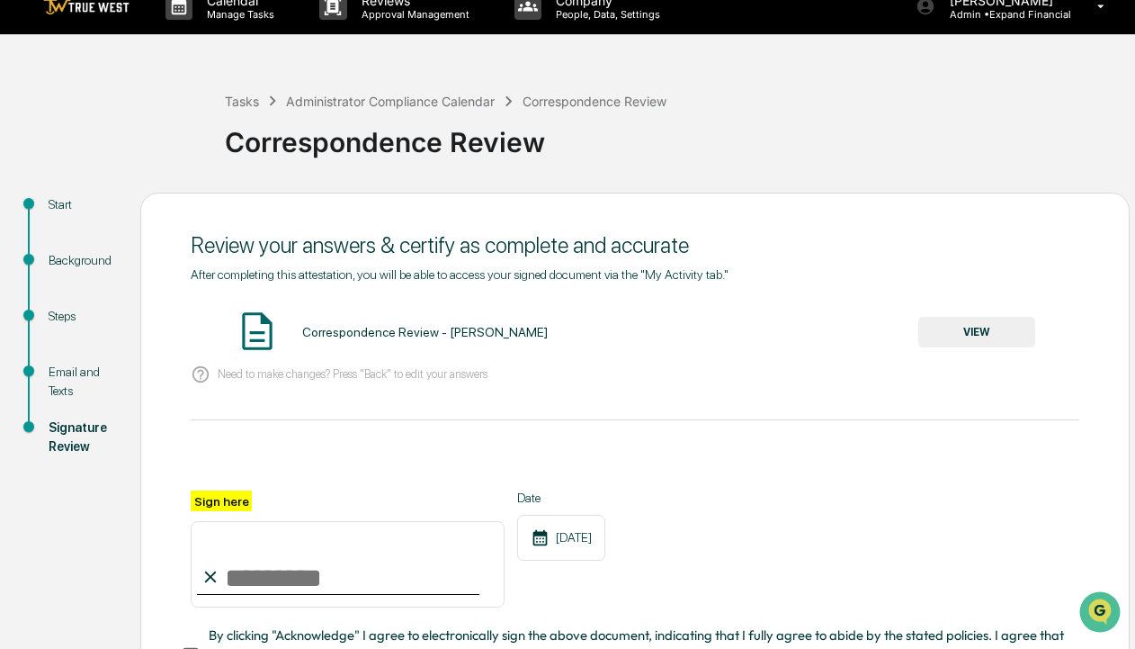
click at [371, 321] on div "Correspondence Review - [PERSON_NAME] VIEW" at bounding box center [635, 333] width 889 height 48
click at [371, 324] on div "Correspondence Review - [PERSON_NAME] VIEW" at bounding box center [635, 333] width 889 height 48
click at [976, 327] on button "VIEW" at bounding box center [976, 332] width 117 height 31
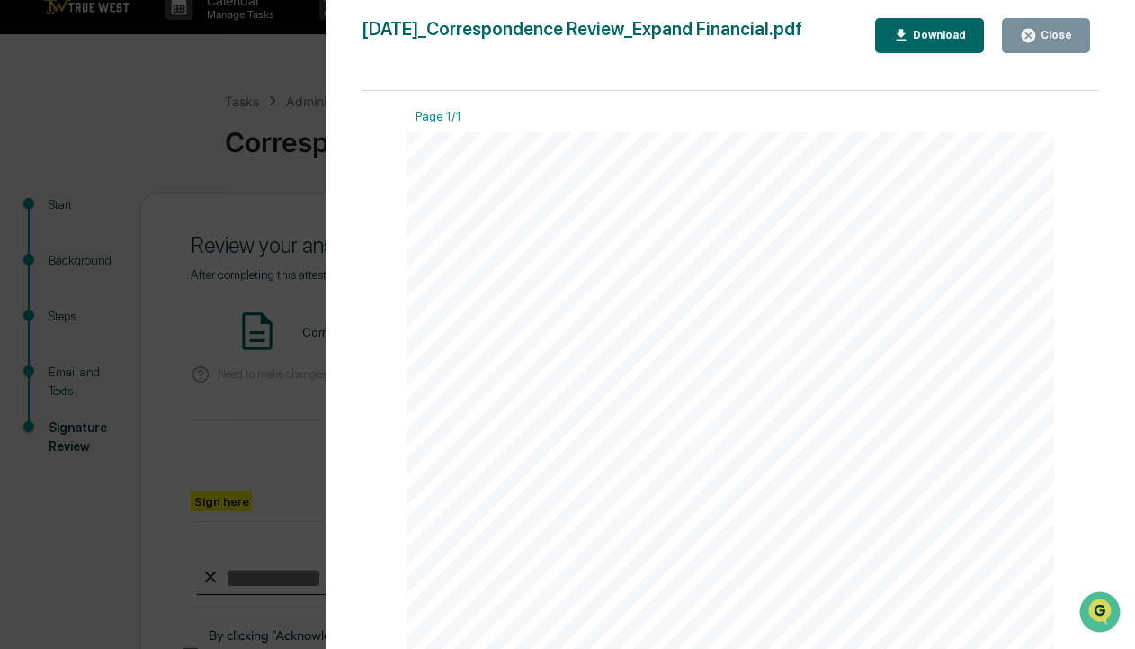
click at [1025, 35] on icon "button" at bounding box center [1028, 35] width 13 height 13
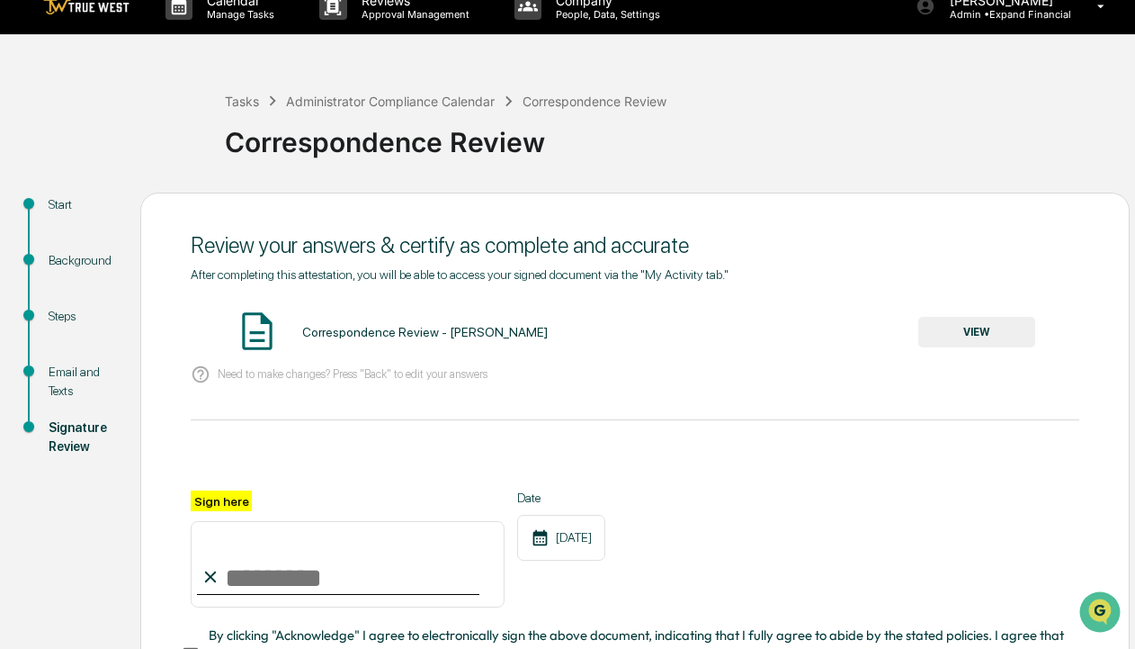
click at [341, 563] on input "Sign here" at bounding box center [348, 564] width 314 height 86
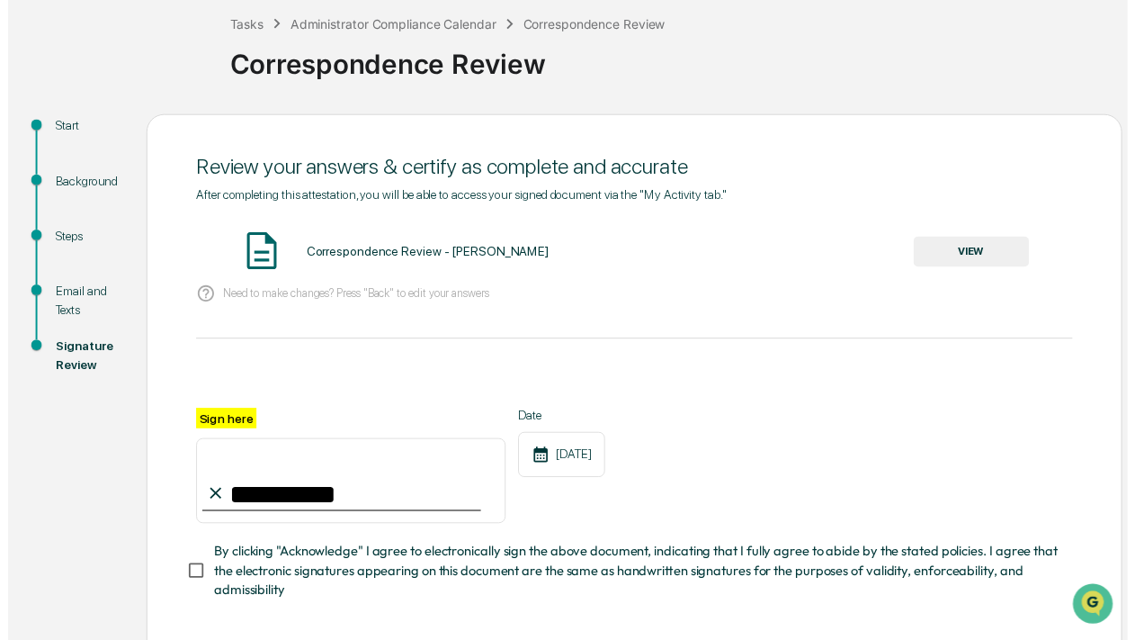
scroll to position [187, 0]
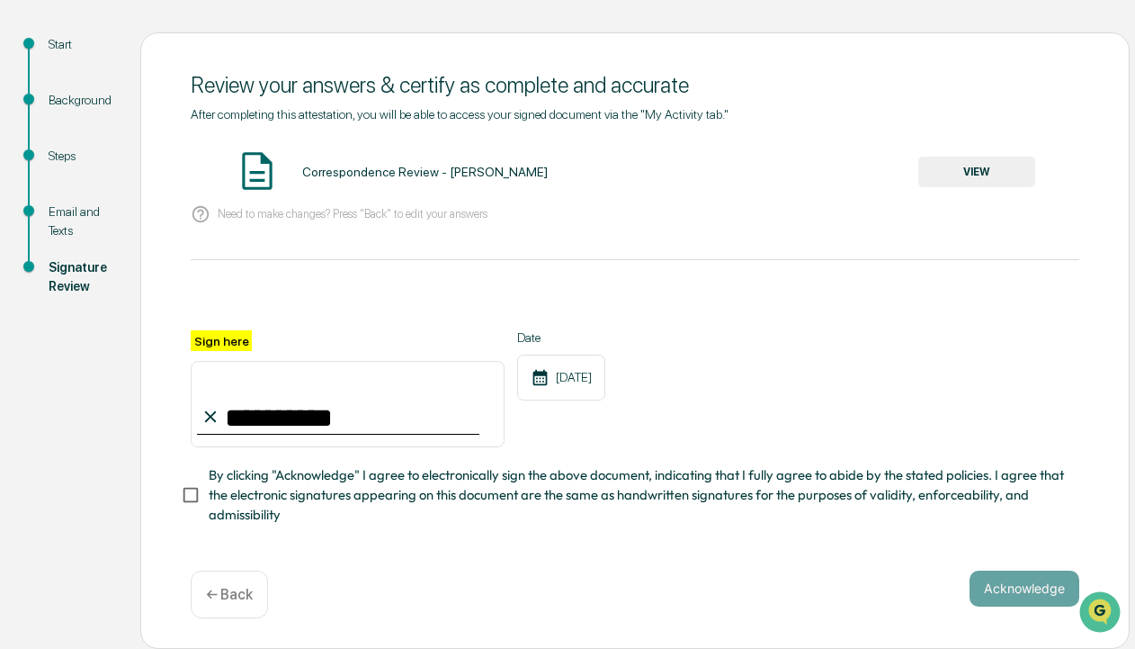
type input "**********"
click at [1035, 586] on button "Acknowledge" at bounding box center [1025, 588] width 110 height 36
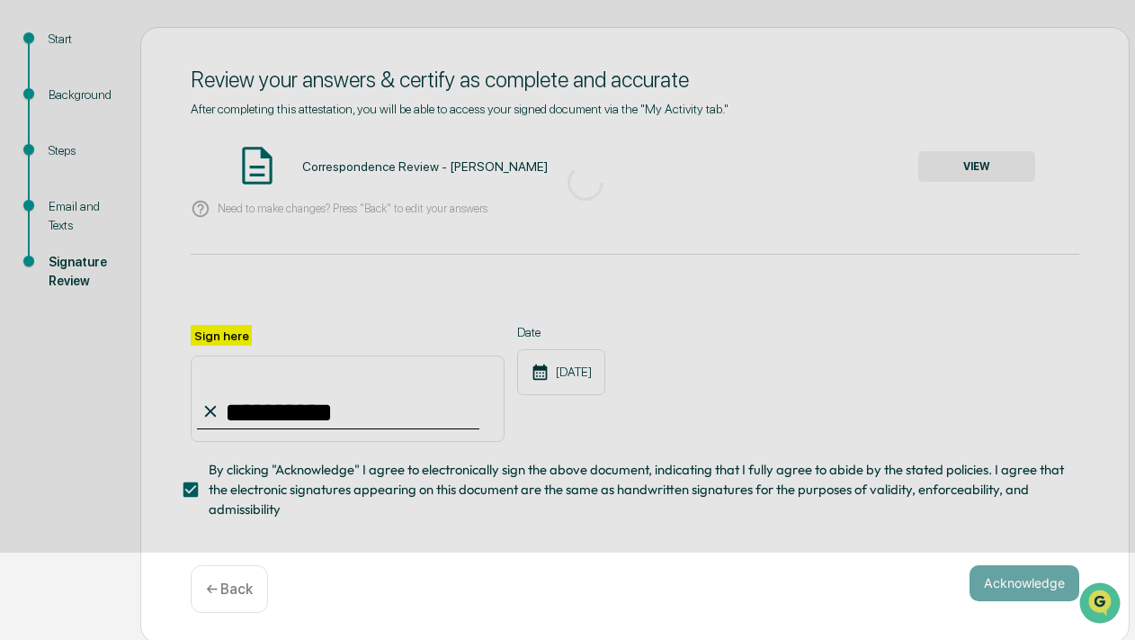
scroll to position [76, 0]
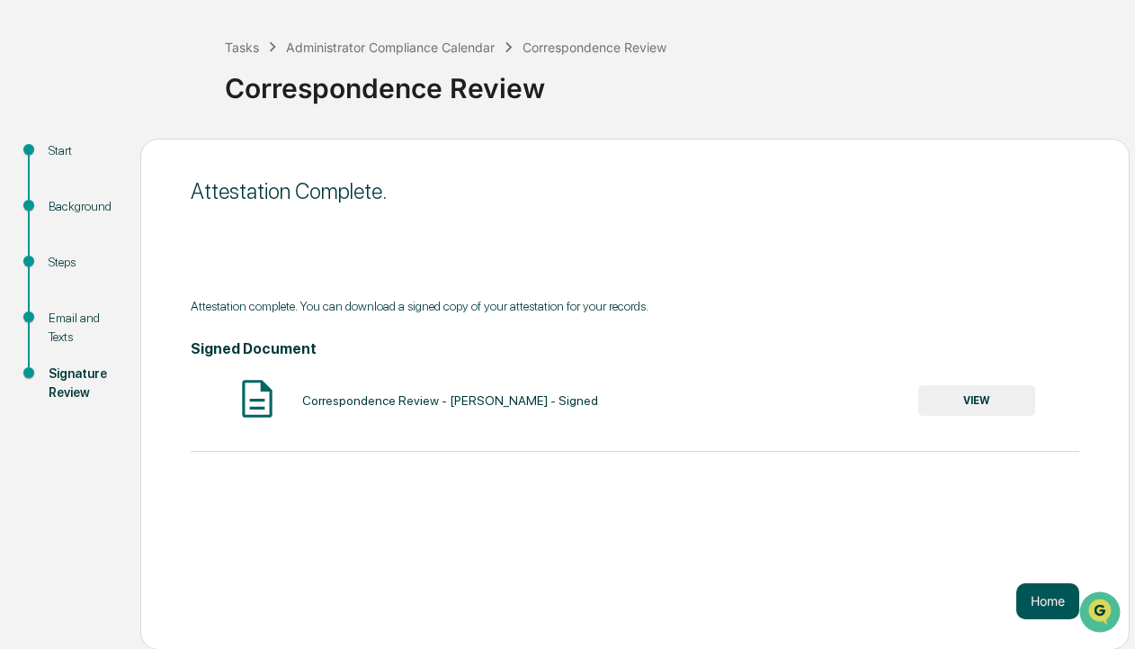
click at [1052, 595] on button "Home" at bounding box center [1047, 601] width 63 height 36
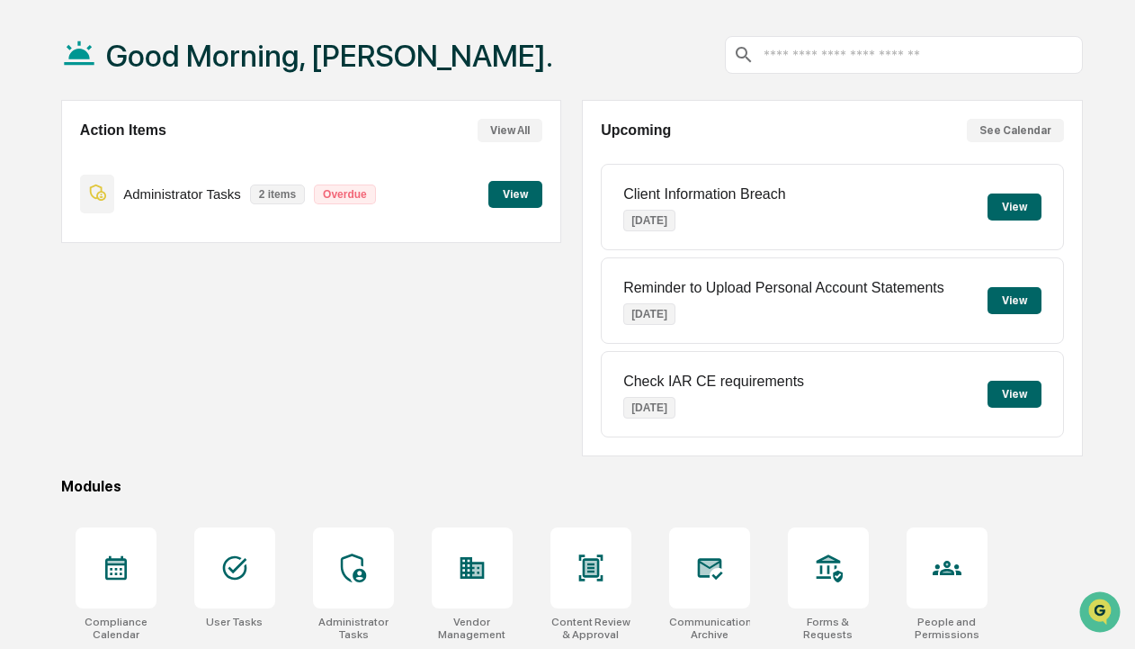
click at [518, 192] on button "View" at bounding box center [515, 194] width 54 height 27
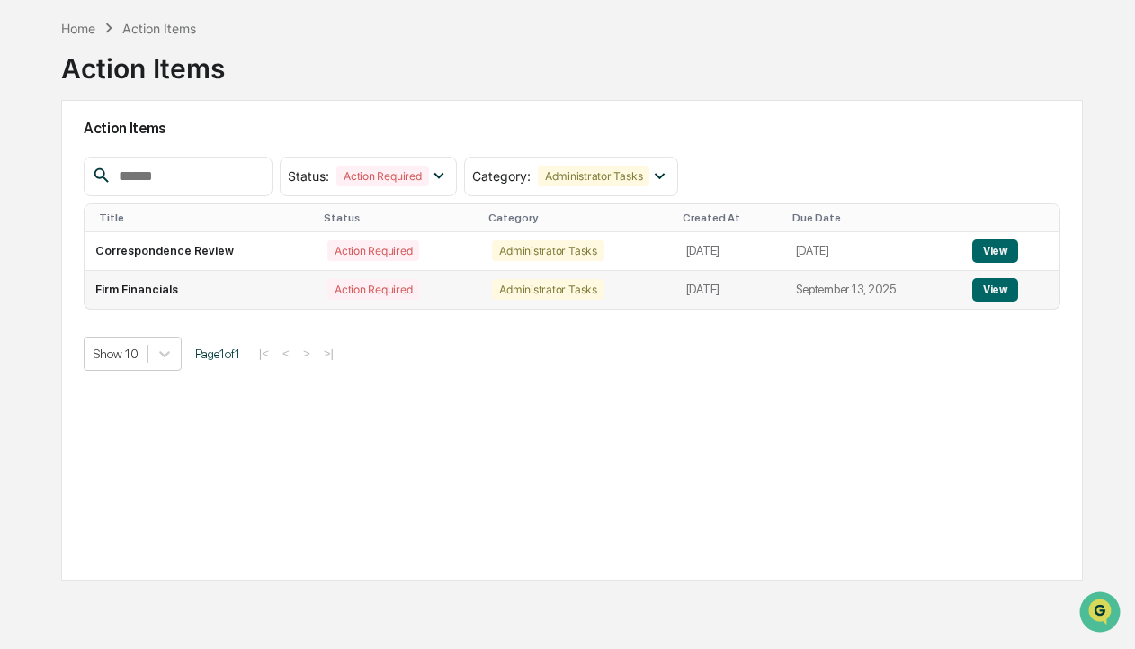
click at [988, 288] on button "View" at bounding box center [995, 289] width 46 height 23
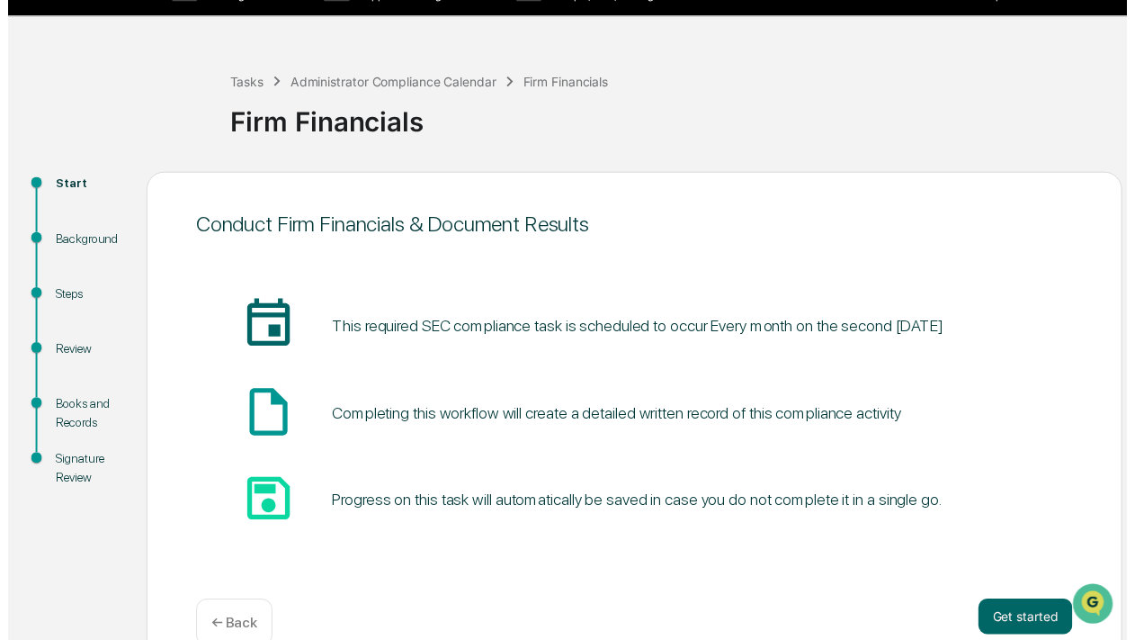
scroll to position [76, 0]
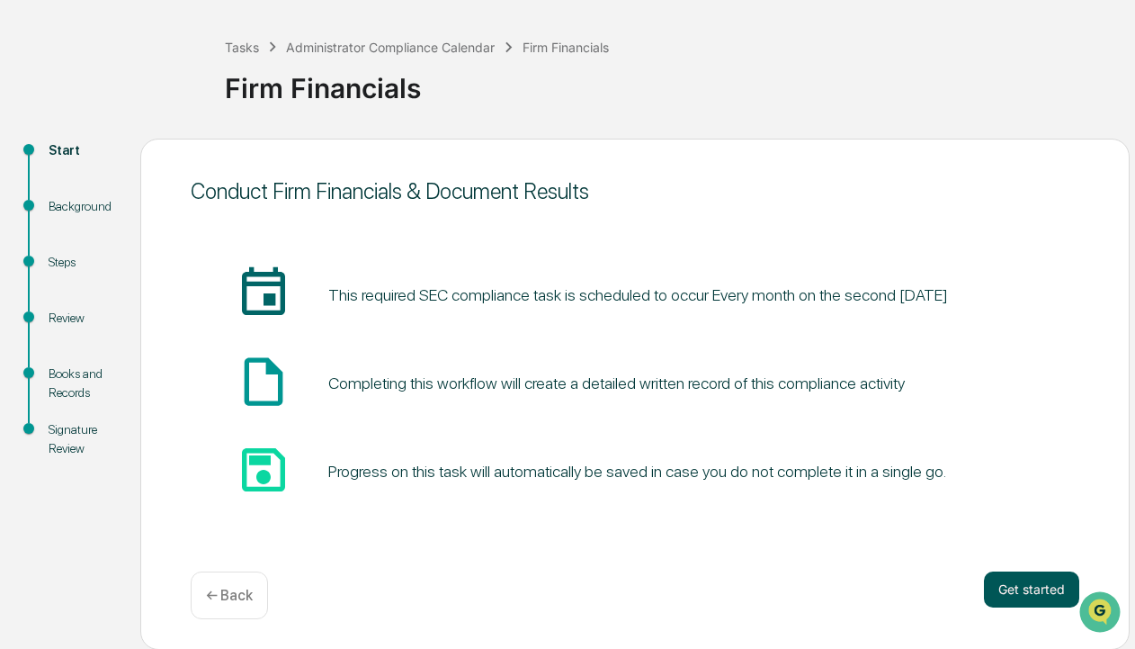
click at [1059, 585] on button "Get started" at bounding box center [1031, 589] width 95 height 36
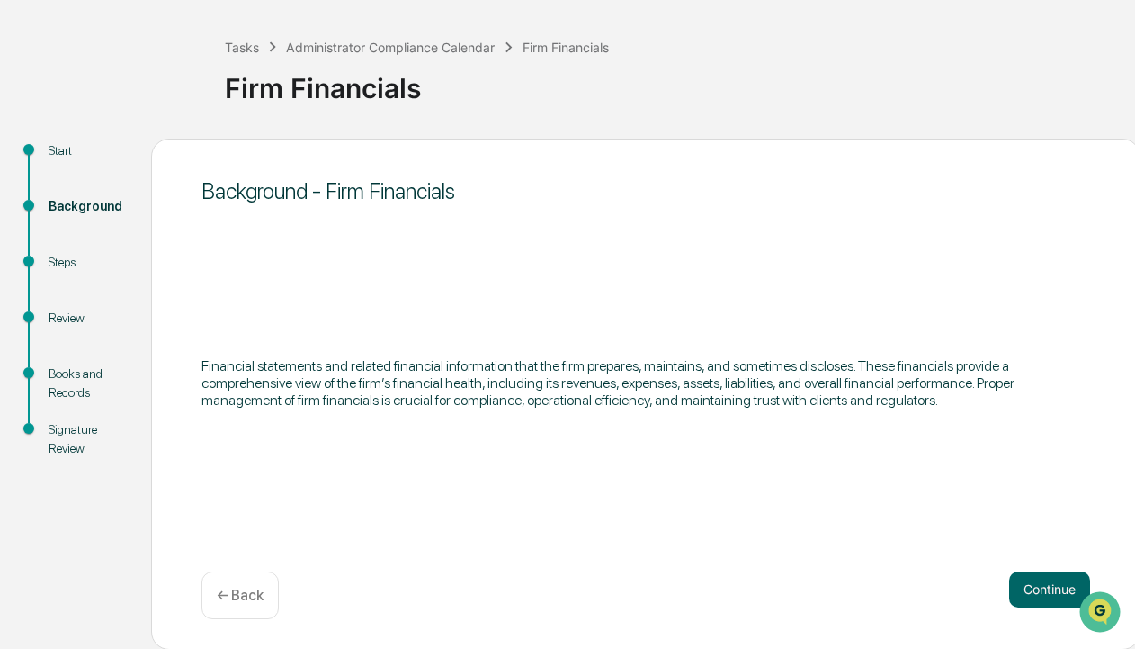
click at [1059, 585] on button "Continue" at bounding box center [1049, 589] width 81 height 36
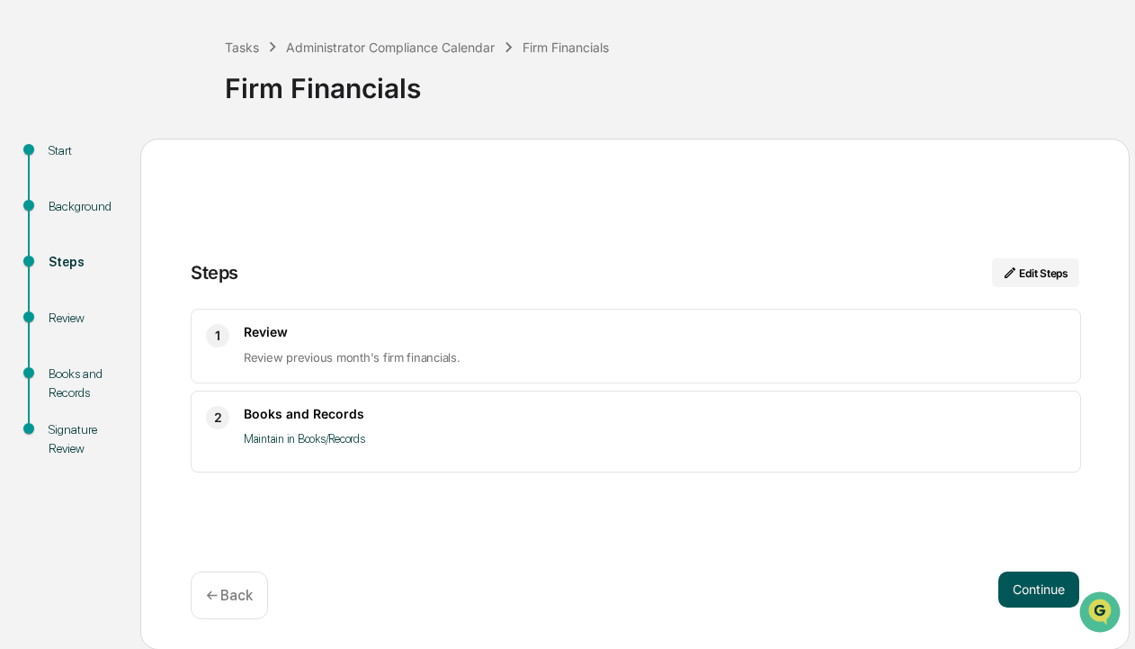
click at [1025, 573] on button "Continue" at bounding box center [1038, 589] width 81 height 36
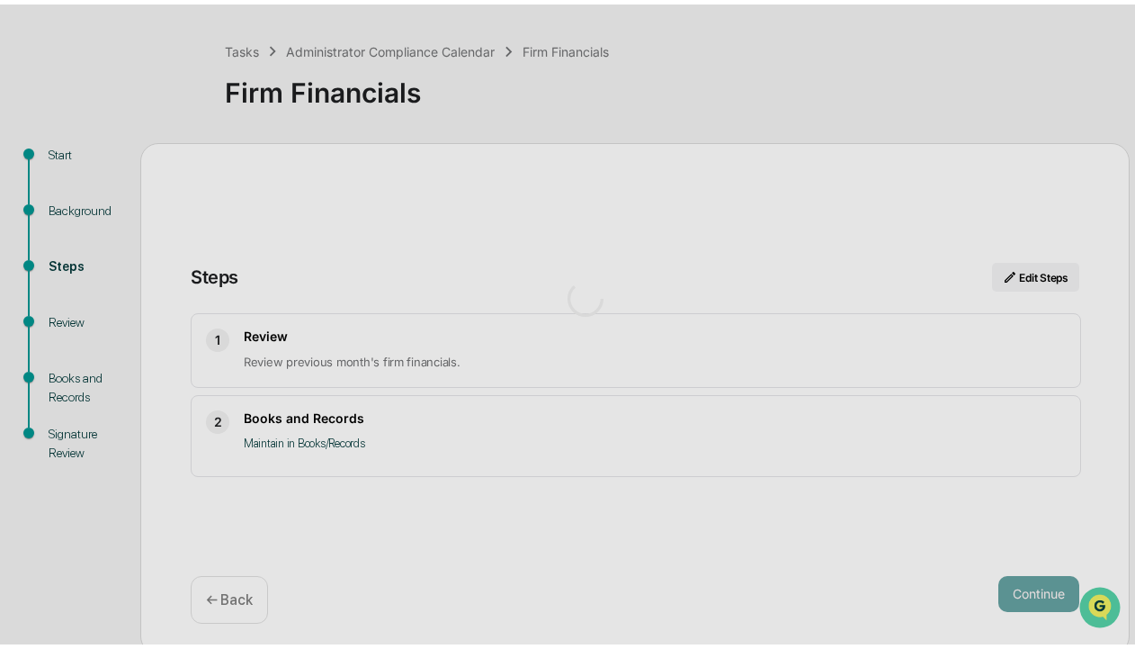
scroll to position [22, 0]
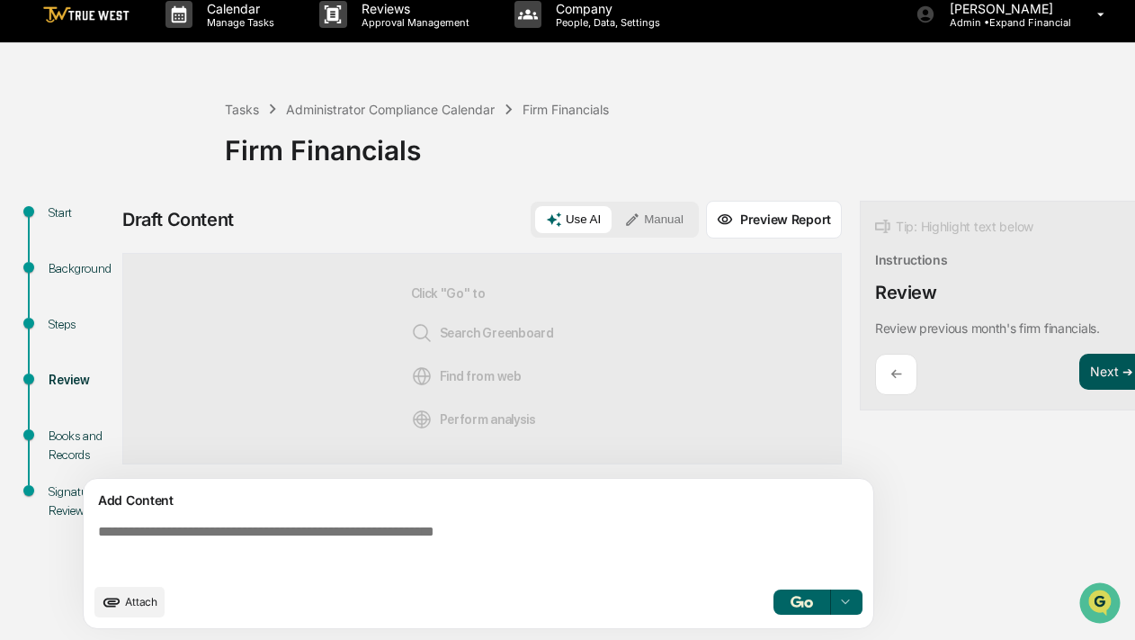
click at [1103, 364] on button "Next ➔" at bounding box center [1112, 372] width 66 height 37
click at [1106, 357] on button "Next ➔" at bounding box center [1112, 372] width 66 height 37
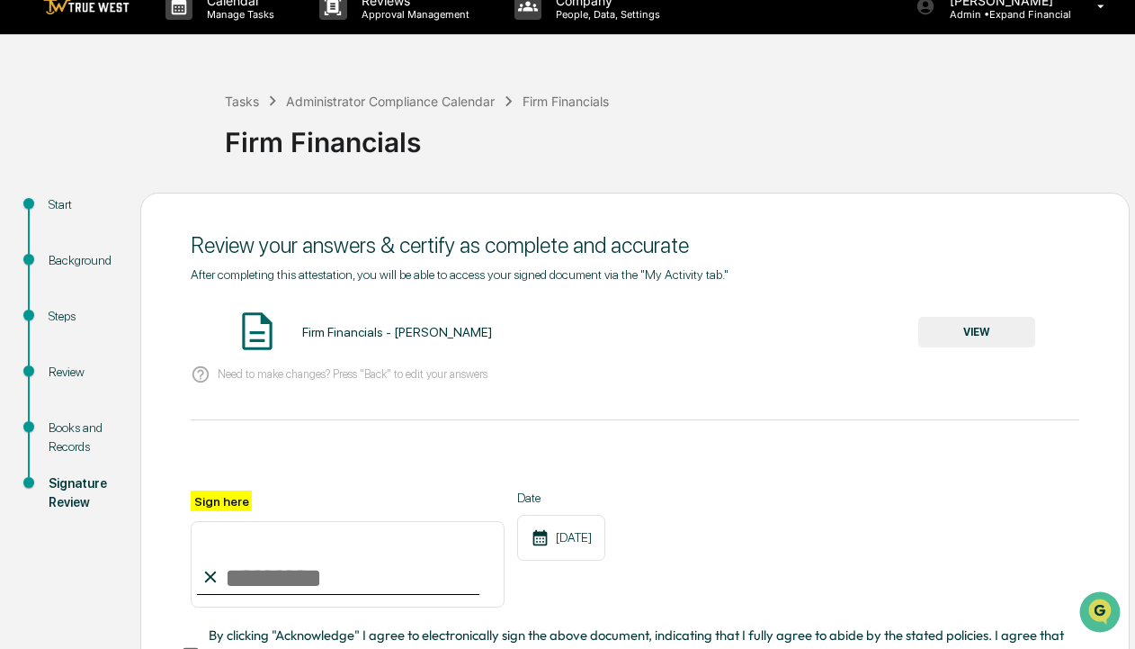
click at [958, 326] on button "VIEW" at bounding box center [976, 332] width 117 height 31
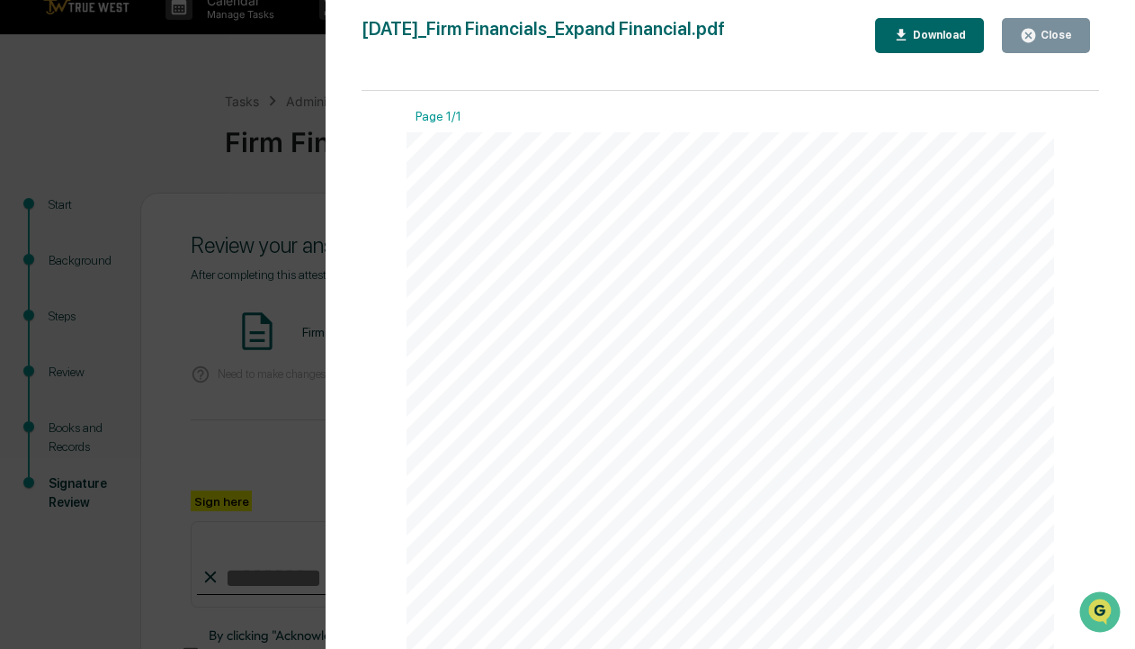
click at [1025, 34] on icon "button" at bounding box center [1028, 35] width 13 height 13
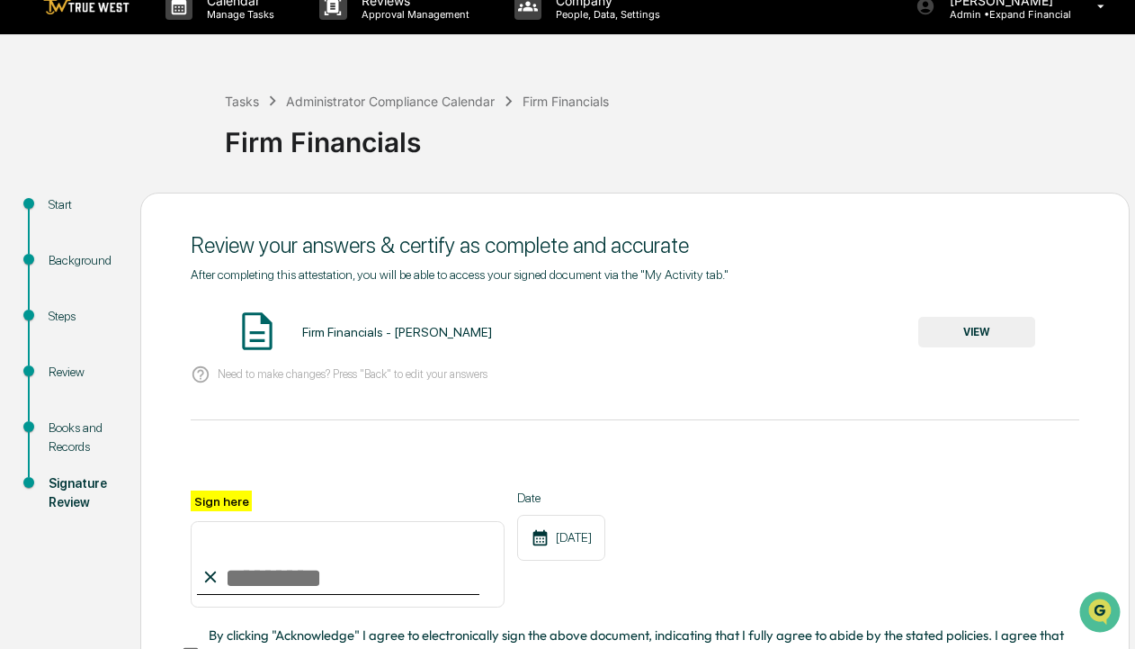
click at [278, 577] on input "Sign here" at bounding box center [348, 564] width 314 height 86
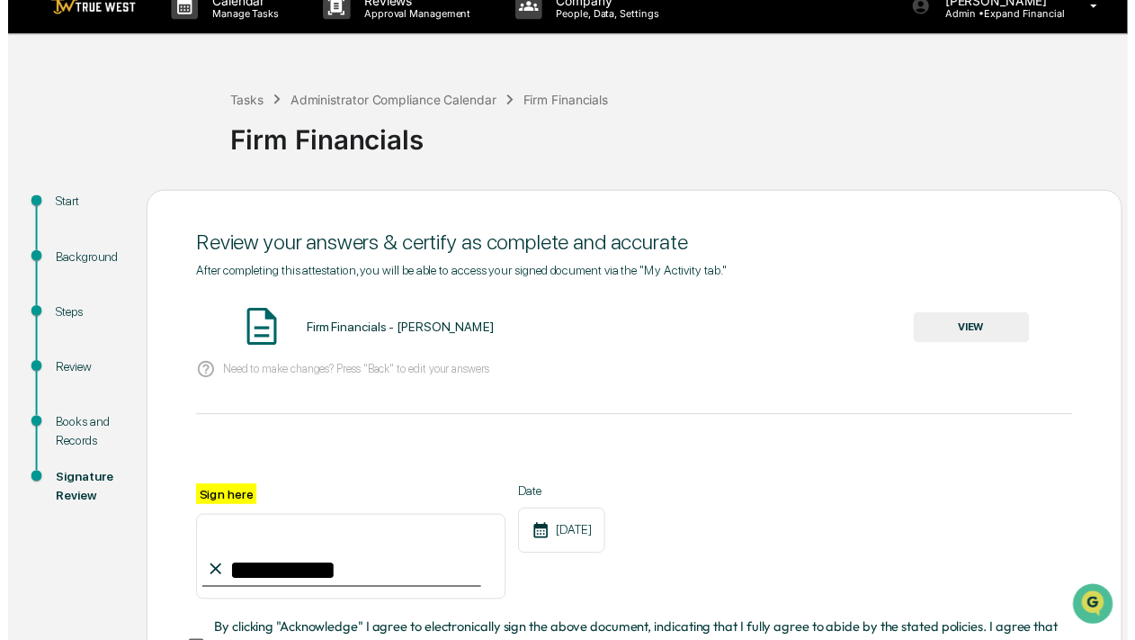
scroll to position [187, 0]
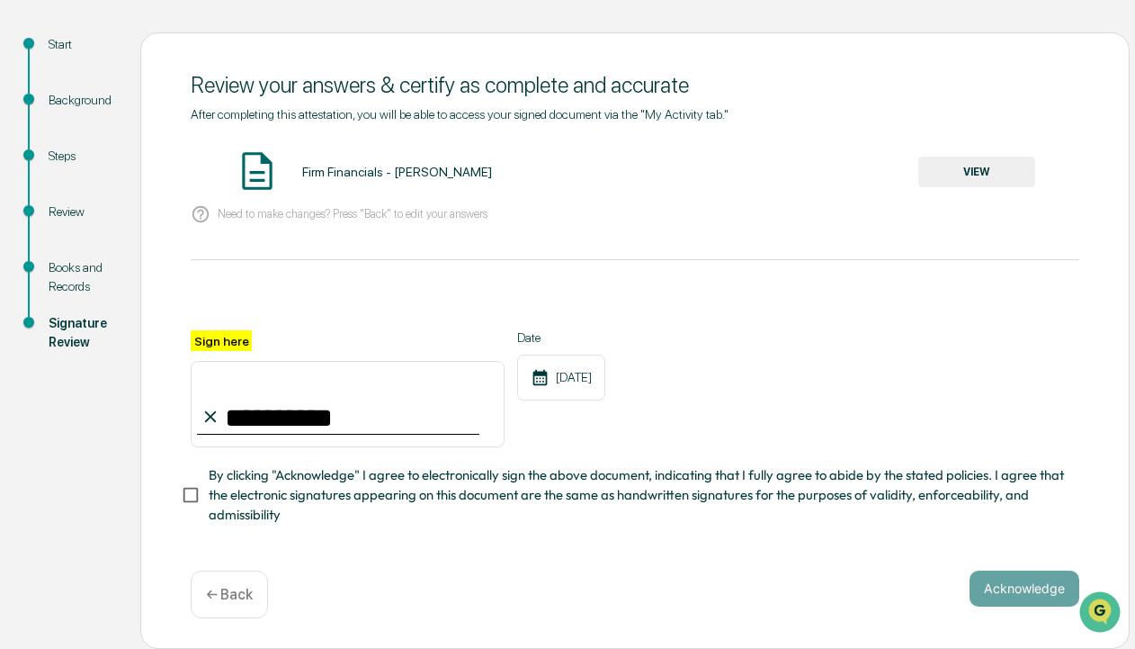
type input "**********"
click at [1013, 595] on button "Acknowledge" at bounding box center [1025, 588] width 110 height 36
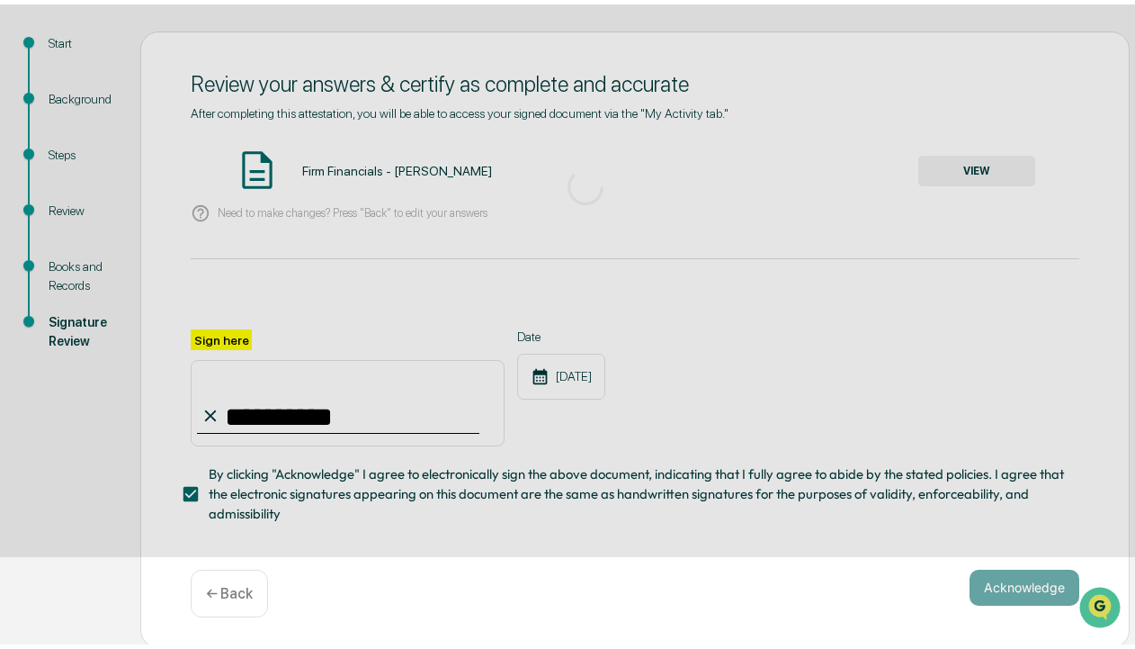
scroll to position [76, 0]
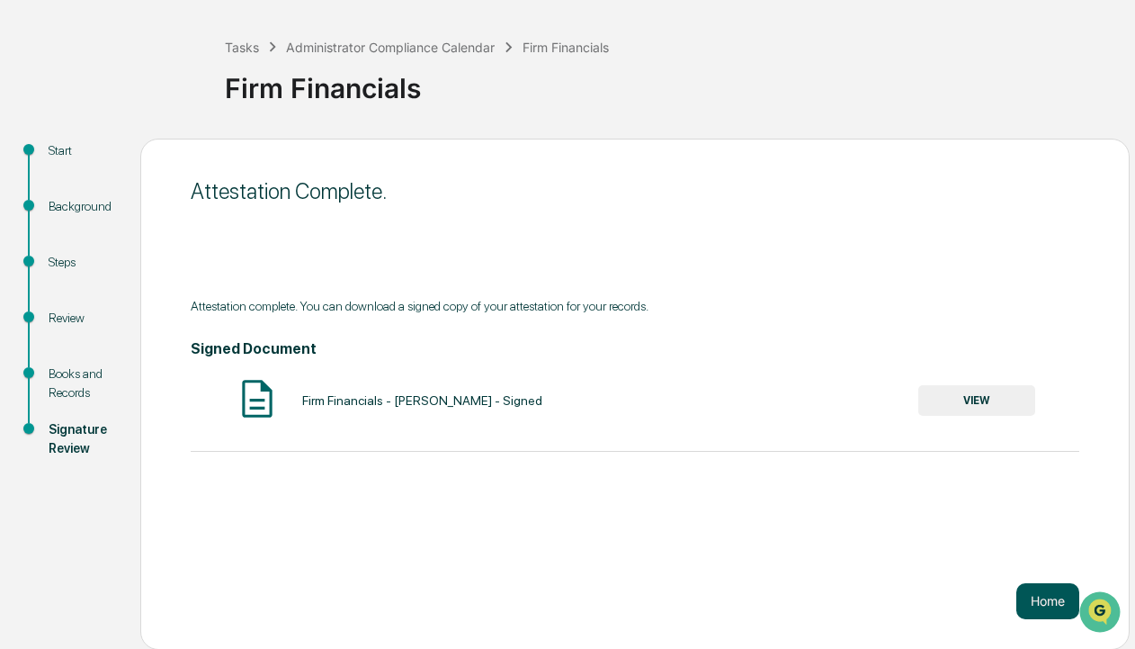
click at [1049, 592] on button "Home" at bounding box center [1047, 601] width 63 height 36
